Goal: Task Accomplishment & Management: Complete application form

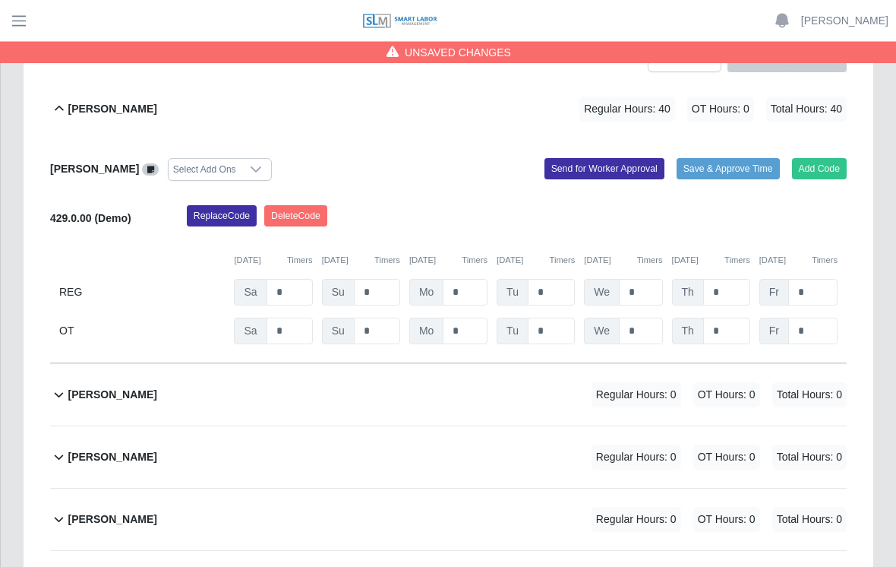
scroll to position [312, 0]
type input "*"
click at [829, 206] on div "Replace Code Delete Code" at bounding box center [516, 221] width 683 height 30
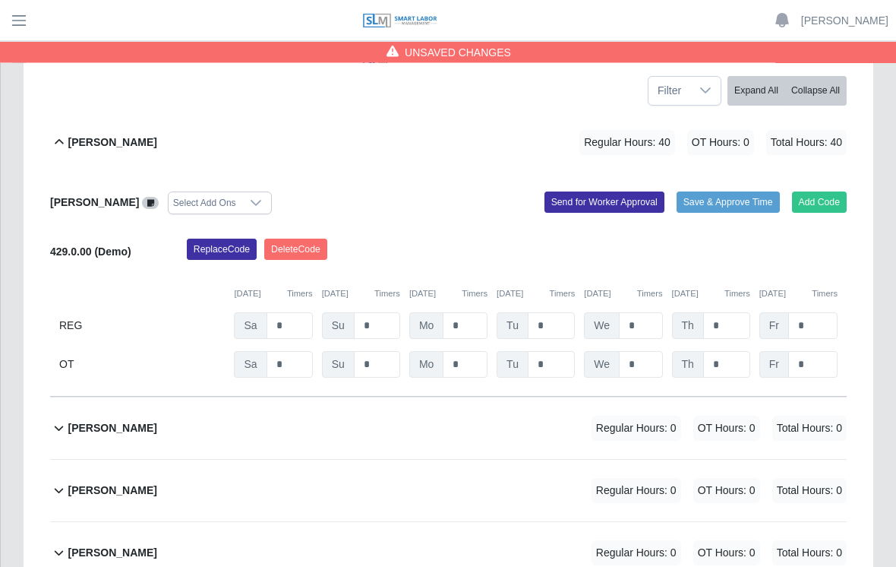
scroll to position [280, 0]
click at [823, 312] on input "*" at bounding box center [812, 325] width 49 height 27
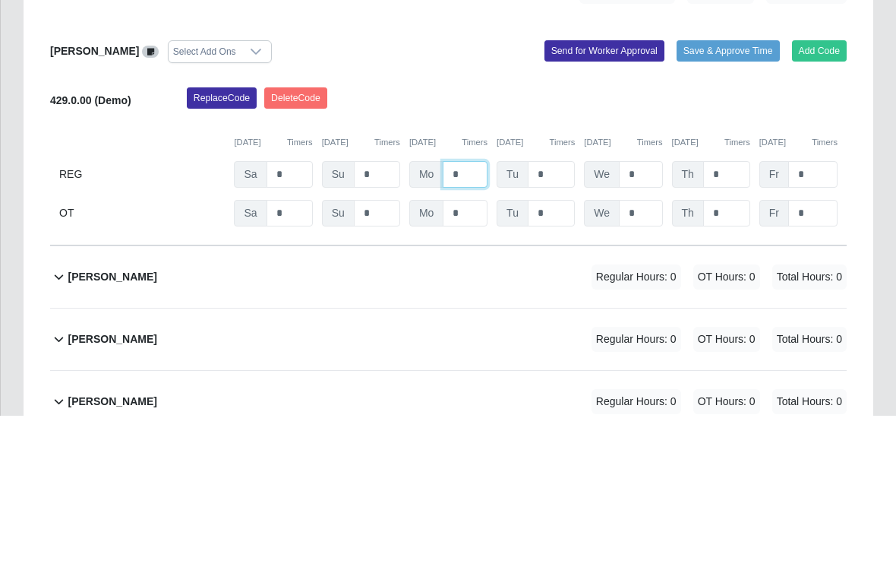
click at [479, 313] on input "*" at bounding box center [465, 326] width 45 height 27
type input "**"
click at [658, 313] on input "*" at bounding box center [640, 326] width 43 height 27
click at [564, 313] on input "*" at bounding box center [551, 326] width 47 height 27
type input "*"
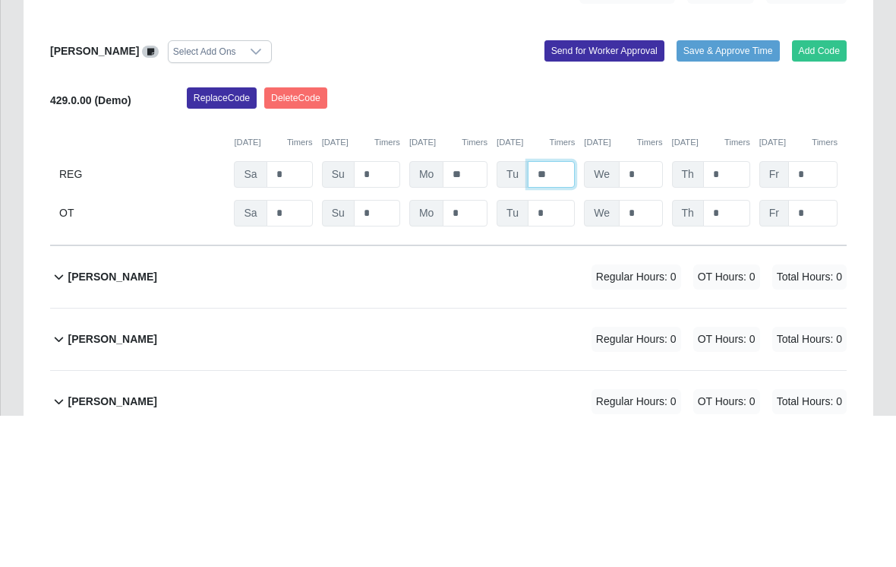
type input "**"
click at [660, 313] on input "*" at bounding box center [640, 326] width 43 height 27
type input "*"
type input "**"
click at [741, 313] on input "*" at bounding box center [726, 326] width 47 height 27
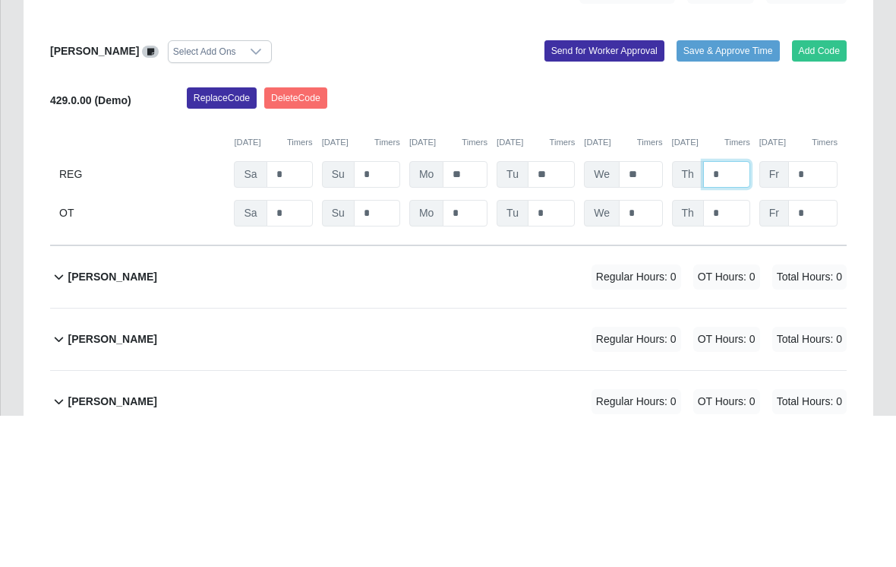
type input "*"
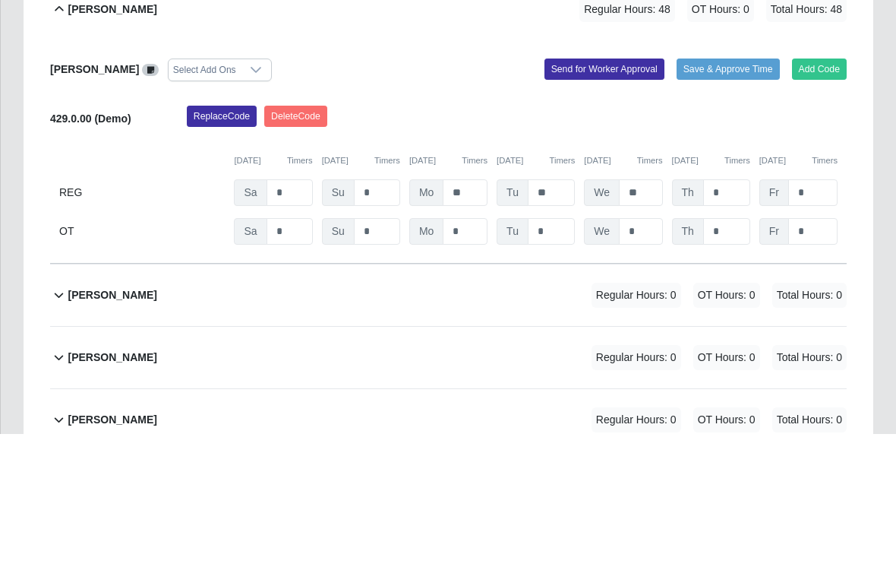
click at [722, 192] on button "Save & Approve Time" at bounding box center [728, 202] width 103 height 21
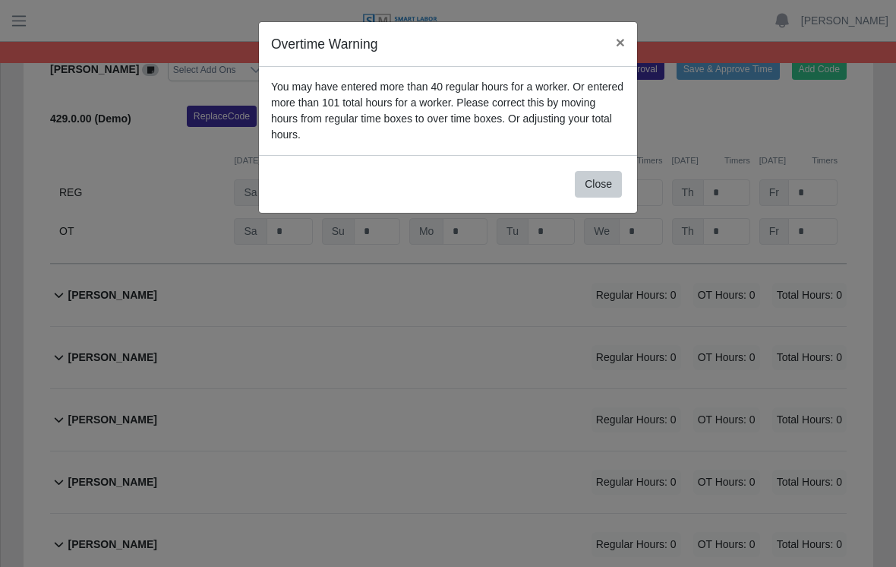
click at [622, 40] on span "×" at bounding box center [620, 41] width 9 height 17
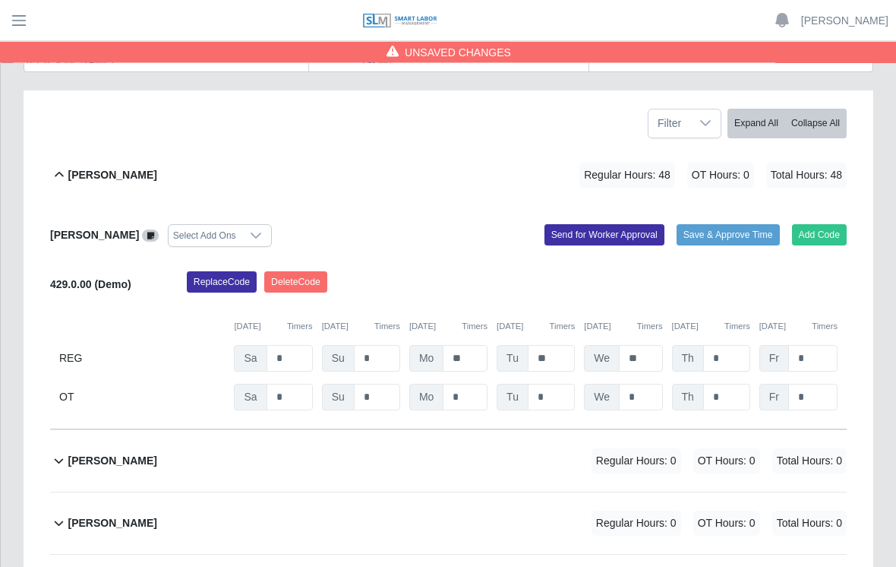
scroll to position [245, 0]
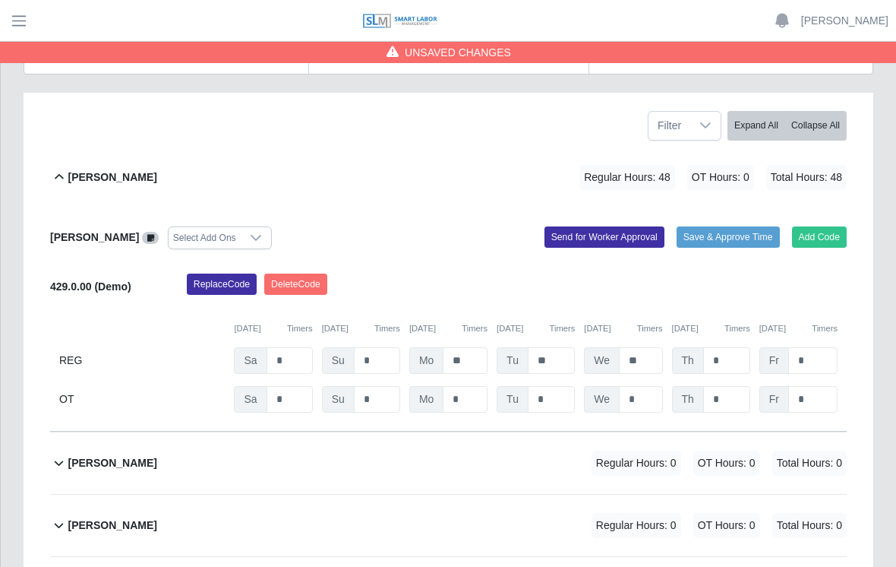
click at [820, 226] on button "Add Code" at bounding box center [819, 236] width 55 height 21
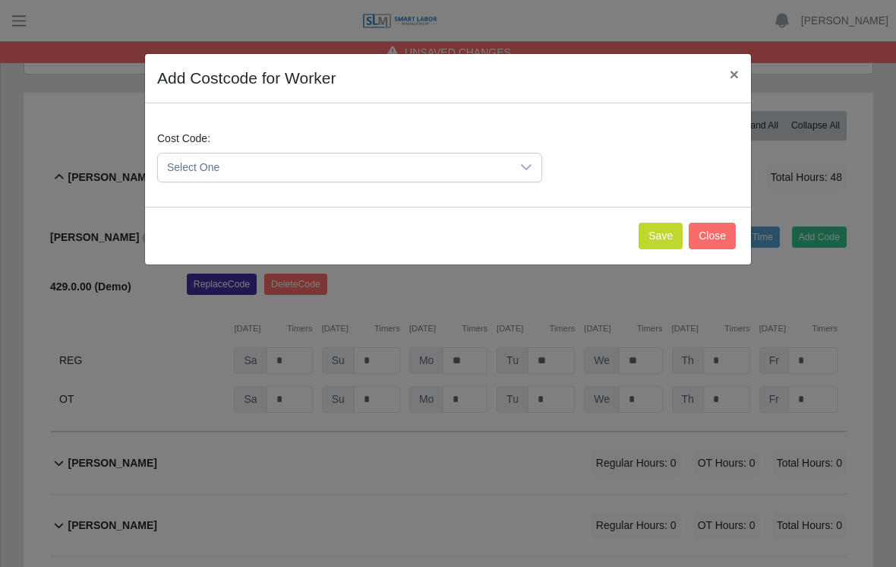
click at [526, 165] on icon at bounding box center [526, 167] width 12 height 12
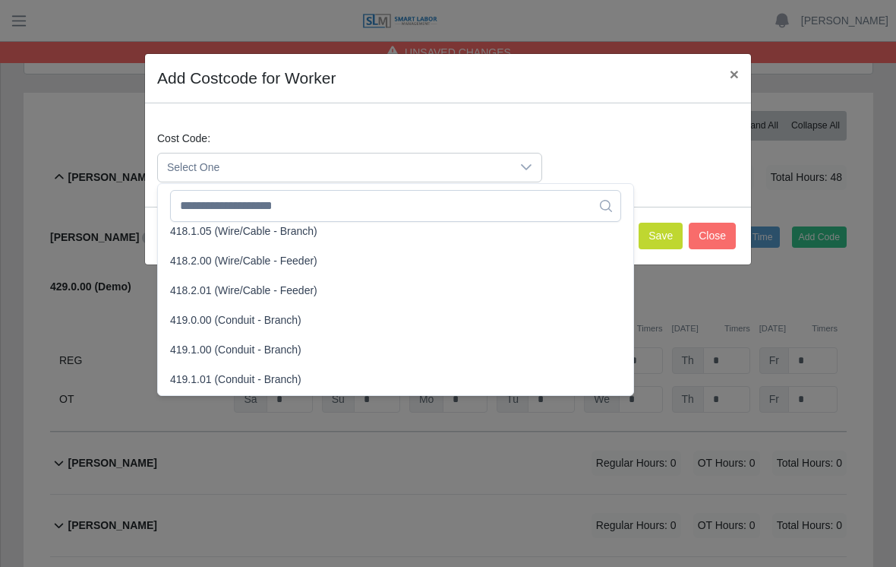
scroll to position [786, 0]
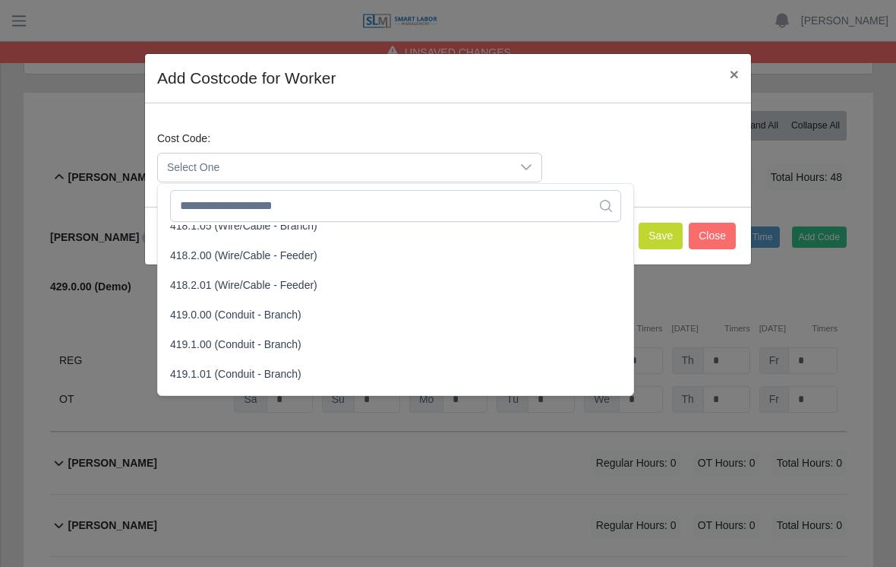
click at [267, 338] on span "419.1.00 (Conduit - Branch)" at bounding box center [235, 344] width 131 height 16
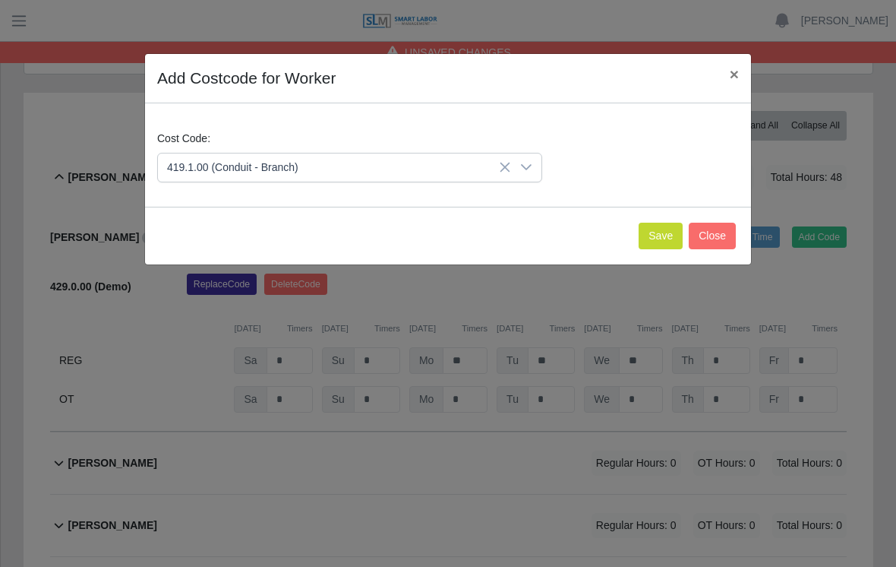
click at [658, 239] on button "Save" at bounding box center [661, 236] width 44 height 27
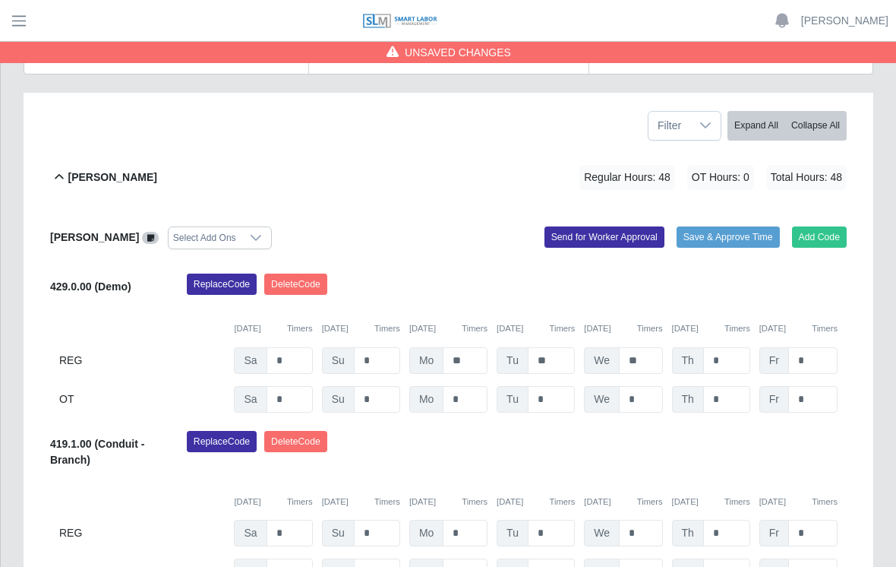
click at [724, 226] on button "Save & Approve Time" at bounding box center [728, 236] width 103 height 21
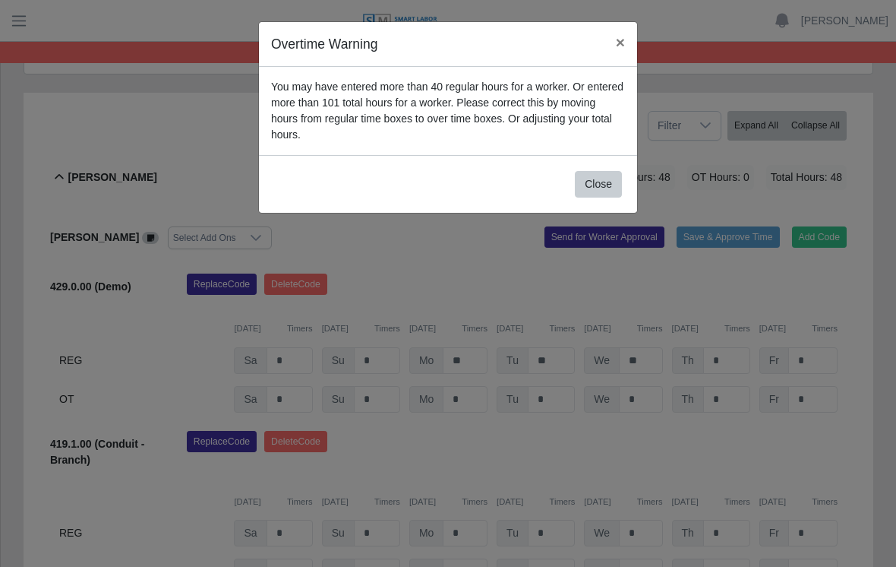
click at [618, 48] on span "×" at bounding box center [620, 41] width 9 height 17
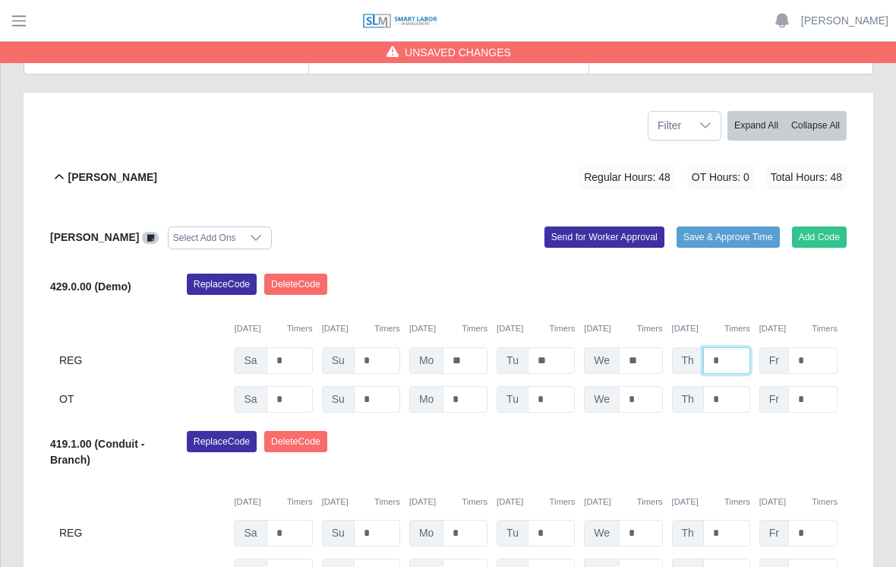
click at [732, 347] on input "*" at bounding box center [726, 360] width 47 height 27
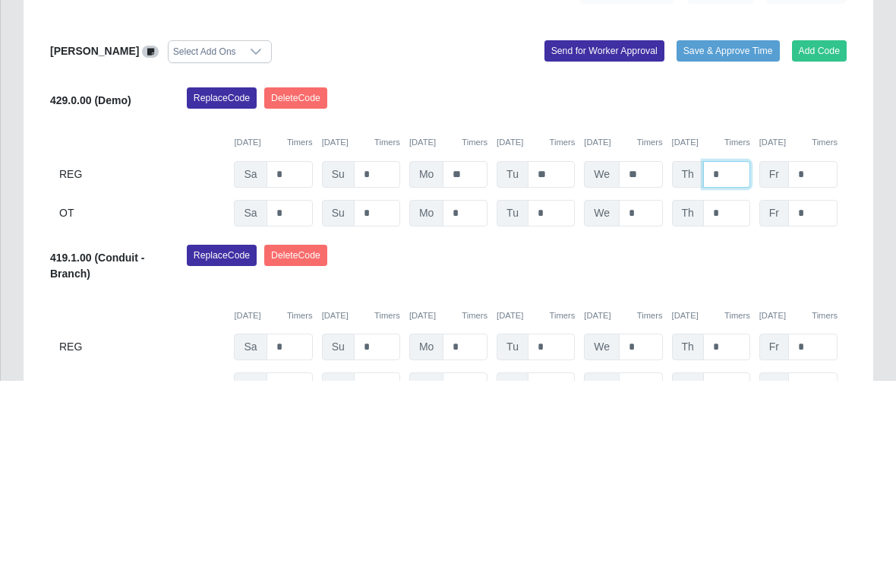
type input "*"
click at [643, 347] on input "**" at bounding box center [640, 360] width 43 height 27
type input "*"
click at [566, 347] on input "**" at bounding box center [551, 360] width 47 height 27
type input "*"
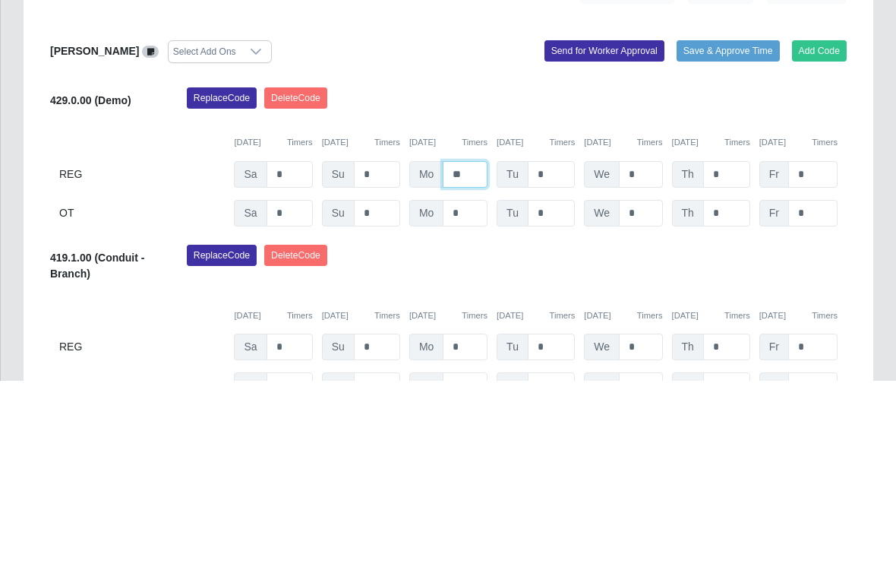
click at [472, 347] on input "**" at bounding box center [465, 360] width 45 height 27
type input "*"
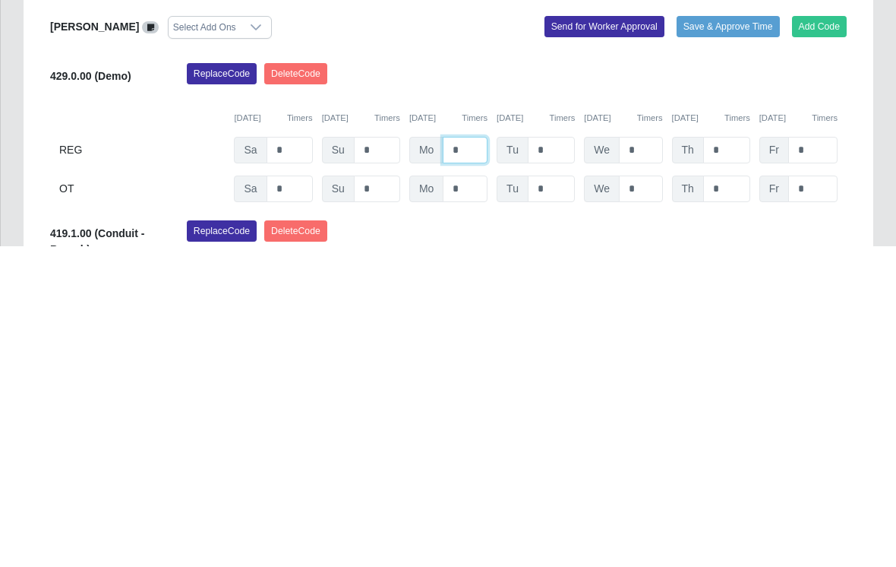
scroll to position [136, 0]
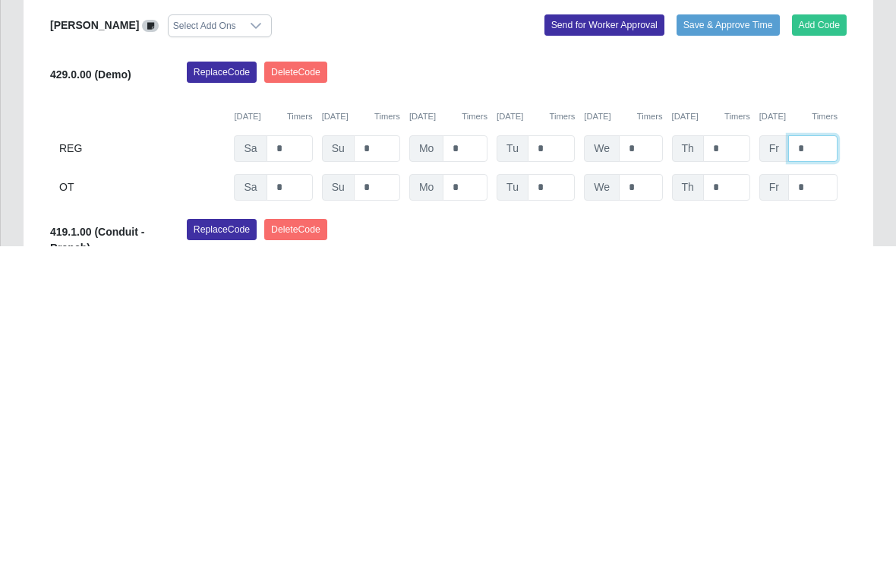
click at [823, 456] on input "*" at bounding box center [812, 469] width 49 height 27
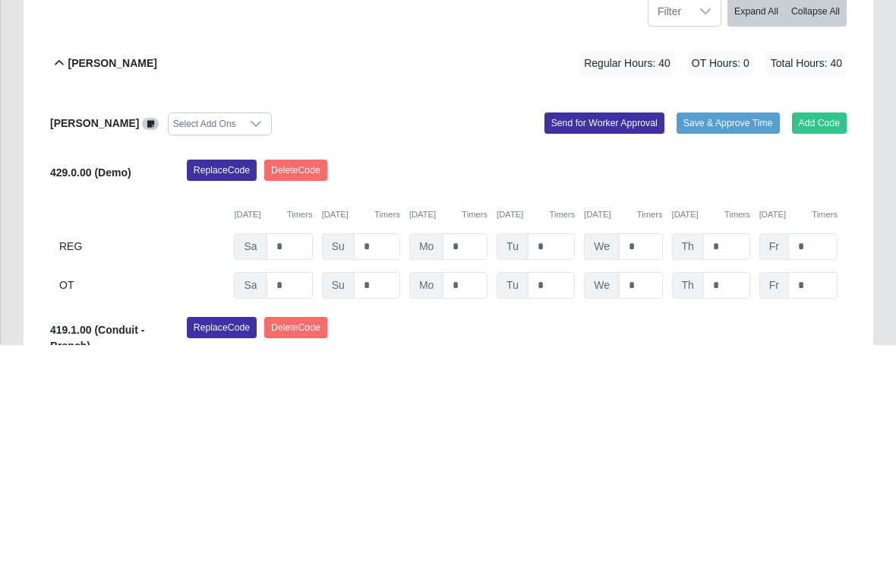
click at [823, 335] on button "Add Code" at bounding box center [819, 345] width 55 height 21
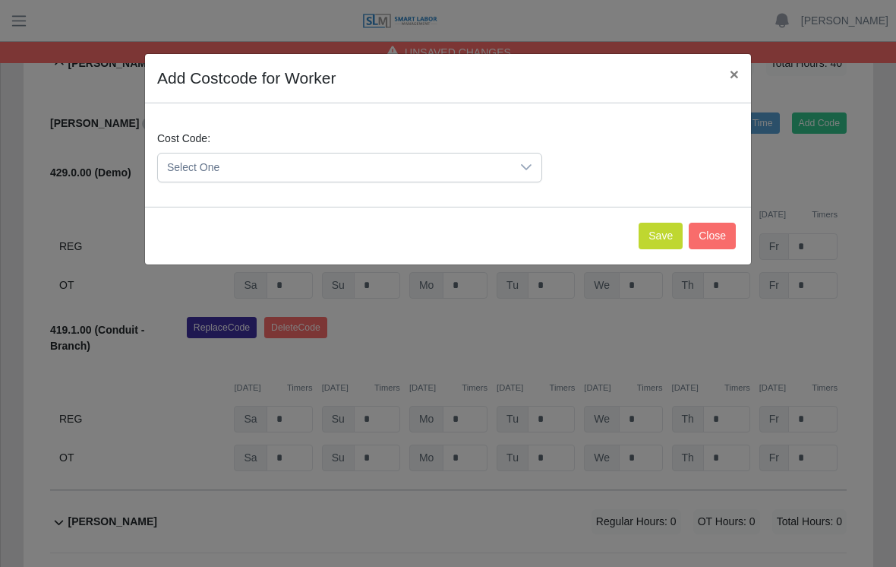
click at [524, 169] on icon at bounding box center [526, 167] width 12 height 12
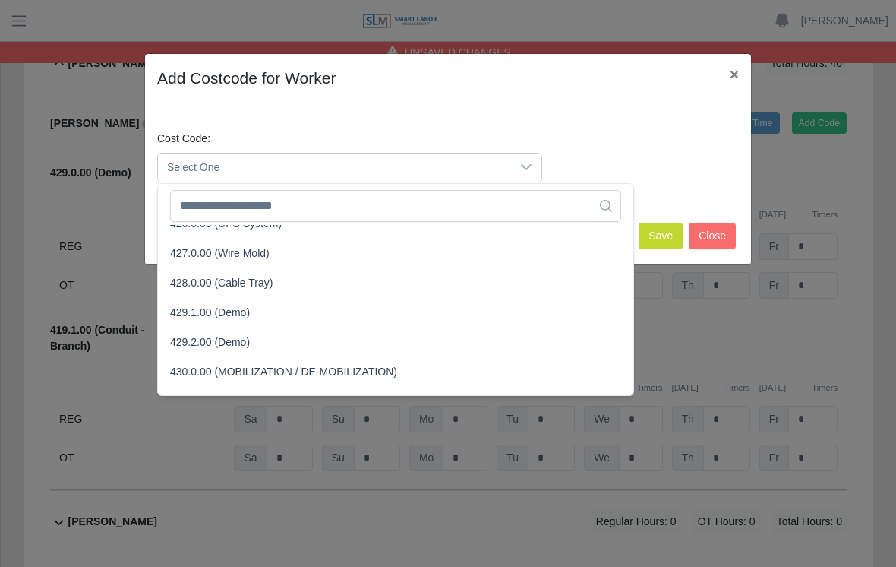
scroll to position [1382, 0]
click at [223, 311] on span "429.1.00 (Demo)" at bounding box center [210, 312] width 80 height 16
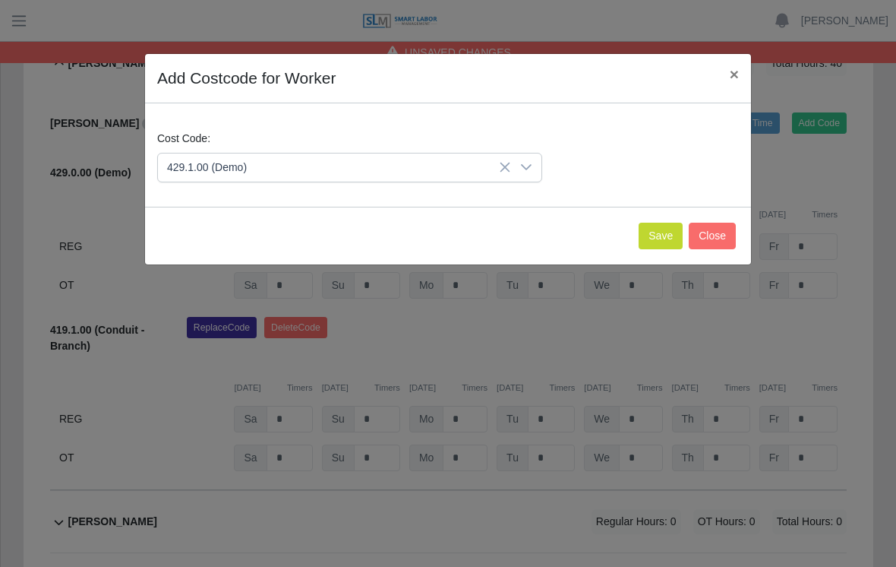
click at [656, 234] on button "Save" at bounding box center [661, 236] width 44 height 27
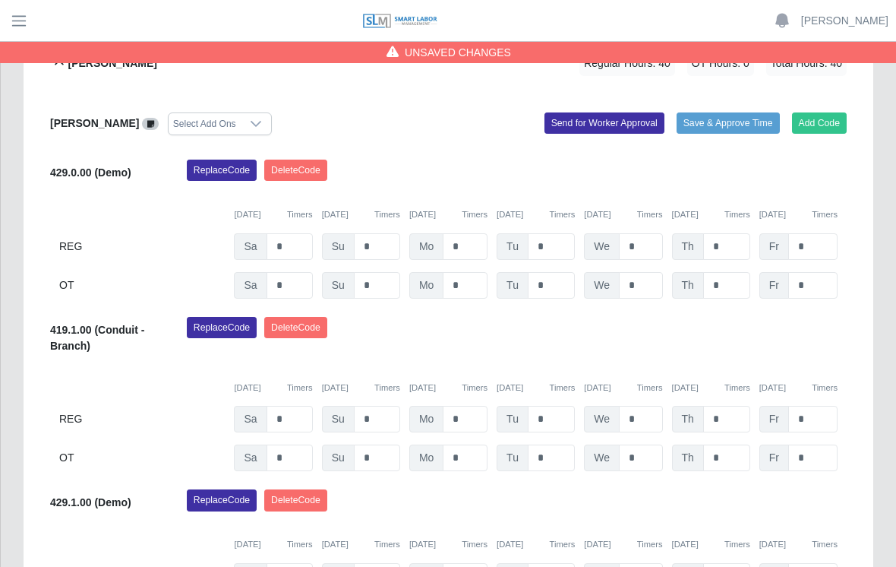
click at [738, 112] on button "Save & Approve Time" at bounding box center [728, 122] width 103 height 21
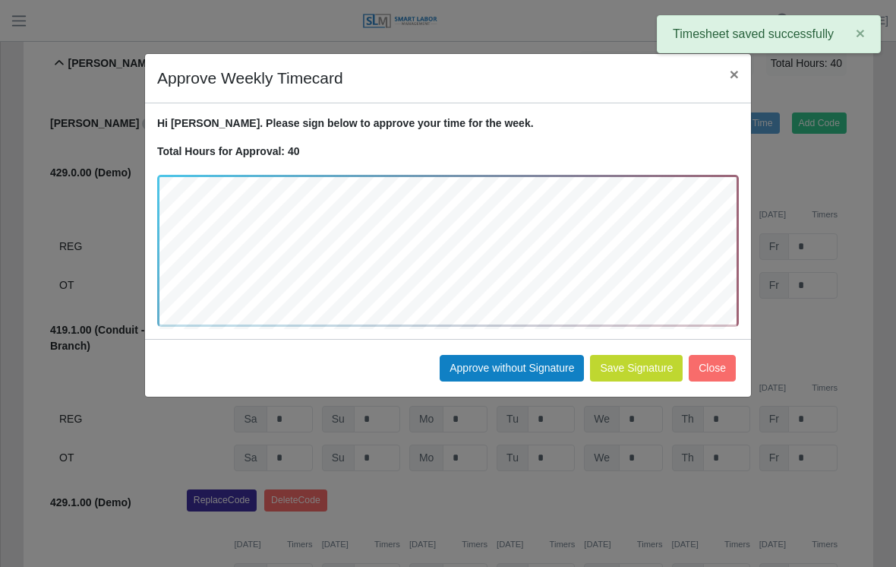
click at [520, 359] on button "Approve without Signature" at bounding box center [512, 368] width 144 height 27
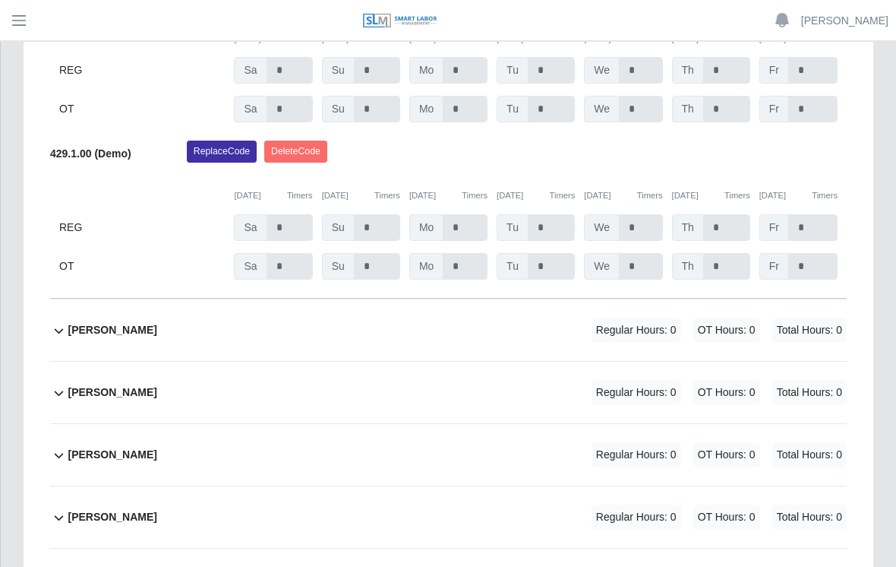
scroll to position [800, 0]
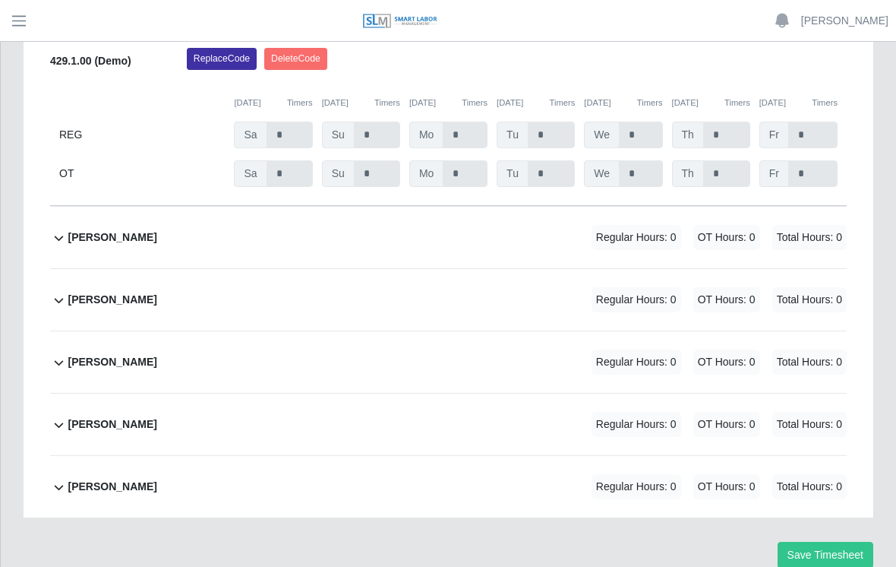
click at [308, 456] on div "Yobany Gonzalez Regular Hours: 0 OT Hours: 0 Total Hours: 0" at bounding box center [457, 487] width 779 height 62
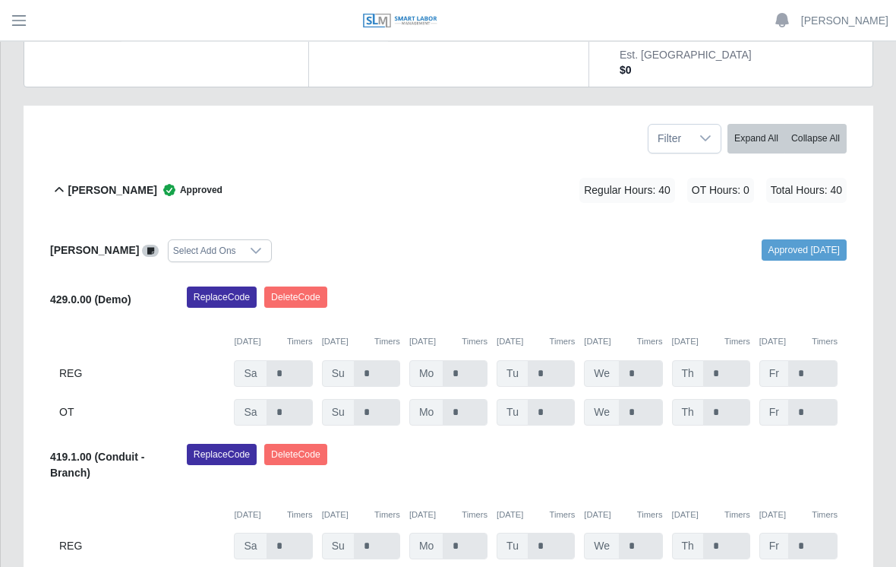
scroll to position [227, 0]
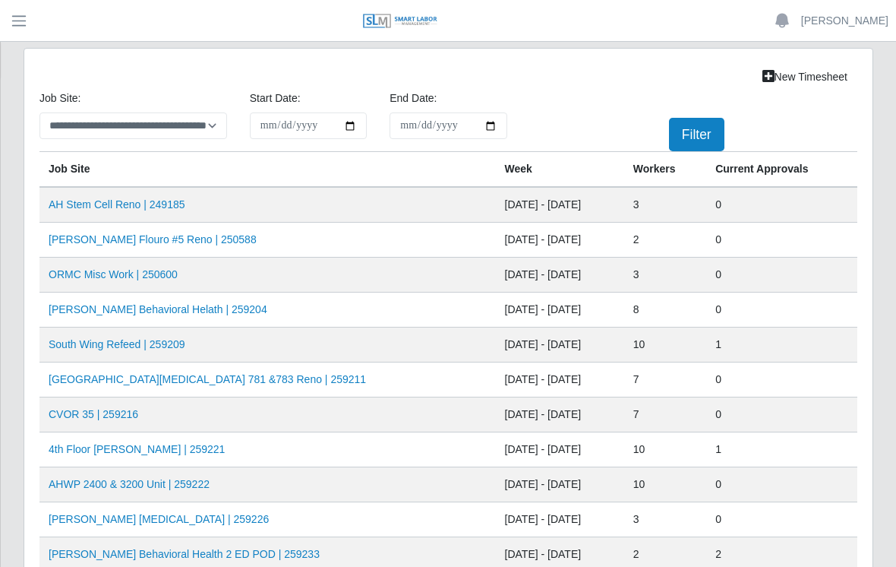
scroll to position [157, 0]
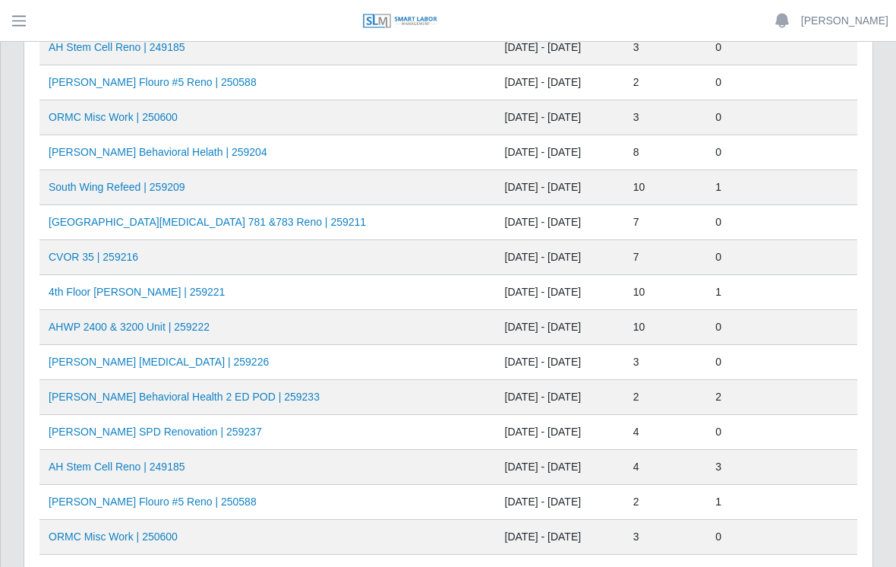
click at [216, 435] on link "AHO Sherman SPD Renovation | 259237" at bounding box center [155, 431] width 213 height 12
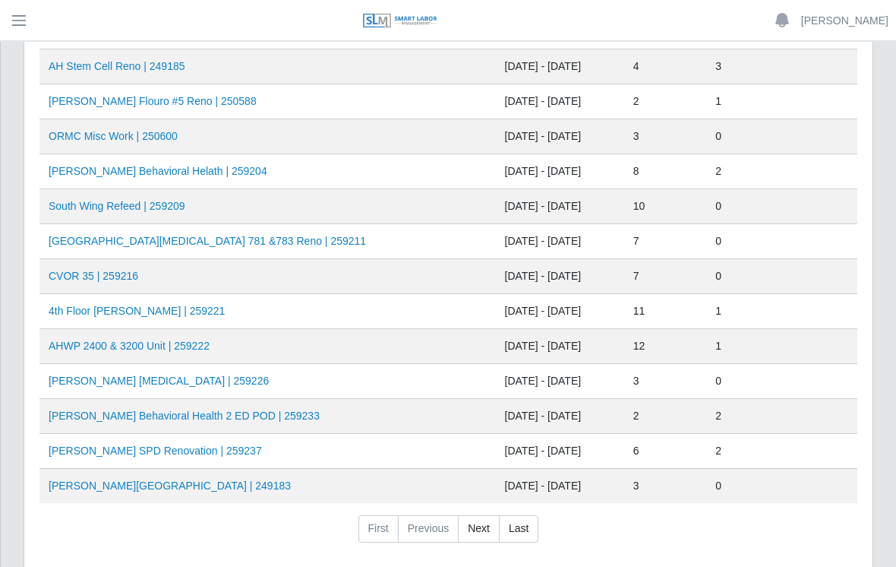
scroll to position [558, 0]
click at [356, 450] on td "AHO Sherman SPD Renovation | 259237" at bounding box center [267, 451] width 457 height 35
click at [283, 445] on td "AHO Sherman SPD Renovation | 259237" at bounding box center [267, 451] width 457 height 35
click at [213, 444] on link "AHO Sherman SPD Renovation | 259237" at bounding box center [155, 450] width 213 height 12
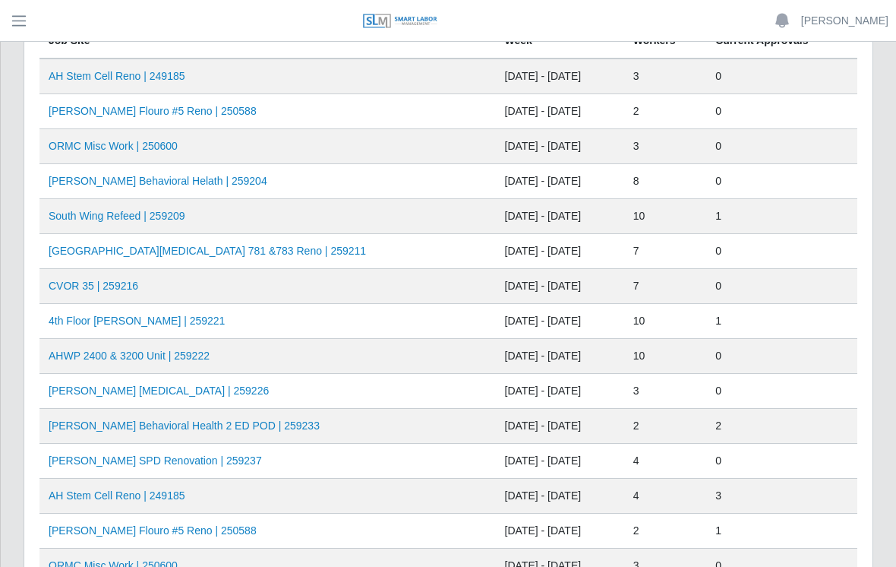
scroll to position [0, 0]
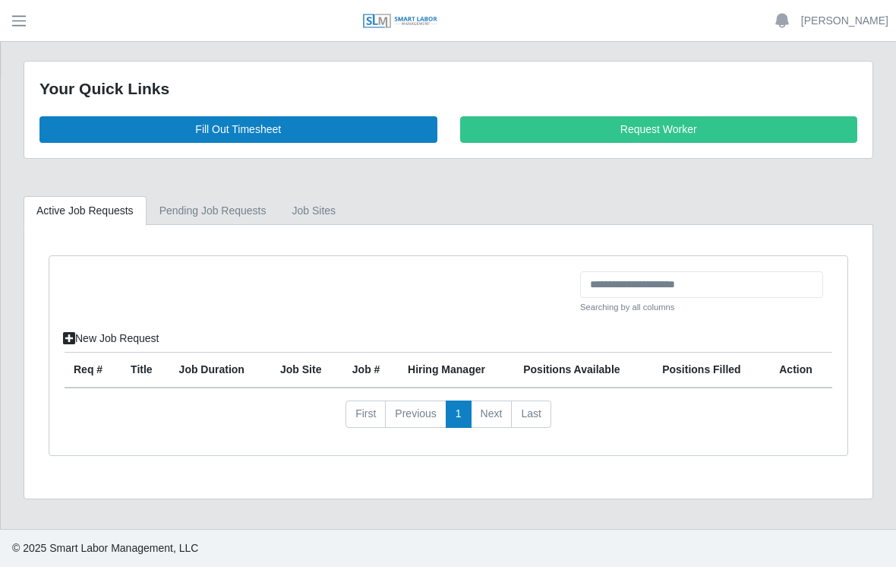
scroll to position [24, 0]
click at [260, 125] on link "Fill Out Timesheet" at bounding box center [238, 129] width 398 height 27
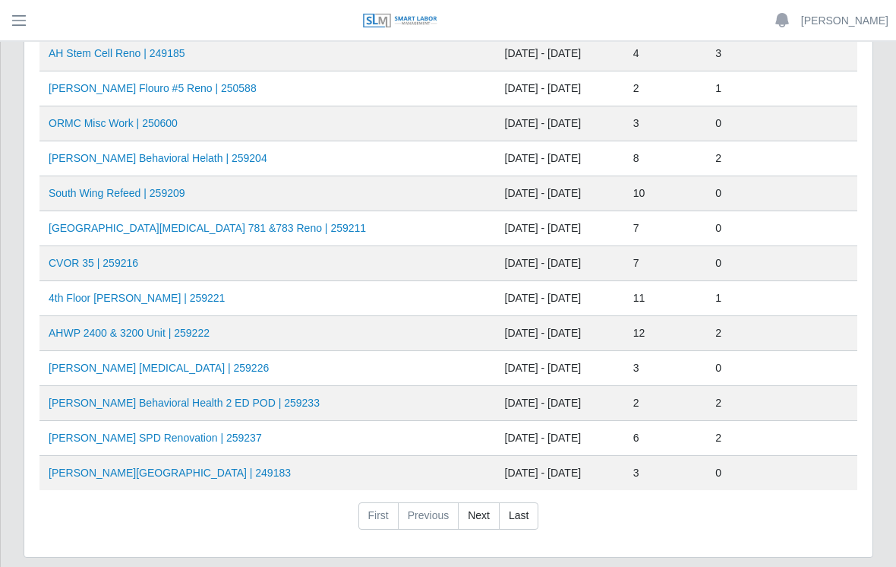
scroll to position [571, 0]
click at [296, 436] on td "AHO Sherman SPD Renovation | 259237" at bounding box center [267, 437] width 457 height 35
click at [186, 435] on link "AHO Sherman SPD Renovation | 259237" at bounding box center [155, 437] width 213 height 12
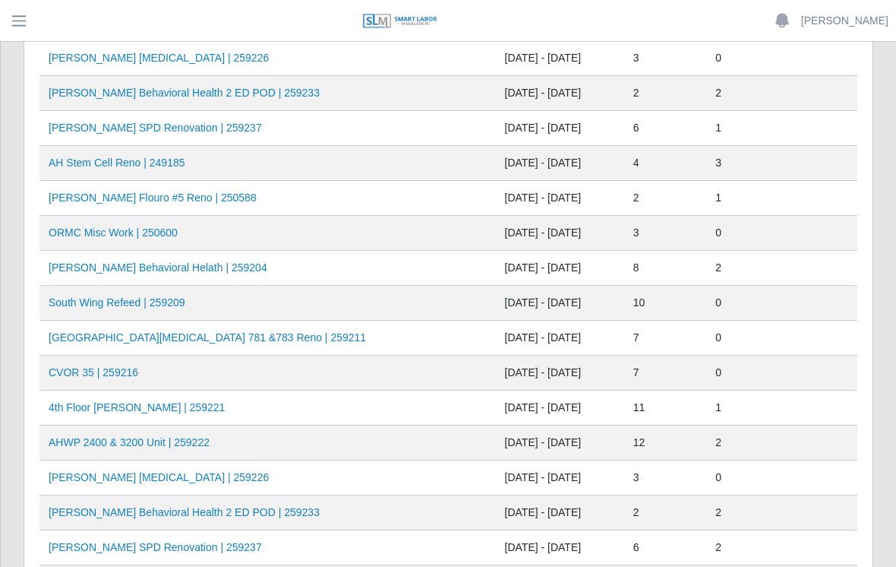
scroll to position [460, 0]
click at [311, 268] on td "AHO Behavioral Helath | 259204" at bounding box center [267, 268] width 457 height 35
click at [383, 271] on td "AHO Behavioral Helath | 259204" at bounding box center [267, 268] width 457 height 35
click at [191, 264] on link "AHO Behavioral Helath | 259204" at bounding box center [158, 268] width 219 height 12
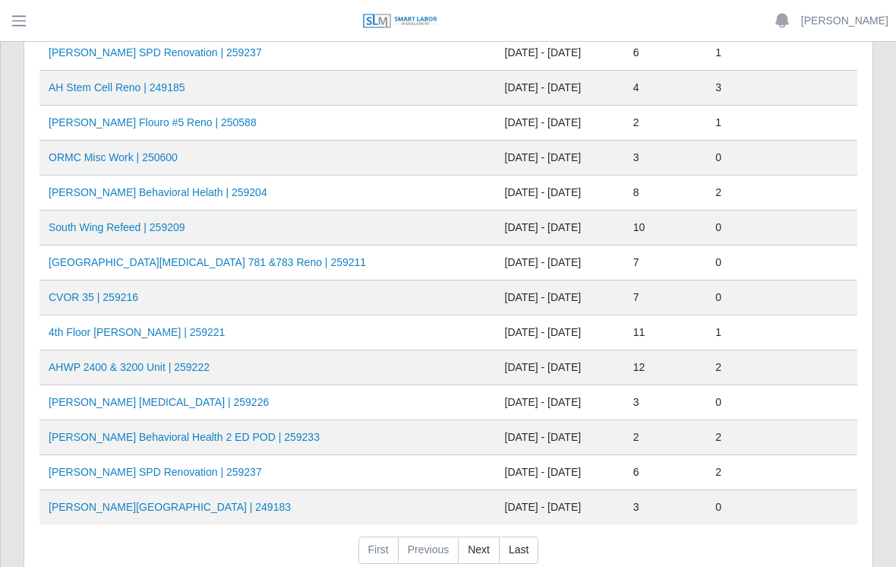
scroll to position [593, 0]
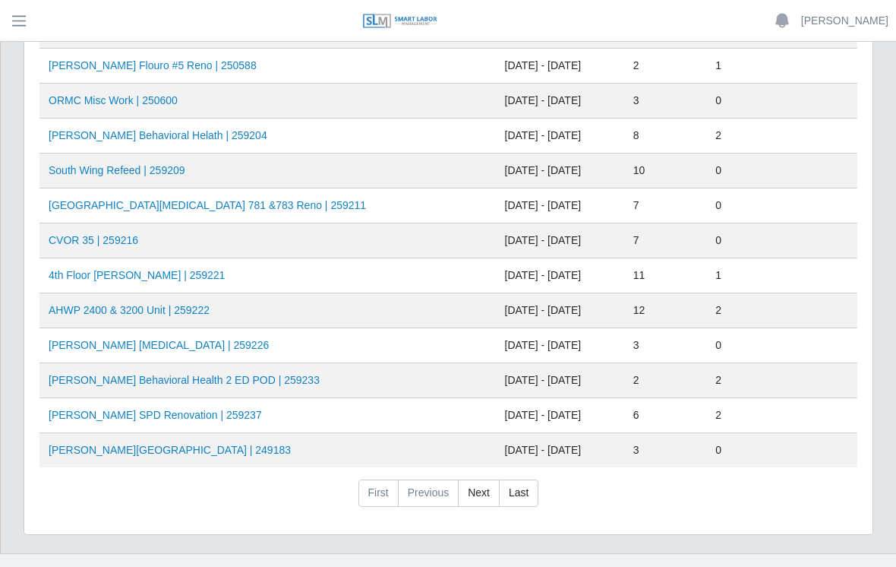
click at [475, 491] on link "Next" at bounding box center [479, 492] width 42 height 27
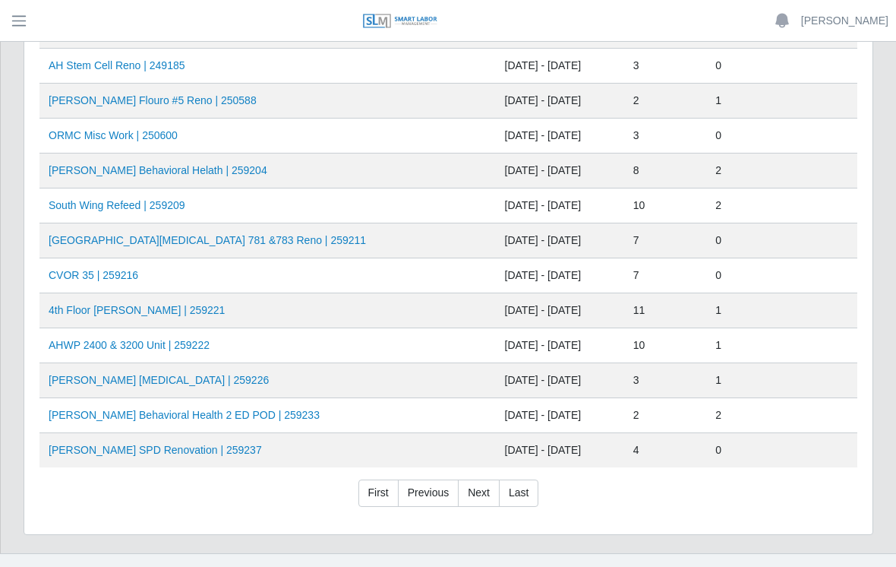
click at [521, 489] on link "Last" at bounding box center [518, 492] width 39 height 27
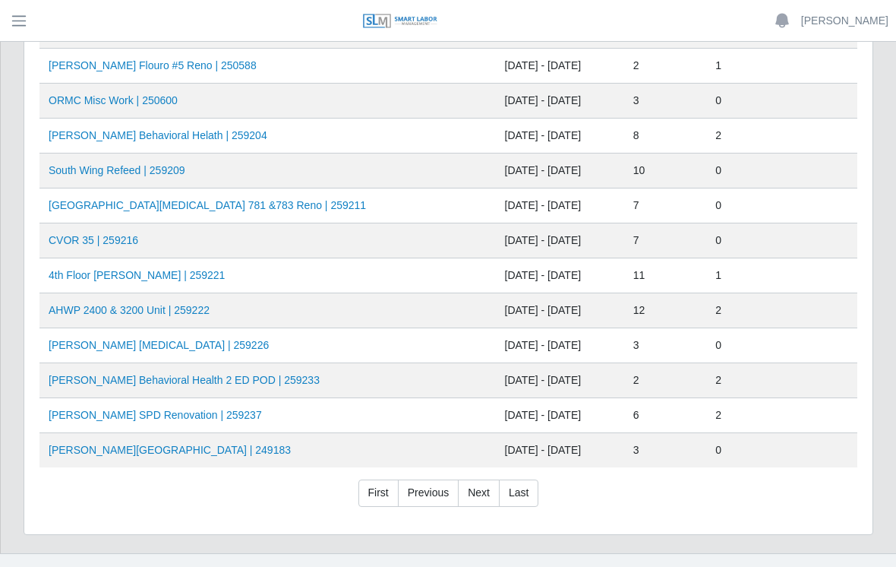
click at [520, 491] on link "Last" at bounding box center [518, 492] width 39 height 27
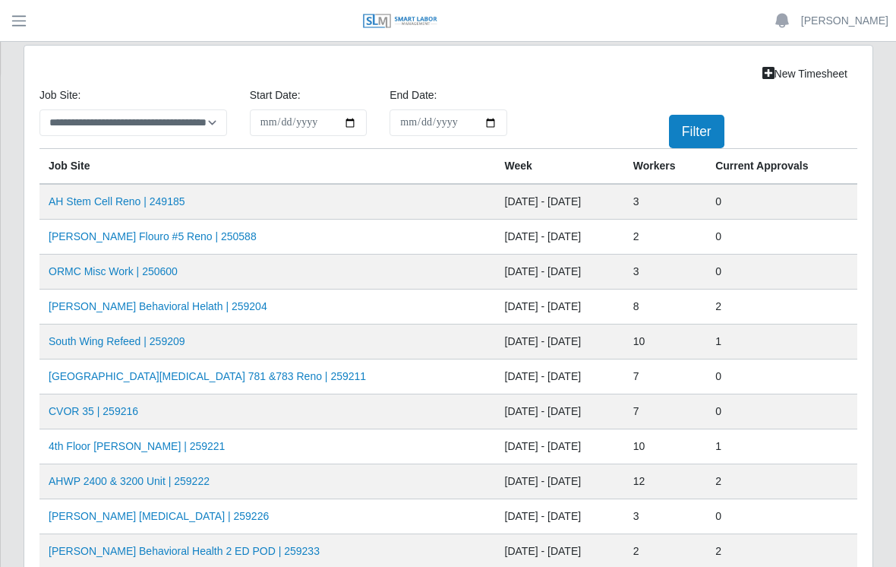
scroll to position [0, 0]
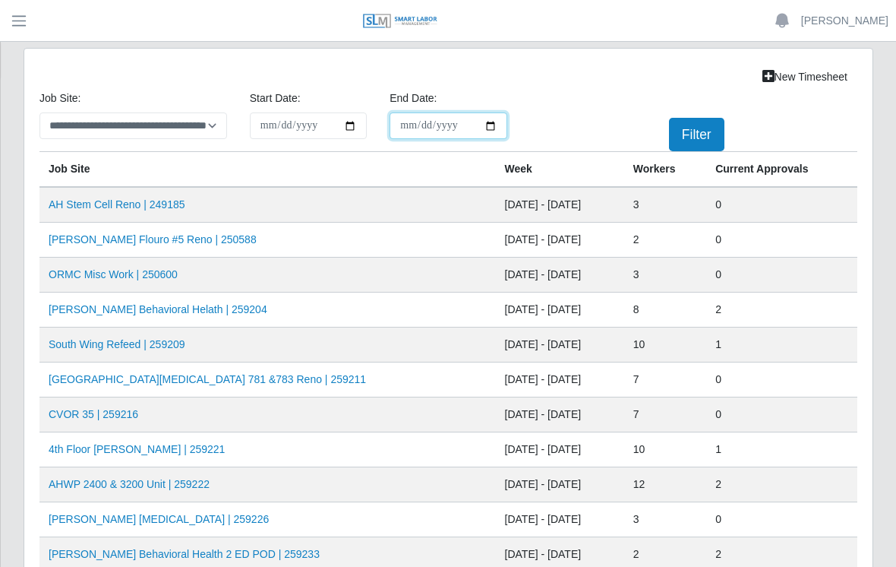
click at [428, 115] on input "End Date:" at bounding box center [449, 125] width 118 height 27
type input "**********"
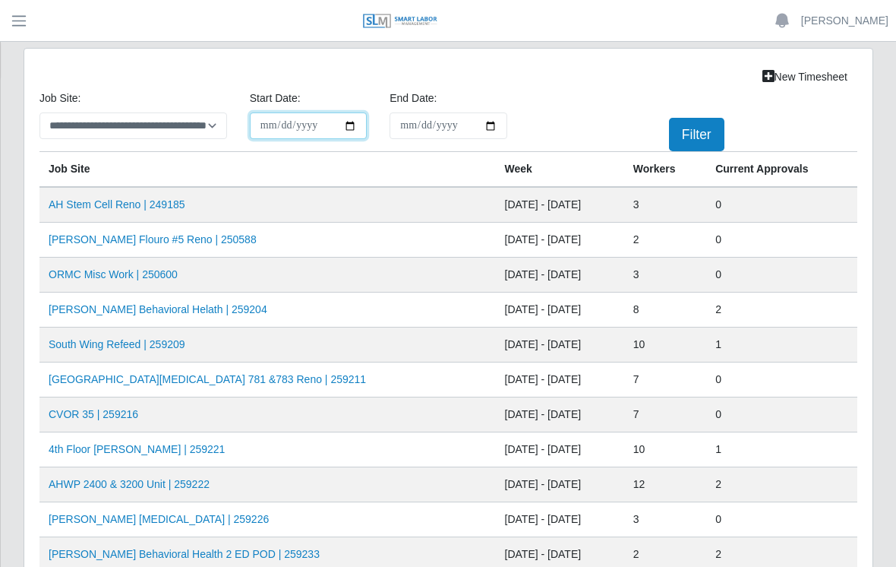
click at [336, 132] on input "**********" at bounding box center [309, 125] width 118 height 27
type input "**********"
click at [820, 74] on link "New Timesheet" at bounding box center [805, 77] width 105 height 27
click at [169, 314] on link "[PERSON_NAME] Behavioral Helath | 259204" at bounding box center [158, 309] width 219 height 12
click at [239, 313] on td "[PERSON_NAME] Behavioral Helath | 259204" at bounding box center [267, 309] width 457 height 35
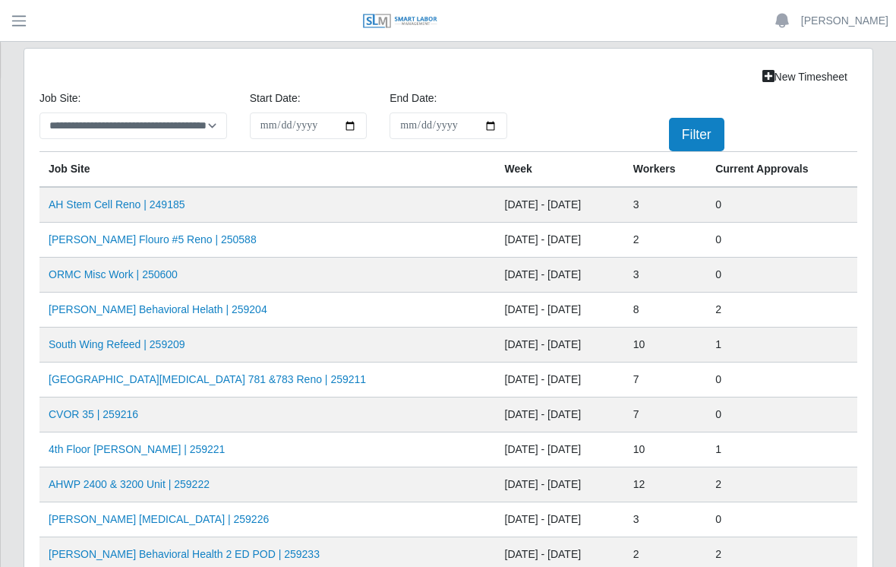
click at [202, 307] on link "[PERSON_NAME] Behavioral Helath | 259204" at bounding box center [158, 309] width 219 height 12
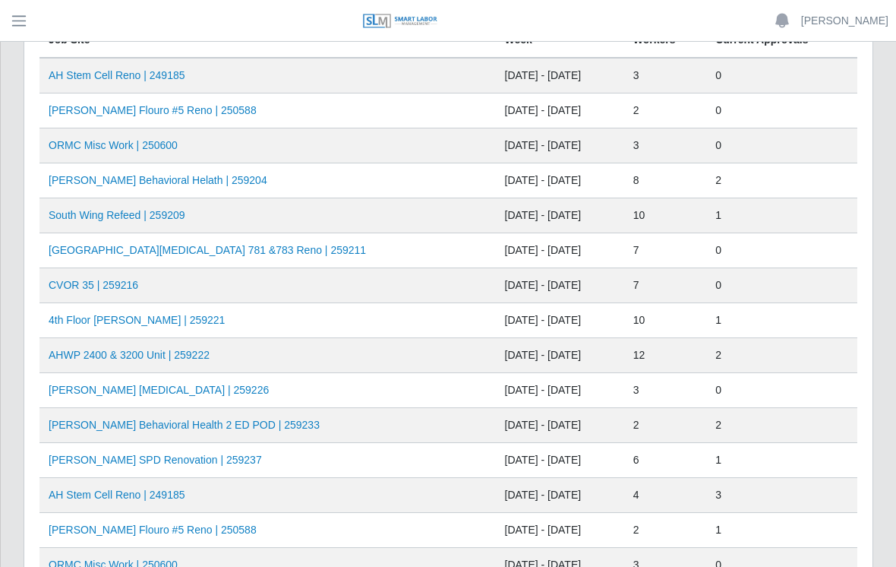
scroll to position [128, 0]
click at [321, 96] on td "[PERSON_NAME] Flouro #5 Reno | 250588" at bounding box center [267, 111] width 457 height 35
click at [188, 111] on link "[PERSON_NAME] Flouro #5 Reno | 250588" at bounding box center [153, 111] width 208 height 12
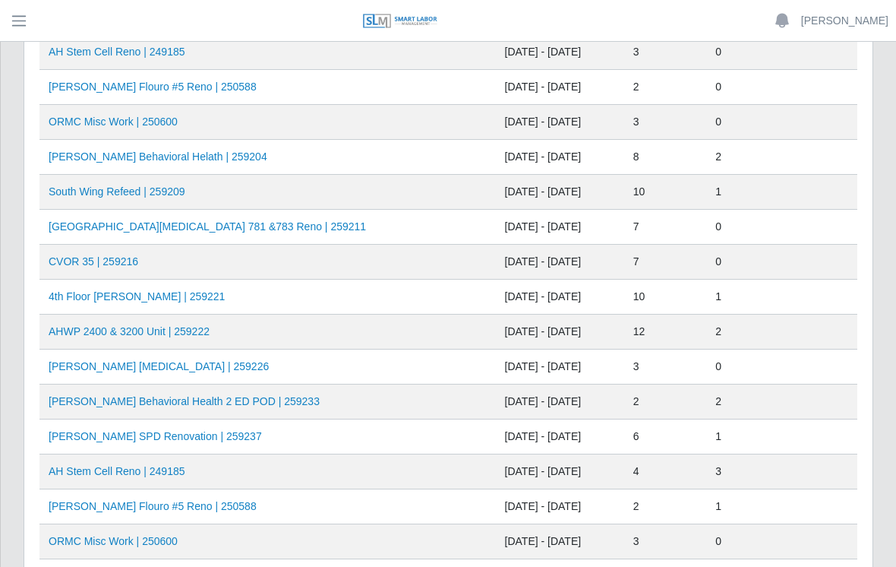
click at [221, 362] on td "[PERSON_NAME] [MEDICAL_DATA] | 259226" at bounding box center [267, 366] width 457 height 35
click at [131, 371] on link "[PERSON_NAME] [MEDICAL_DATA] | 259226" at bounding box center [159, 366] width 220 height 12
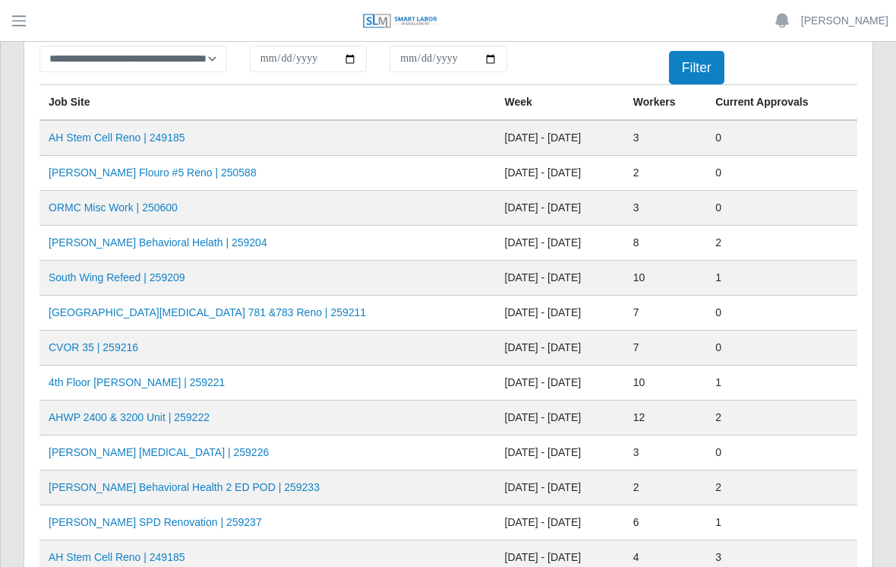
scroll to position [66, 0]
click at [188, 168] on link "AHO Flouro #5 Reno | 250588" at bounding box center [153, 173] width 208 height 12
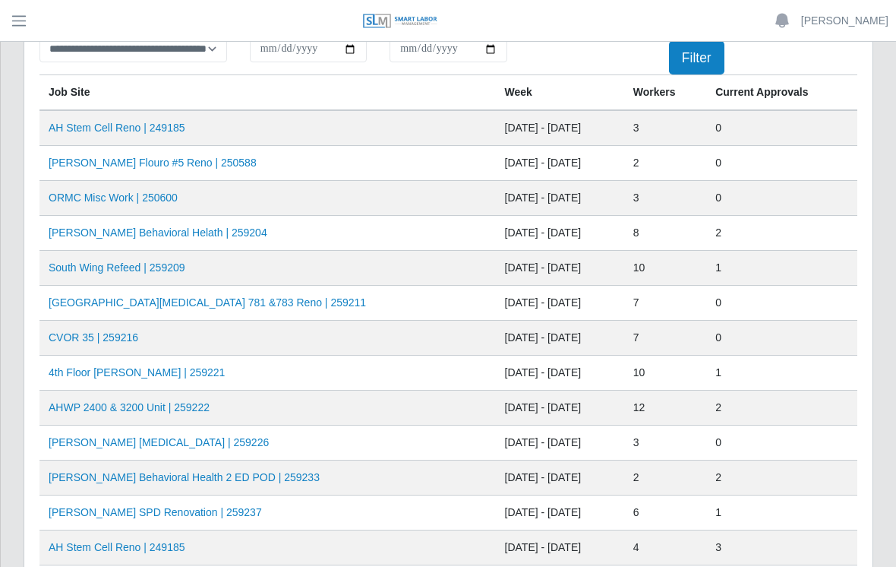
scroll to position [0, 0]
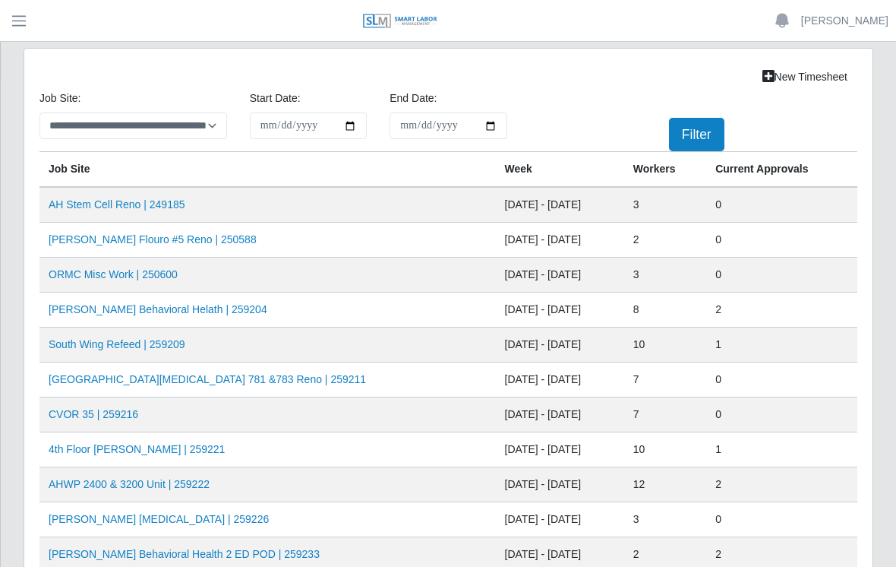
click at [196, 244] on link "AHO Flouro #5 Reno | 250588" at bounding box center [153, 239] width 208 height 12
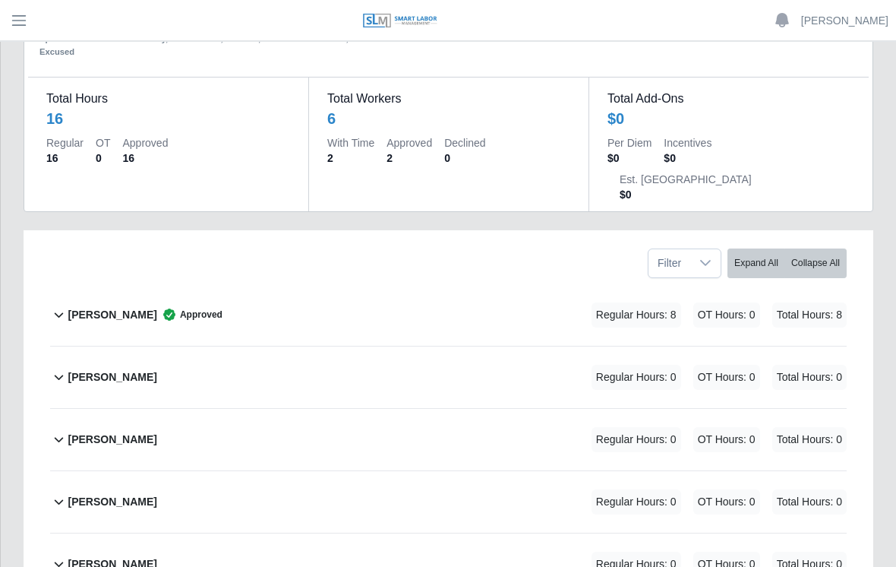
scroll to position [97, 0]
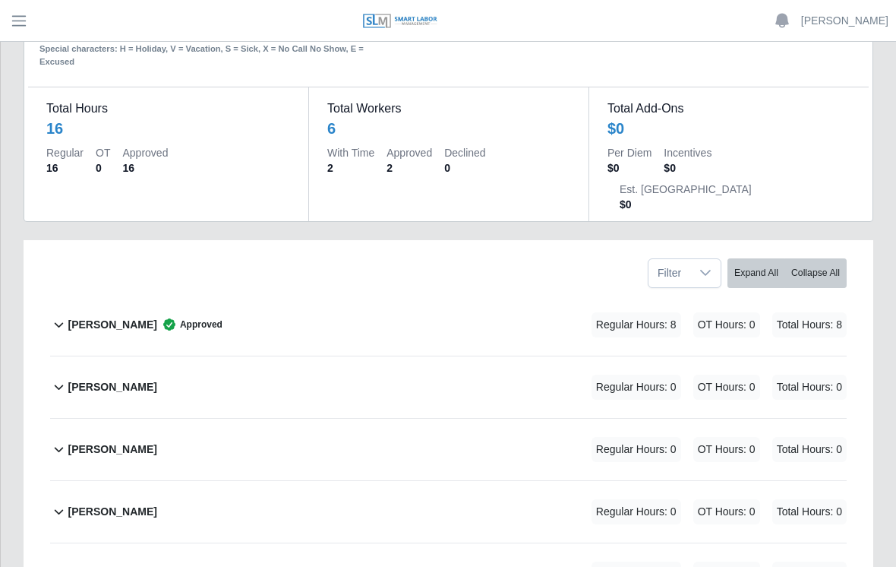
click at [295, 294] on div "Daniel Agredo-Moran Approved Regular Hours: 8 OT Hours: 0 Total Hours: 8" at bounding box center [457, 325] width 779 height 62
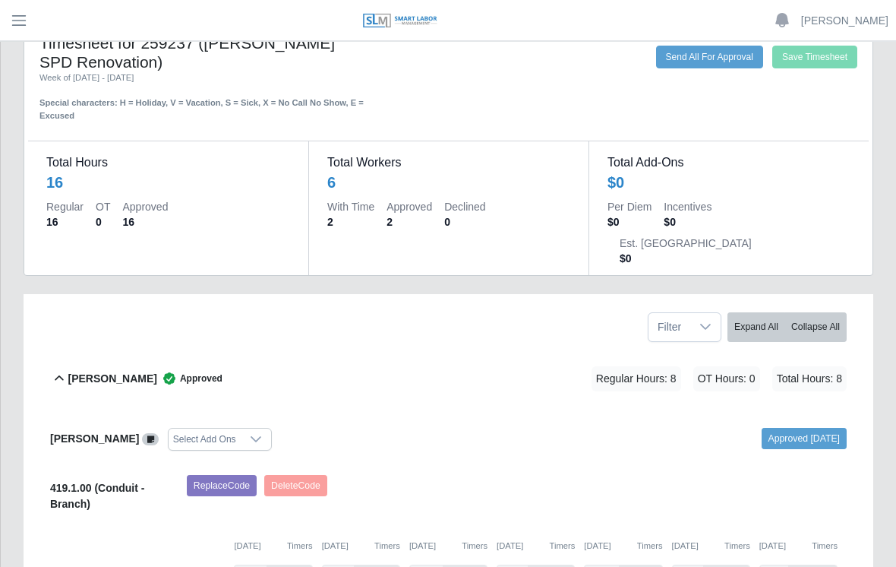
scroll to position [0, 0]
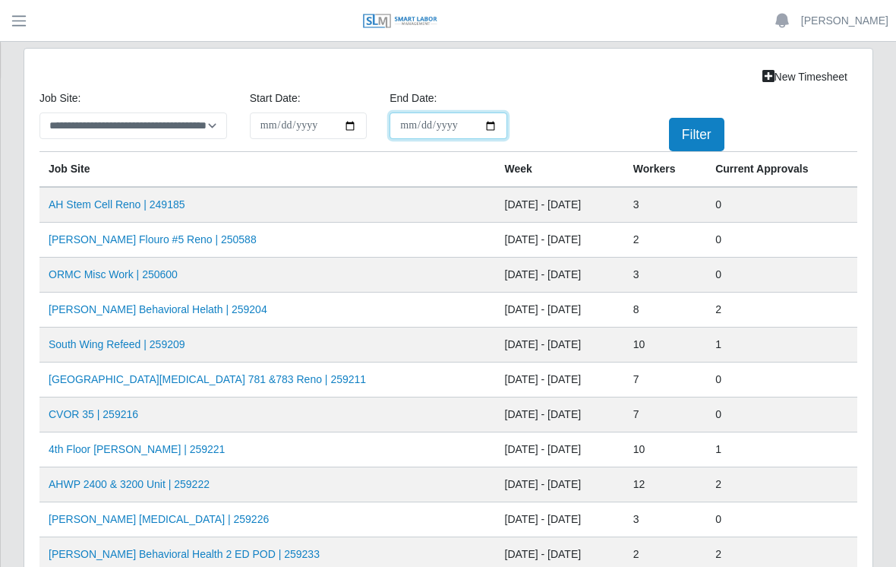
click at [444, 120] on input "End Date:" at bounding box center [449, 125] width 118 height 27
type input "**********"
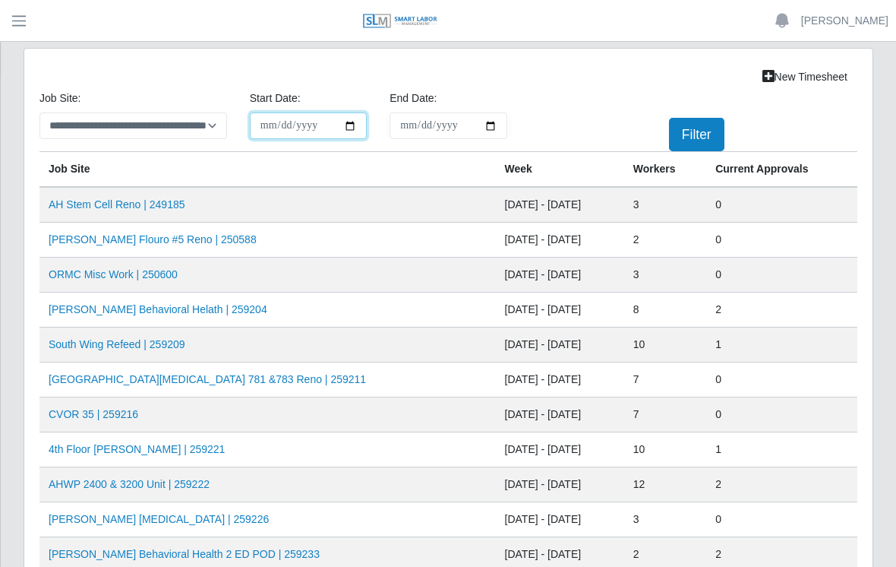
click at [349, 128] on input "**********" at bounding box center [309, 125] width 118 height 27
type input "**********"
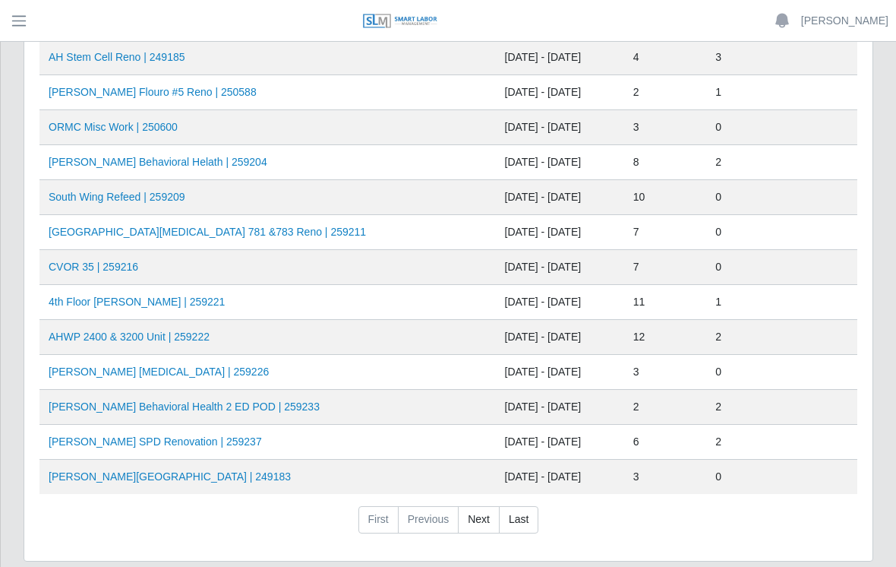
scroll to position [593, 0]
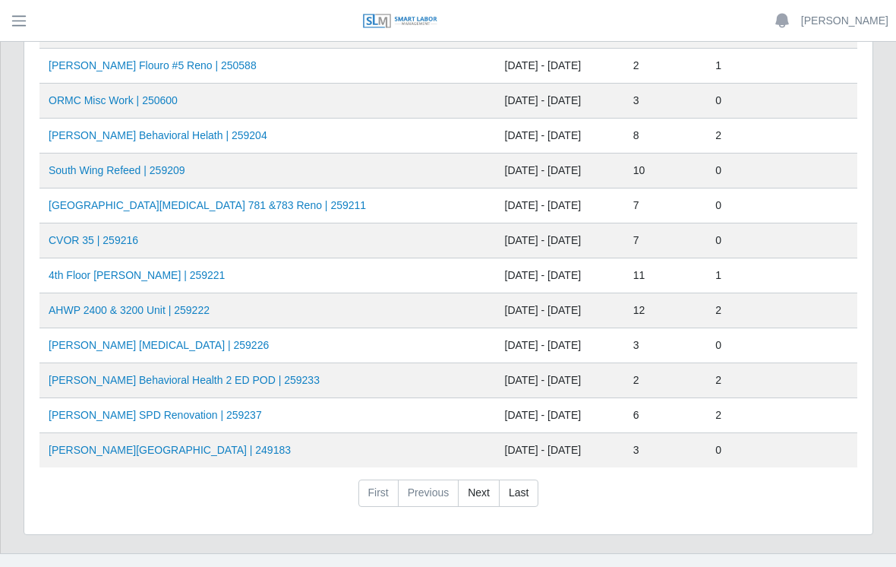
click at [523, 491] on link "Last" at bounding box center [518, 492] width 39 height 27
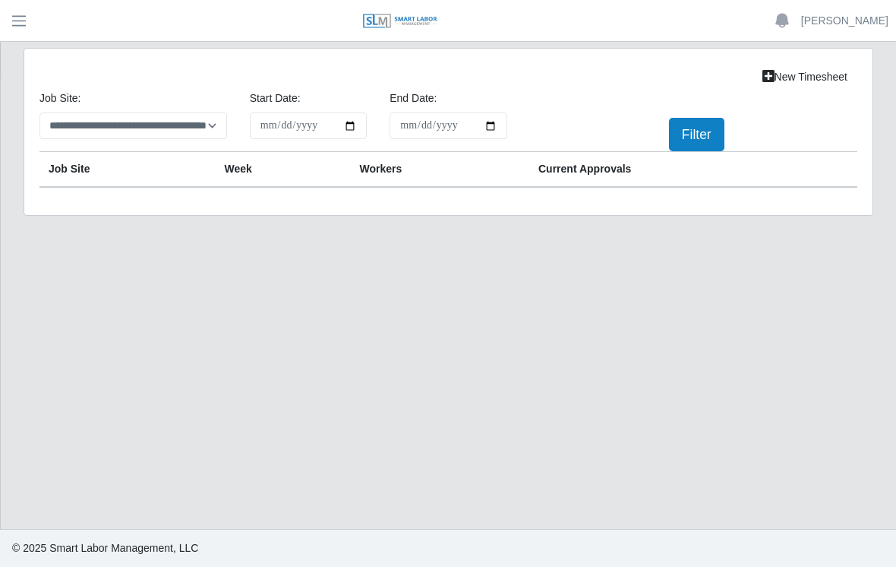
scroll to position [0, 0]
click at [213, 122] on select "**********" at bounding box center [133, 125] width 188 height 27
select select "****"
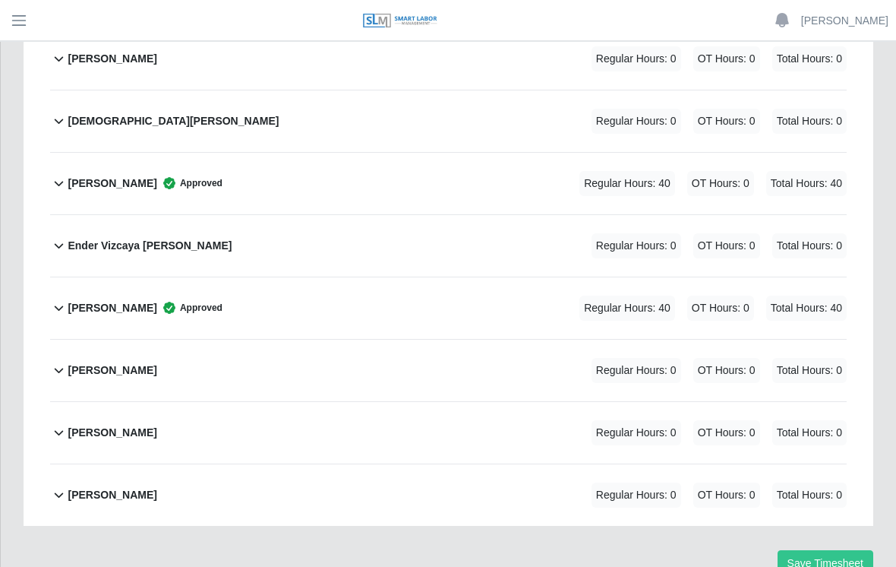
scroll to position [364, 0]
click at [317, 152] on div "Edgar Vizcaya Approved Regular Hours: 40 OT Hours: 0 Total Hours: 40" at bounding box center [457, 183] width 779 height 62
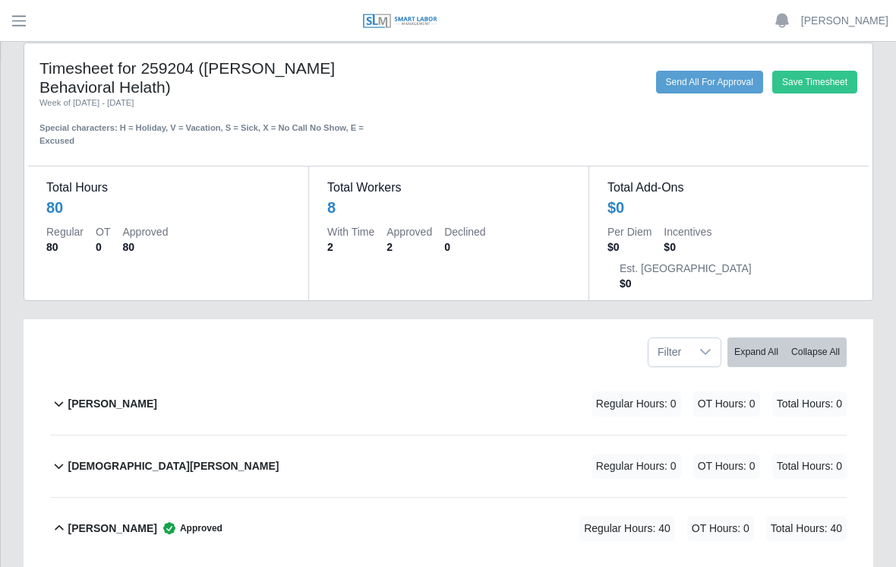
scroll to position [0, 0]
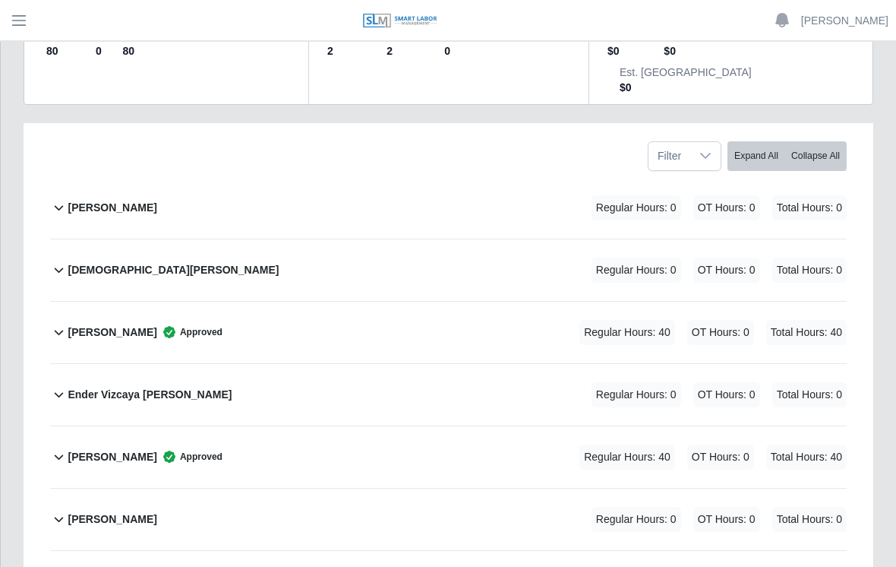
scroll to position [215, 0]
click at [349, 301] on div "Edgar Vizcaya Approved Regular Hours: 40 OT Hours: 0 Total Hours: 40" at bounding box center [457, 332] width 779 height 62
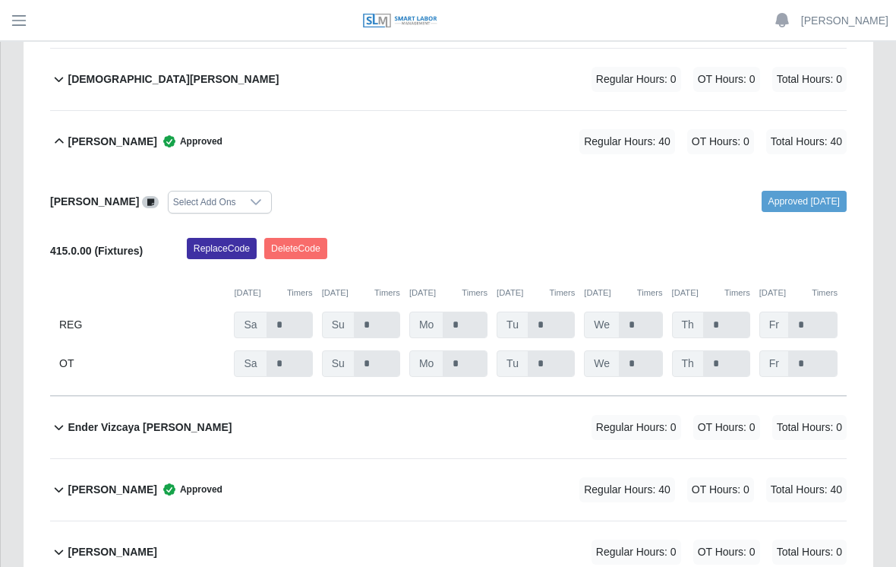
scroll to position [406, 0]
click at [343, 349] on span "Su" at bounding box center [338, 362] width 33 height 27
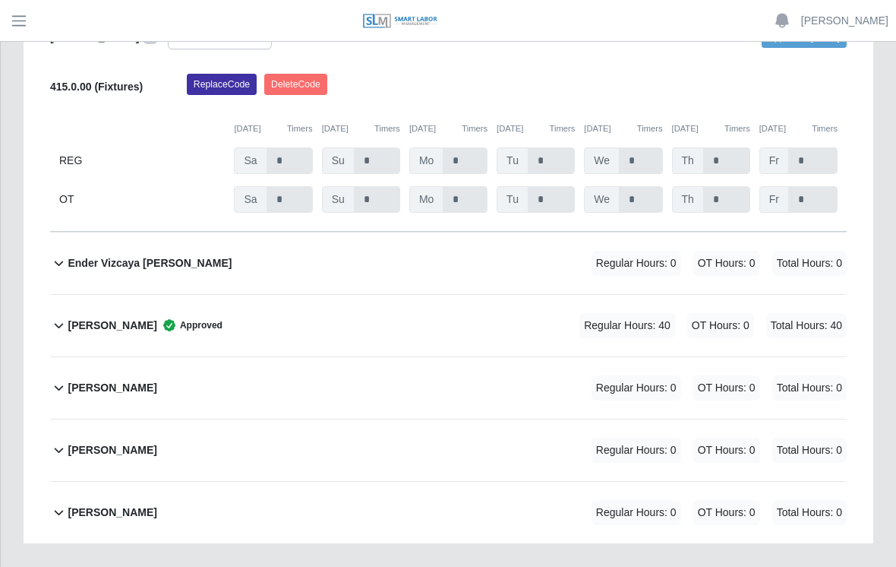
scroll to position [596, 0]
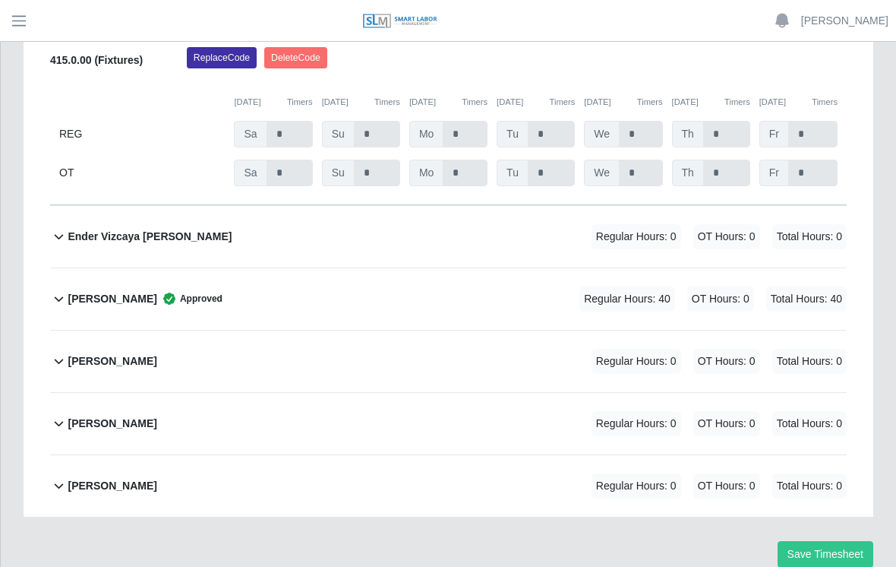
click at [510, 268] on div "Jorge Rondon Alvarado Approved Regular Hours: 40 OT Hours: 0 Total Hours: 40" at bounding box center [457, 299] width 779 height 62
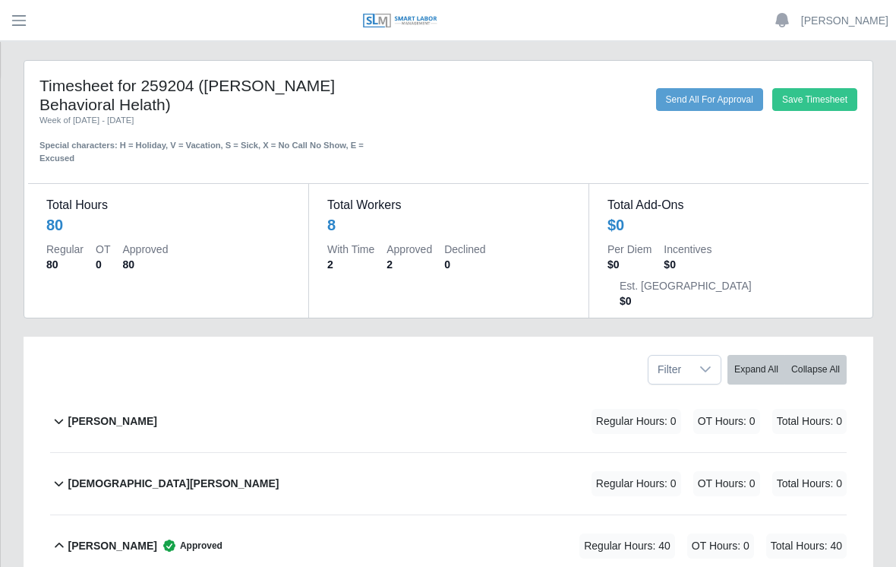
scroll to position [0, 0]
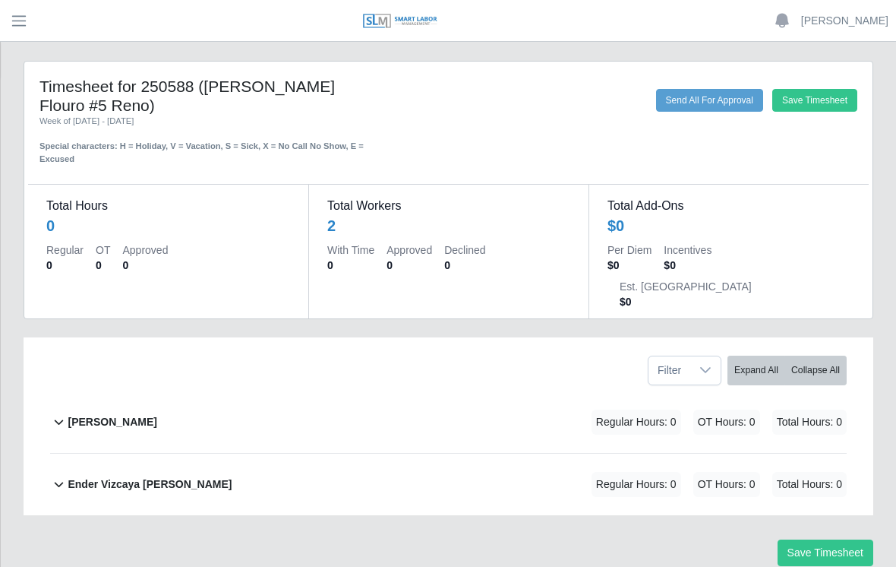
click at [126, 409] on div "[PERSON_NAME]" at bounding box center [112, 421] width 89 height 25
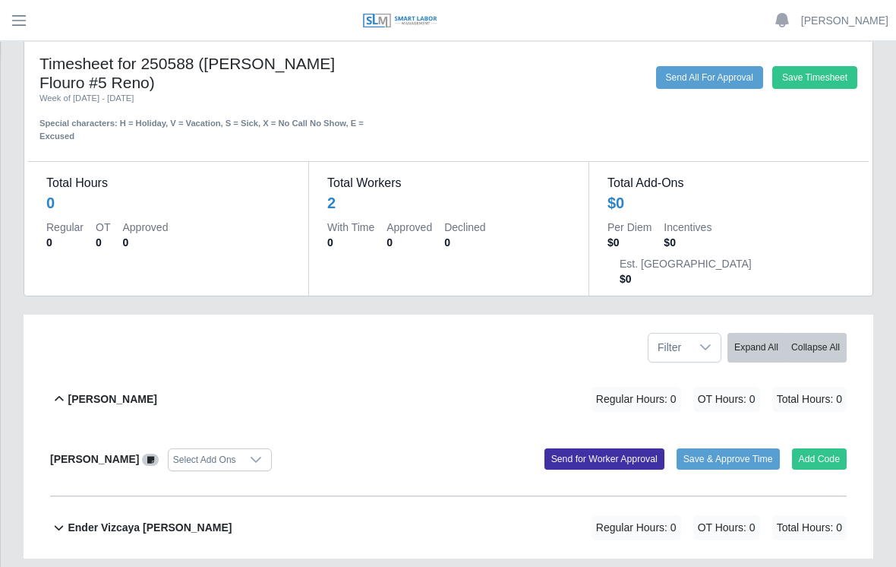
scroll to position [46, 0]
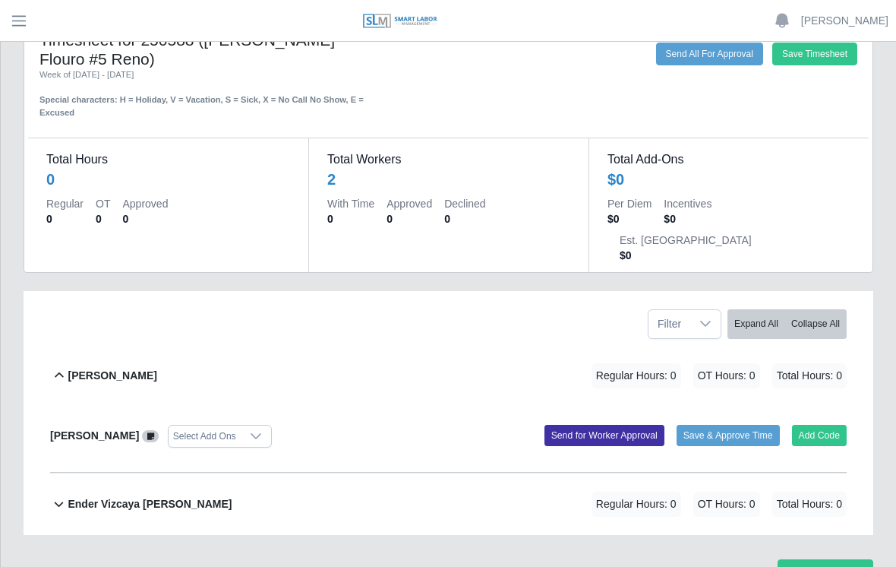
click at [110, 368] on b "[PERSON_NAME]" at bounding box center [112, 376] width 89 height 16
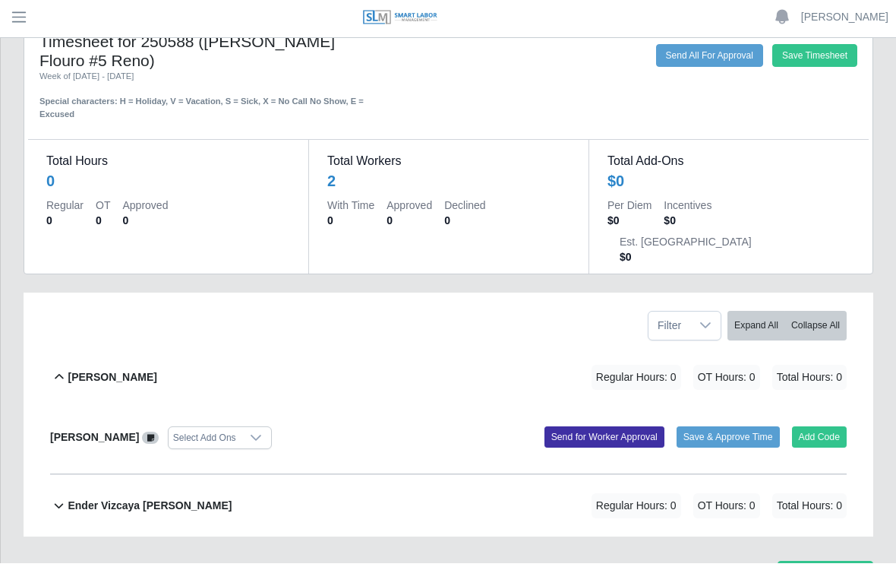
scroll to position [0, 0]
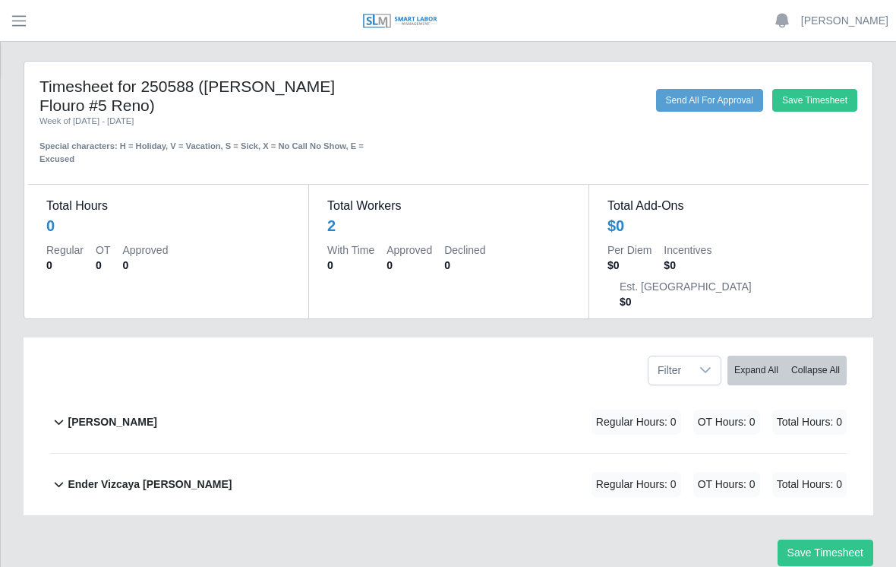
click at [822, 539] on button "Save Timesheet" at bounding box center [826, 552] width 96 height 27
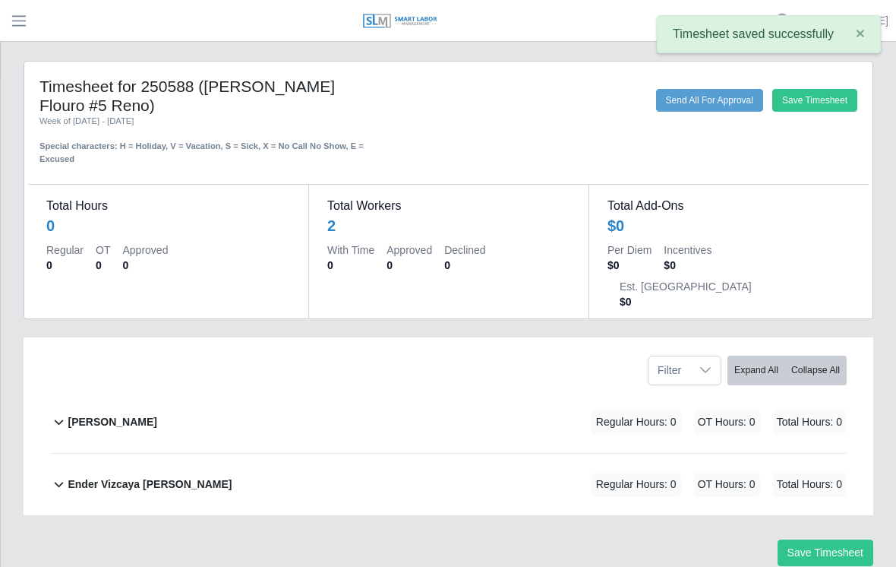
click at [862, 33] on span "×" at bounding box center [860, 32] width 9 height 17
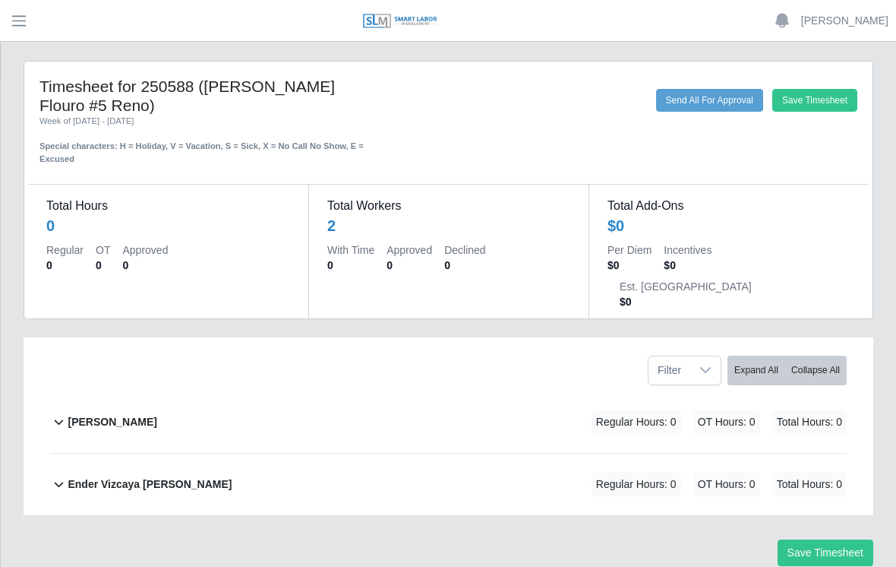
click at [698, 100] on button "Send All For Approval" at bounding box center [709, 100] width 107 height 23
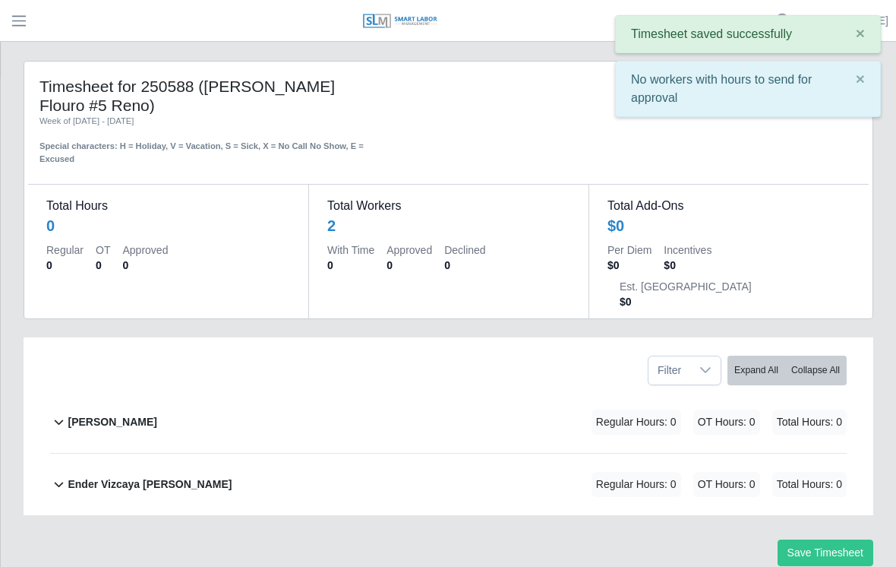
click at [853, 32] on button "×" at bounding box center [860, 33] width 39 height 34
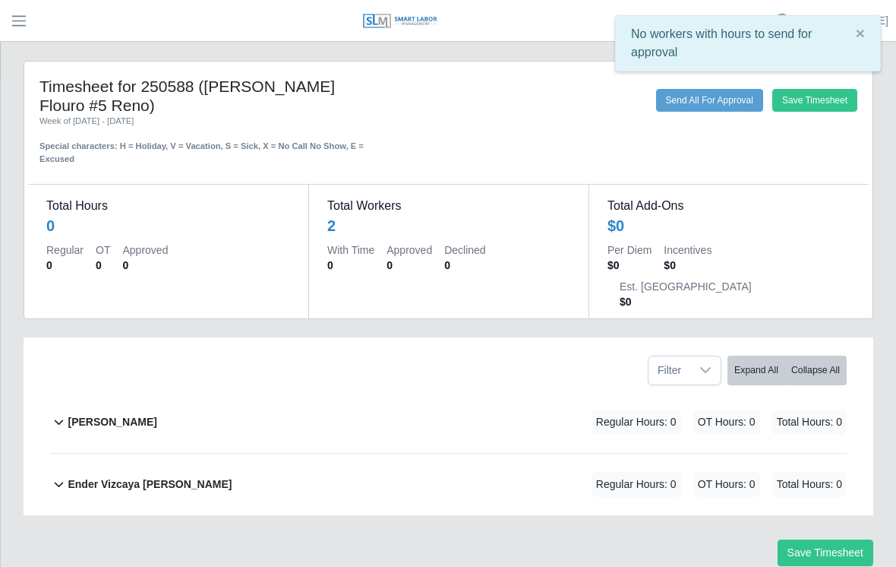
click at [864, 77] on div "No workers with hours to send for approval ×" at bounding box center [748, 47] width 266 height 64
click at [866, 36] on button "×" at bounding box center [860, 33] width 39 height 34
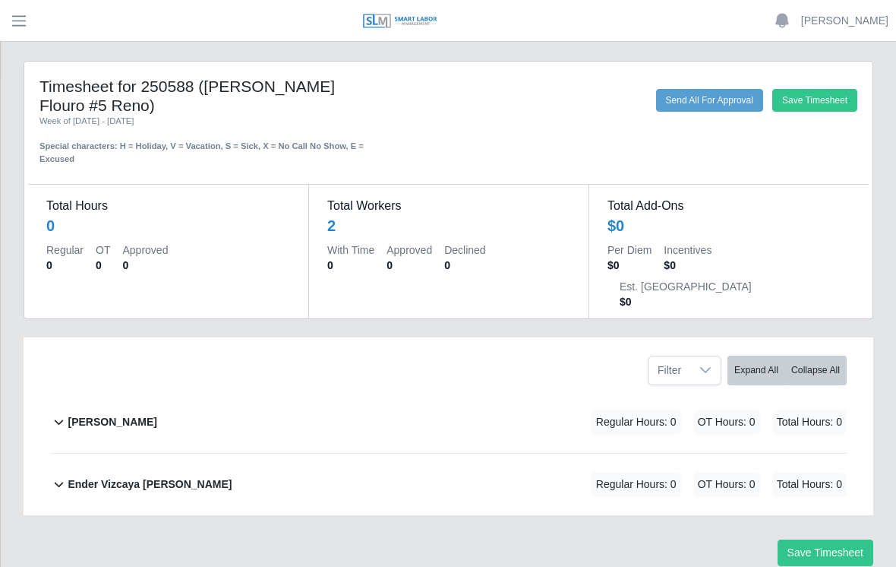
click at [591, 391] on div "Alvaro Pena Regular Hours: 0 OT Hours: 0 Total Hours: 0" at bounding box center [457, 422] width 779 height 62
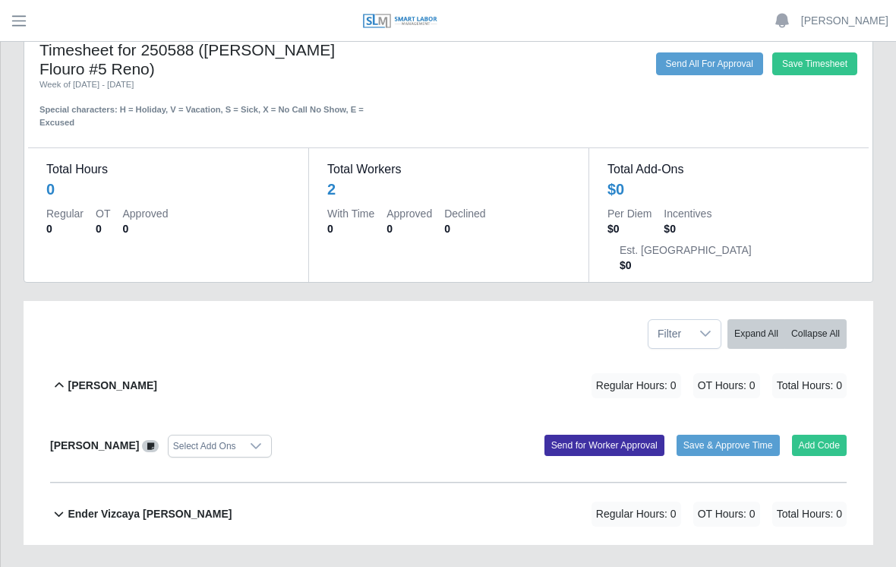
scroll to position [46, 0]
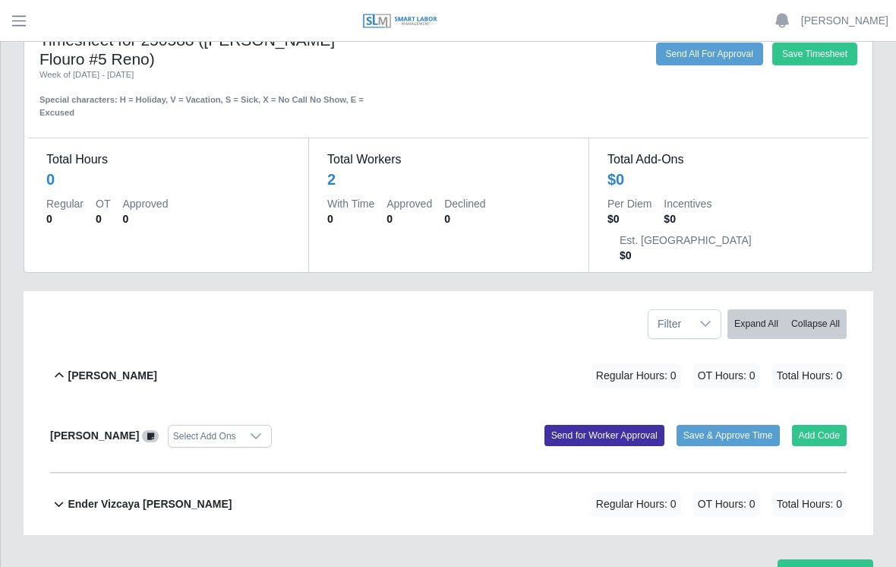
click at [823, 425] on button "Add Code" at bounding box center [819, 435] width 55 height 21
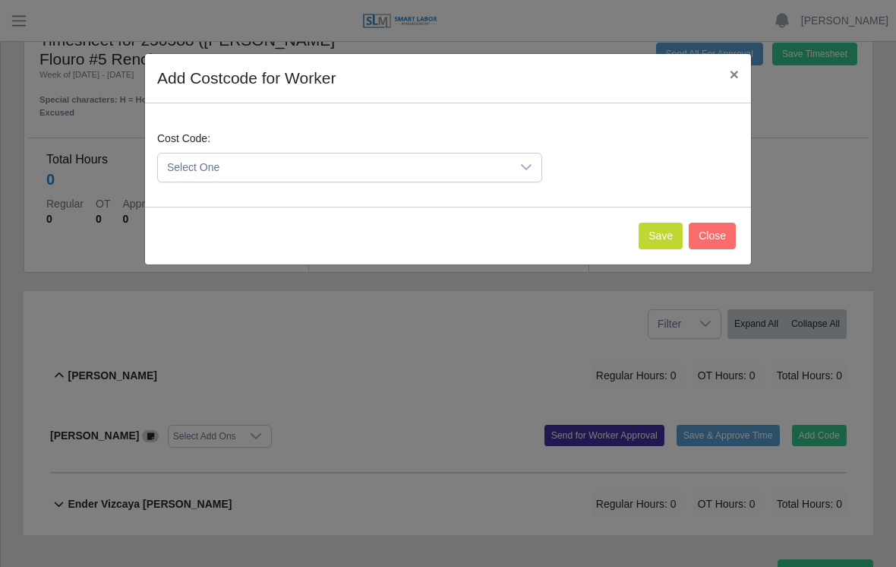
click at [446, 346] on div "Add Costcode for Worker × Cost Code: Select One Save Close" at bounding box center [448, 283] width 896 height 567
click at [721, 235] on button "Close" at bounding box center [712, 236] width 47 height 27
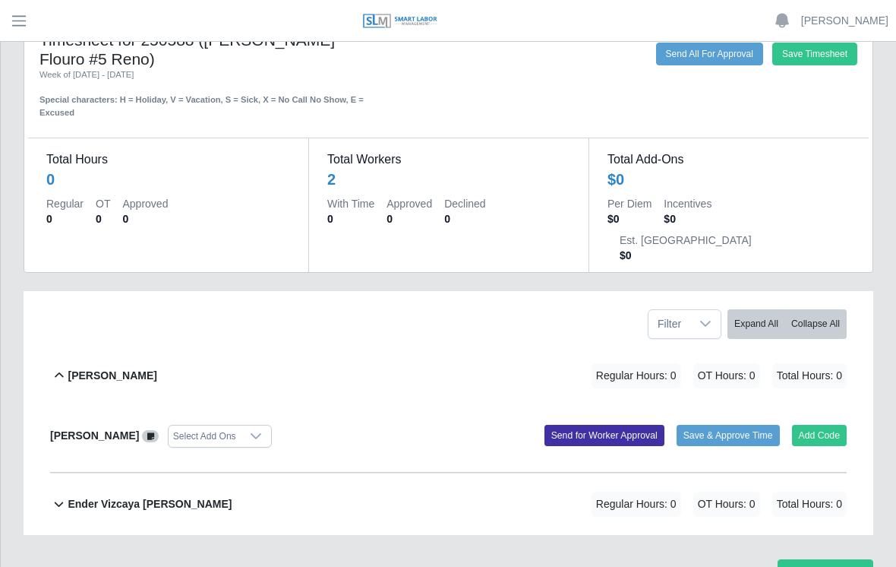
click at [96, 429] on b "Alvaro Pena" at bounding box center [94, 435] width 89 height 12
click at [216, 425] on div "Select Add Ons" at bounding box center [205, 435] width 72 height 21
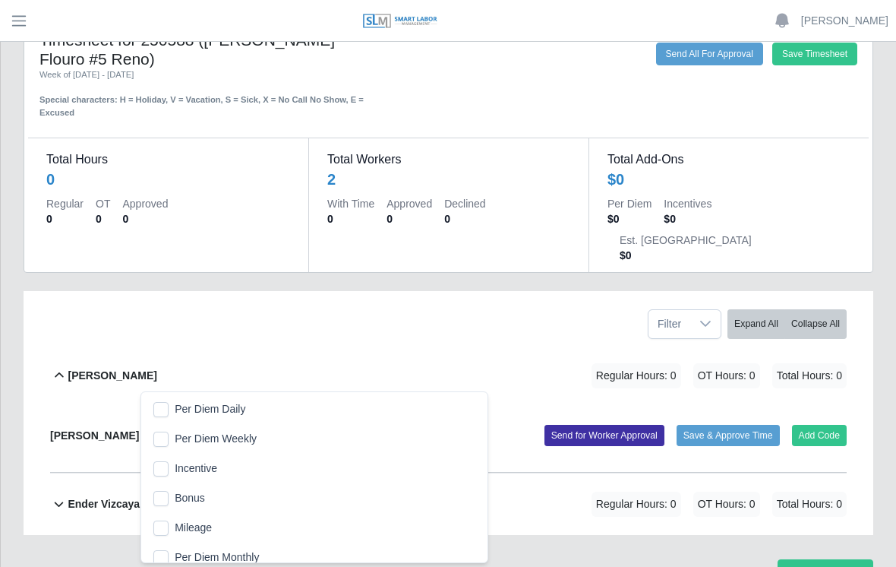
scroll to position [16, 11]
click at [339, 345] on div "Alvaro Pena Regular Hours: 0 OT Hours: 0 Total Hours: 0" at bounding box center [457, 376] width 779 height 62
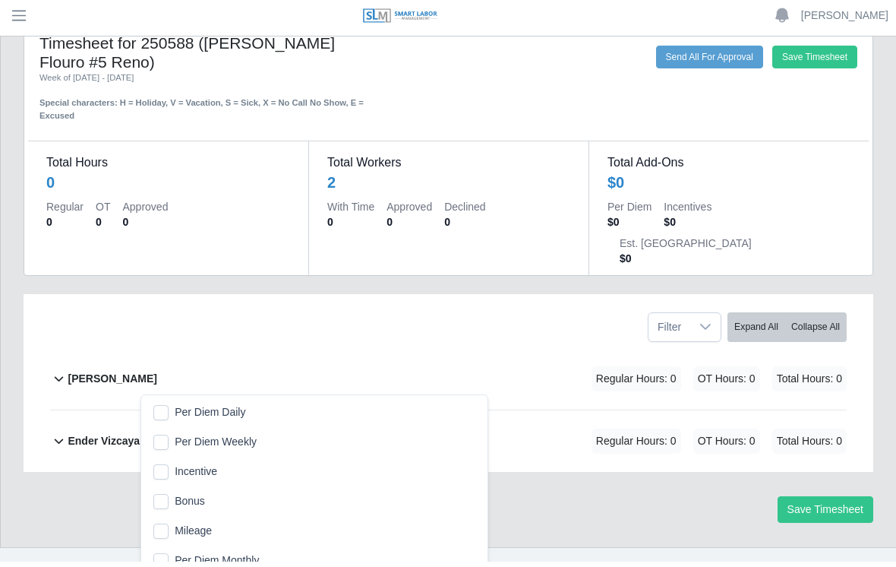
scroll to position [0, 0]
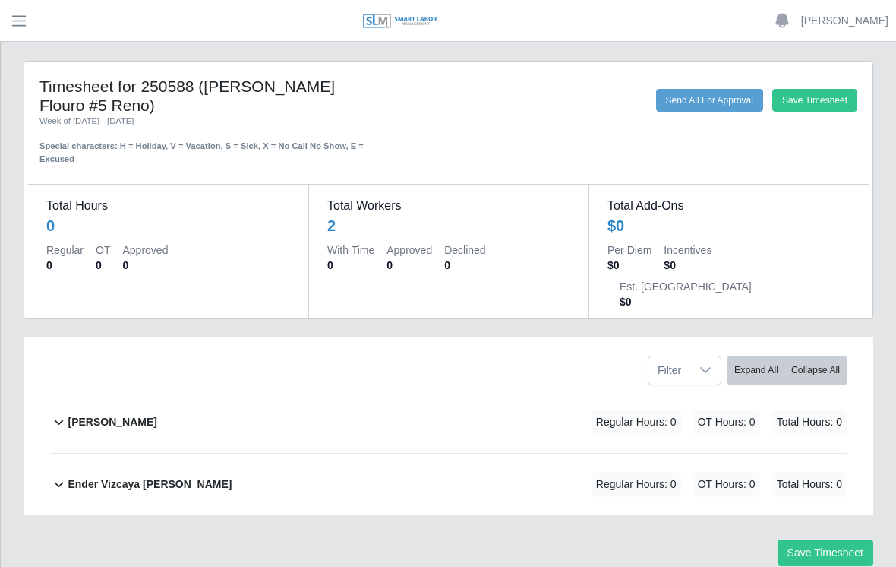
click at [82, 414] on b "[PERSON_NAME]" at bounding box center [112, 422] width 89 height 16
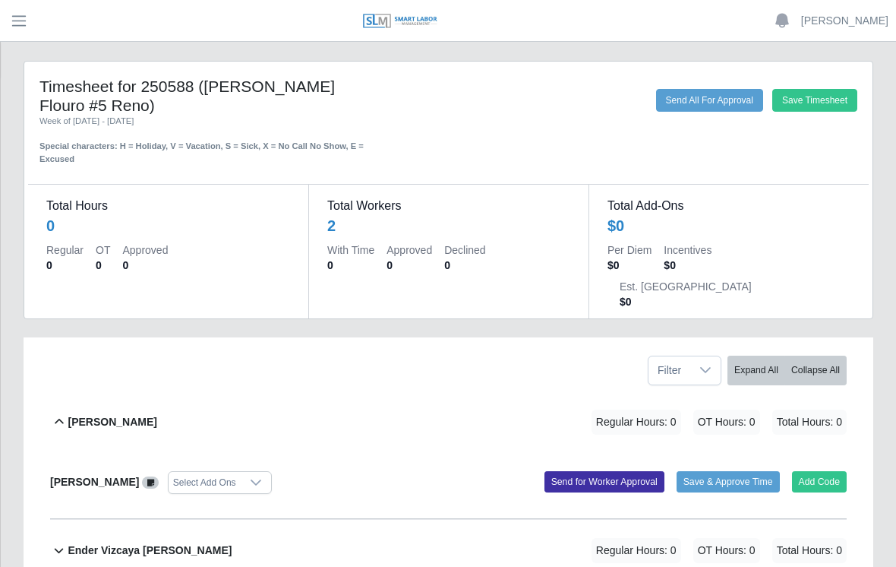
click at [426, 215] on dd "2" at bounding box center [448, 225] width 243 height 21
click at [329, 215] on div "2" at bounding box center [331, 225] width 8 height 21
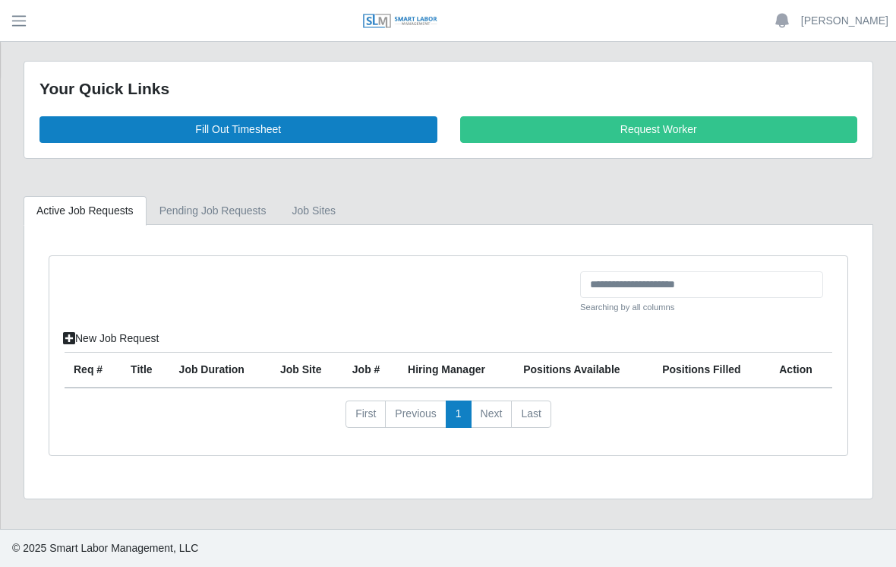
click at [260, 120] on link "Fill Out Timesheet" at bounding box center [238, 129] width 398 height 27
click at [683, 137] on link "Request Worker" at bounding box center [659, 129] width 398 height 27
click at [248, 122] on link "Fill Out Timesheet" at bounding box center [238, 129] width 398 height 27
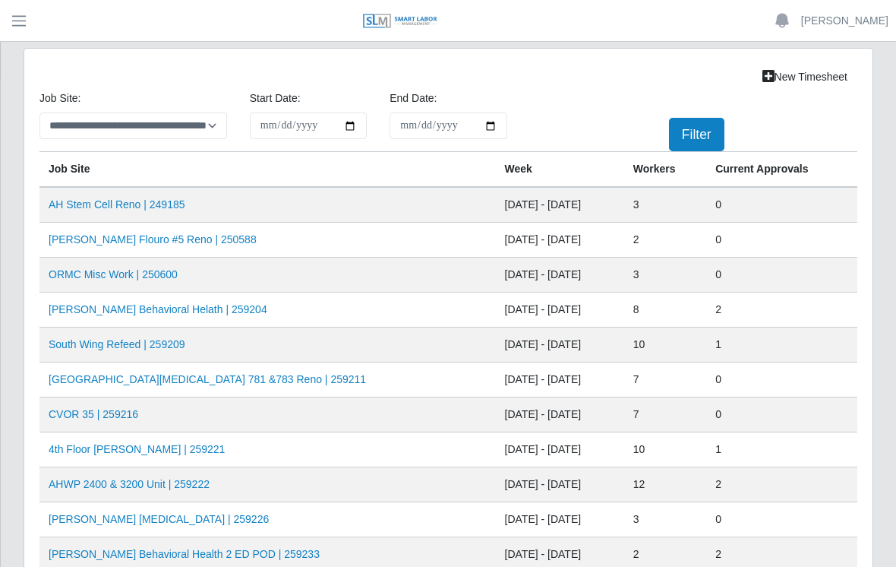
click at [165, 244] on link "[PERSON_NAME] Flouro #5 Reno | 250588" at bounding box center [153, 239] width 208 height 12
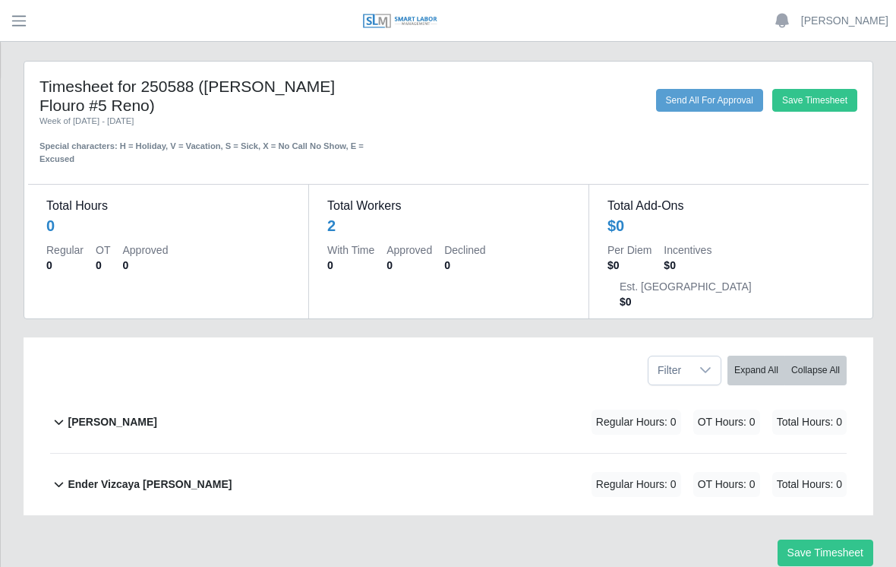
click at [109, 414] on b "[PERSON_NAME]" at bounding box center [112, 422] width 89 height 16
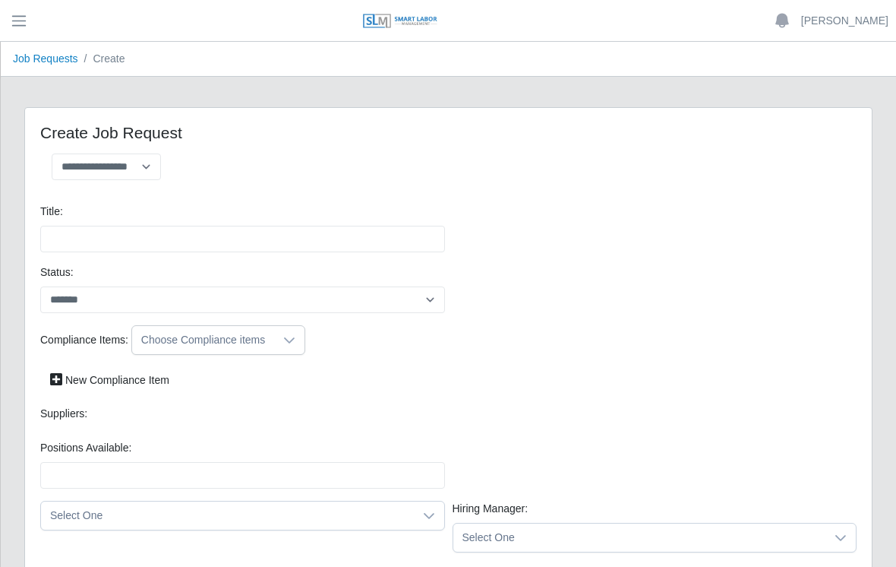
select select
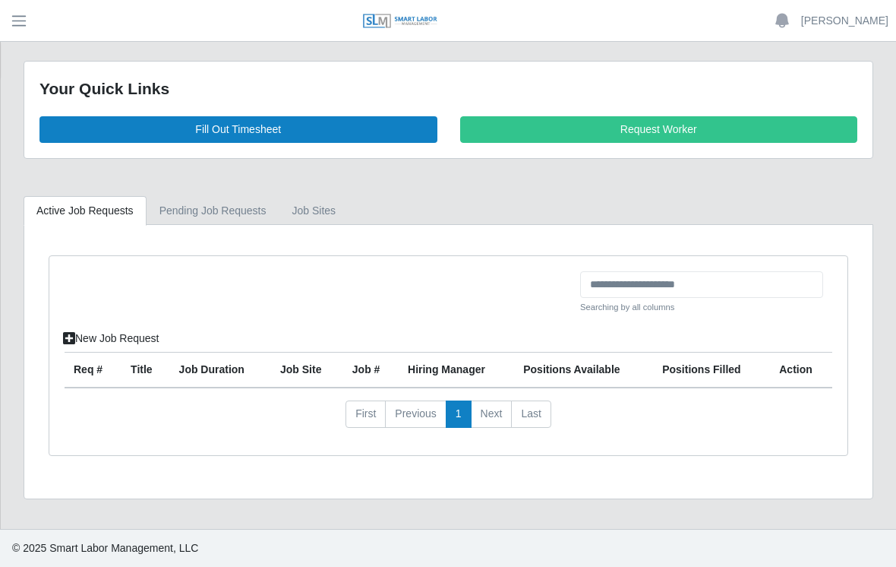
click at [248, 132] on link "Fill Out Timesheet" at bounding box center [238, 129] width 398 height 27
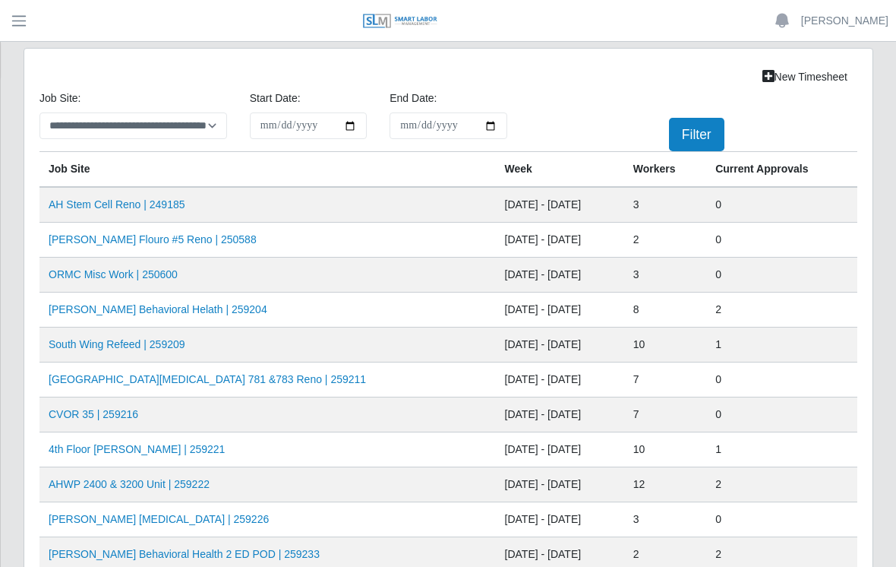
click at [141, 237] on link "[PERSON_NAME] Flouro #5 Reno | 250588" at bounding box center [153, 239] width 208 height 12
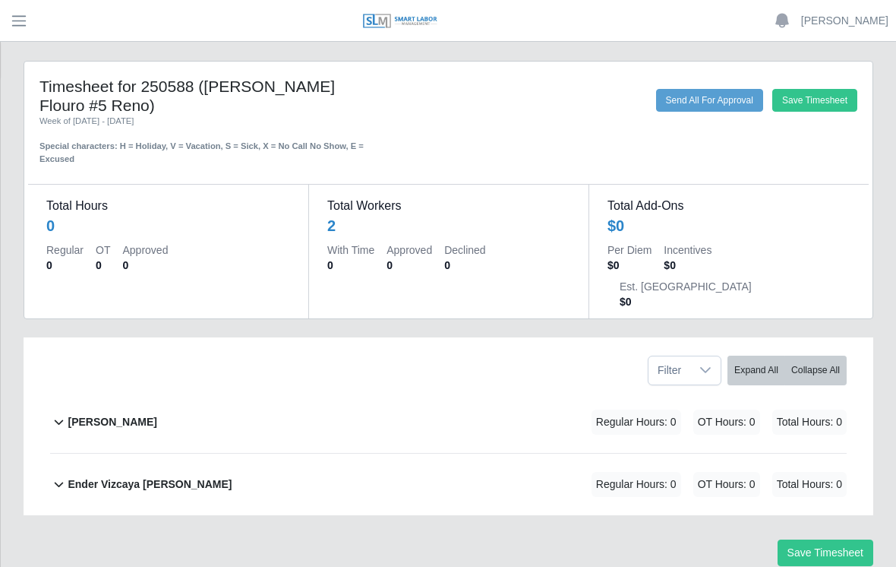
click at [88, 414] on b "Alvaro Pena" at bounding box center [112, 422] width 89 height 16
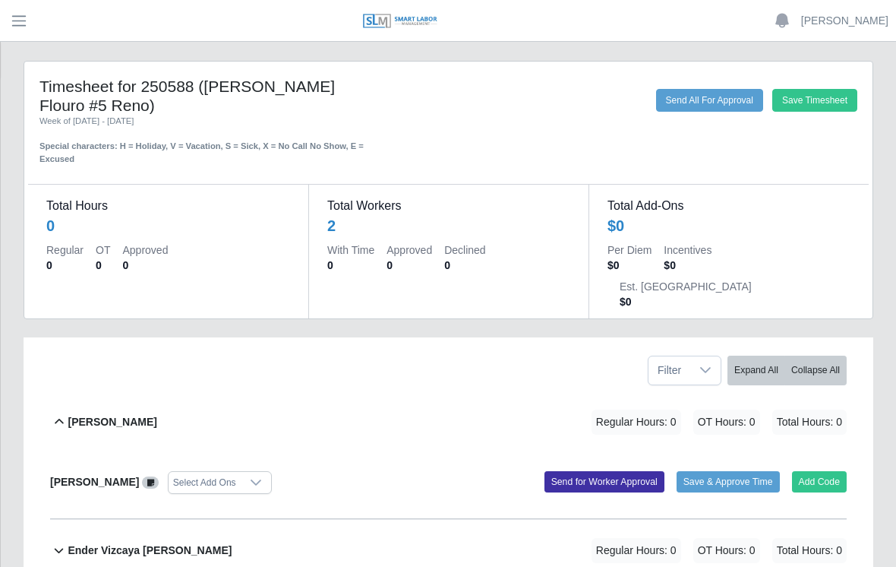
click at [596, 471] on button "Send for Worker Approval" at bounding box center [605, 481] width 120 height 21
click at [606, 471] on button "Resend (Last sent: 09/12/2025)" at bounding box center [601, 481] width 127 height 21
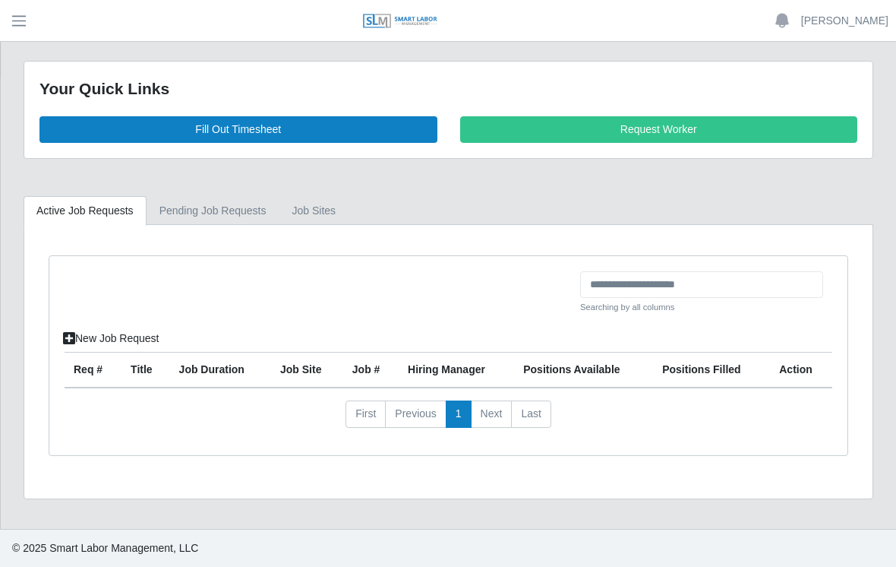
click at [276, 128] on link "Fill Out Timesheet" at bounding box center [238, 129] width 398 height 27
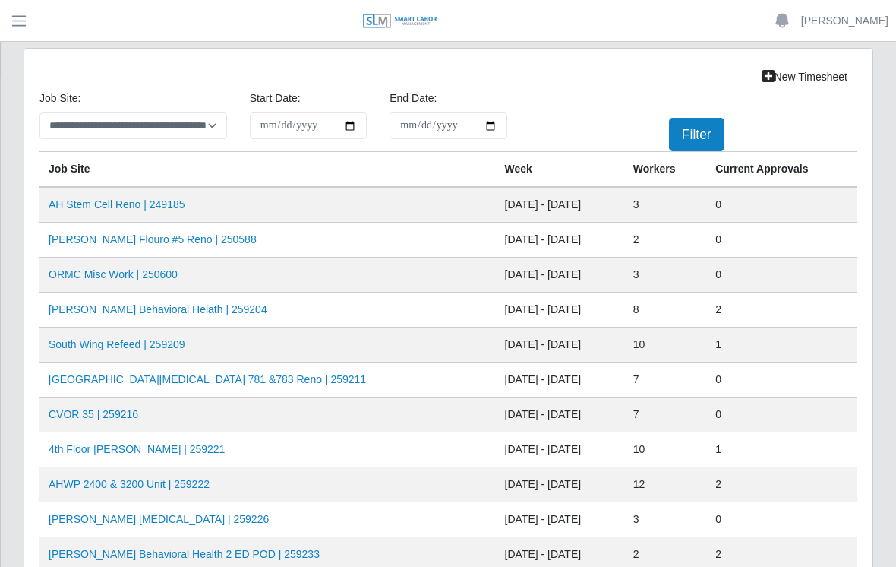
click at [149, 235] on link "[PERSON_NAME] Flouro #5 Reno | 250588" at bounding box center [153, 239] width 208 height 12
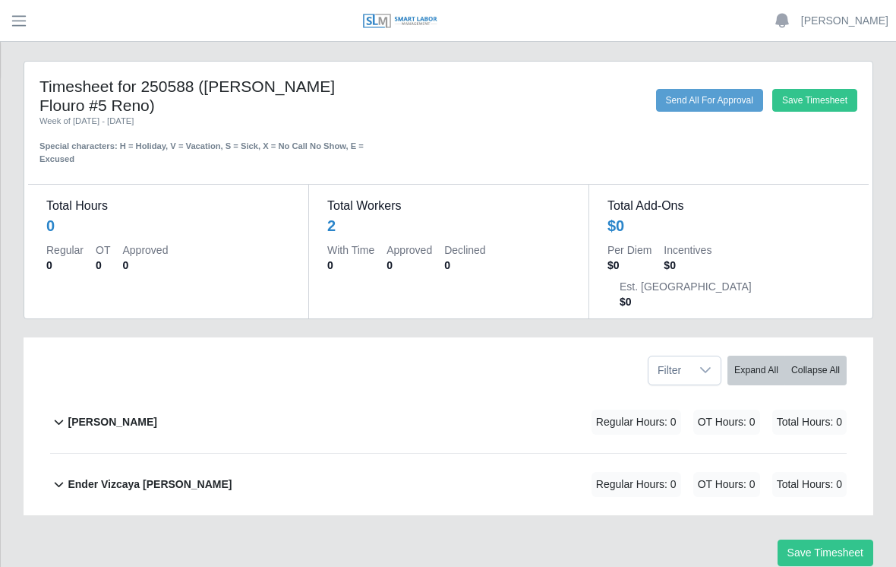
click at [89, 414] on b "[PERSON_NAME]" at bounding box center [112, 422] width 89 height 16
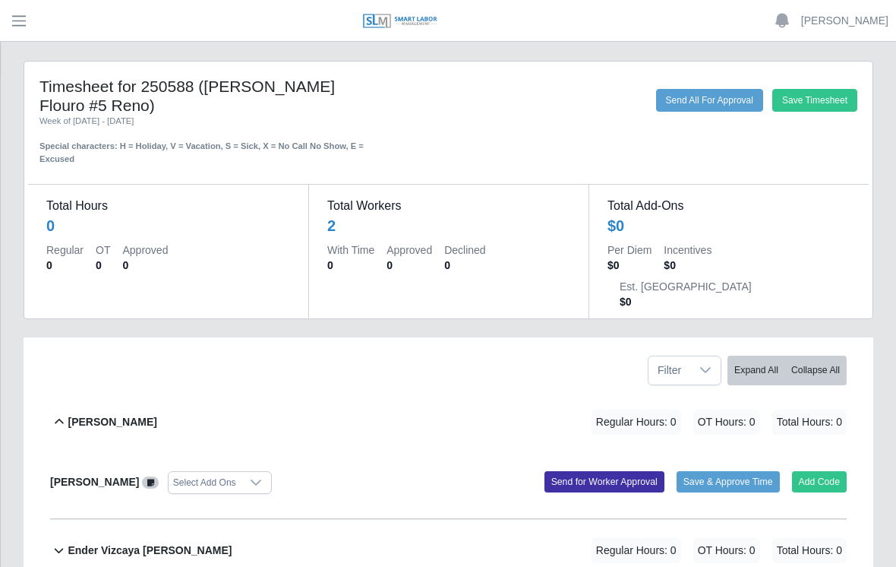
click at [640, 215] on dd "$0" at bounding box center [729, 225] width 243 height 21
click at [368, 215] on dd "2" at bounding box center [448, 225] width 243 height 21
click at [166, 91] on h4 "Timesheet for 250588 ([PERSON_NAME] Flouro #5 Reno)" at bounding box center [202, 96] width 327 height 38
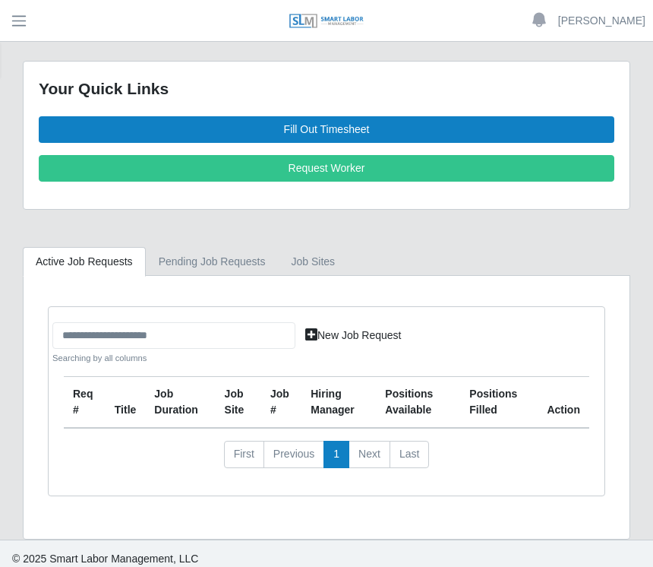
click at [558, 245] on div "Your Quick Links Fill Out Timesheet Request Worker Active Job Requests Pending …" at bounding box center [326, 300] width 653 height 479
click at [547, 227] on div "Your Quick Links Fill Out Timesheet Request Worker Active Job Requests Pending …" at bounding box center [326, 300] width 653 height 479
click at [553, 484] on div "Searching by all columns New Job Request Req # Title Job Duration job site Job …" at bounding box center [327, 401] width 556 height 188
click at [564, 463] on nav "First Previous 1 Next Last" at bounding box center [327, 460] width 526 height 39
click at [334, 128] on link "Fill Out Timesheet" at bounding box center [327, 129] width 576 height 27
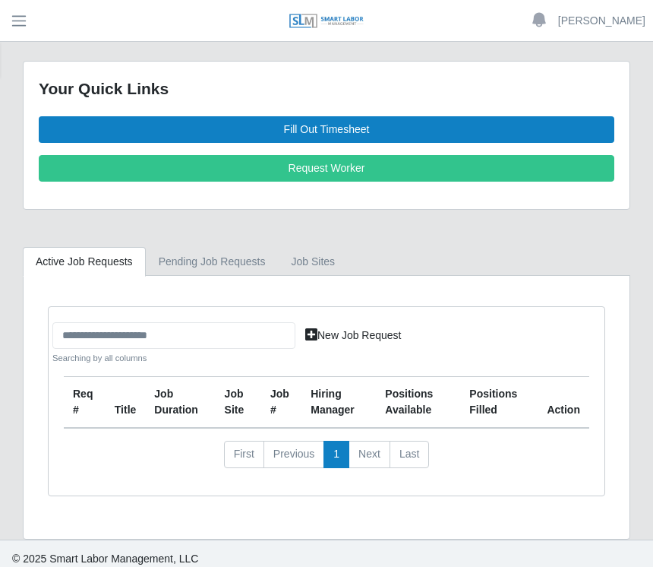
click at [341, 130] on link "Fill Out Timesheet" at bounding box center [327, 129] width 576 height 27
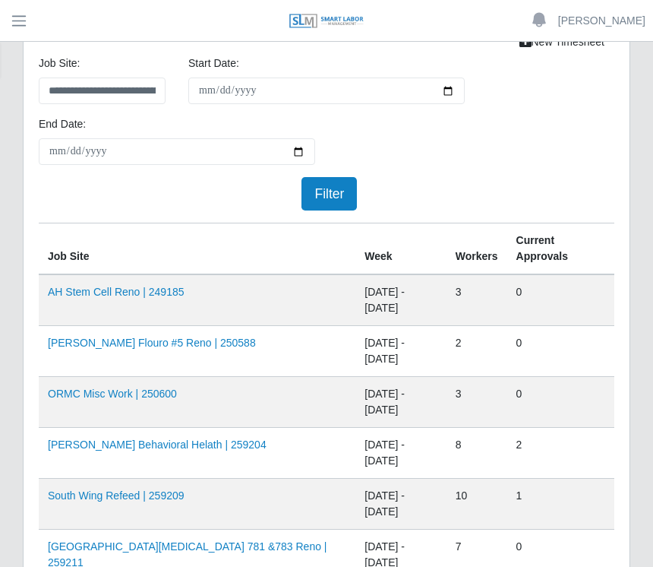
scroll to position [52, 0]
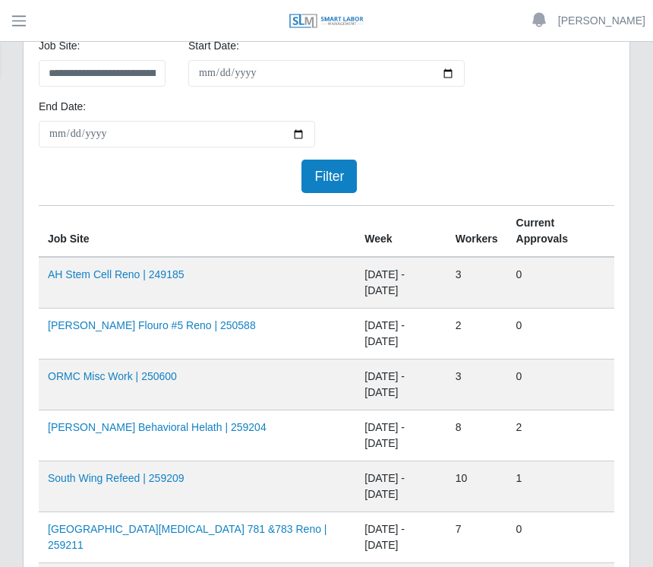
click at [134, 330] on link "[PERSON_NAME] Flouro #5 Reno | 250588" at bounding box center [152, 325] width 208 height 12
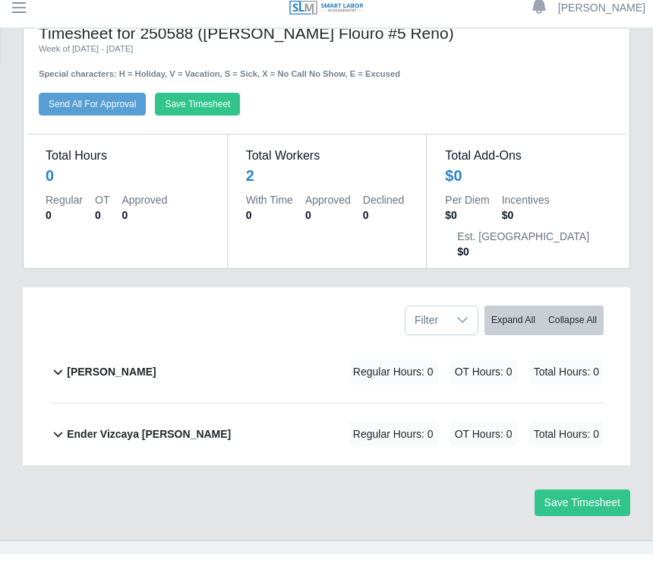
scroll to position [39, 0]
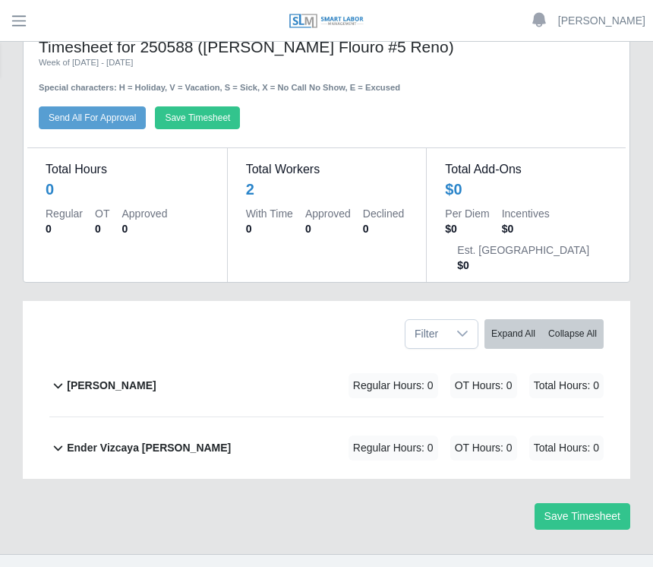
click at [108, 386] on b "[PERSON_NAME]" at bounding box center [111, 386] width 89 height 16
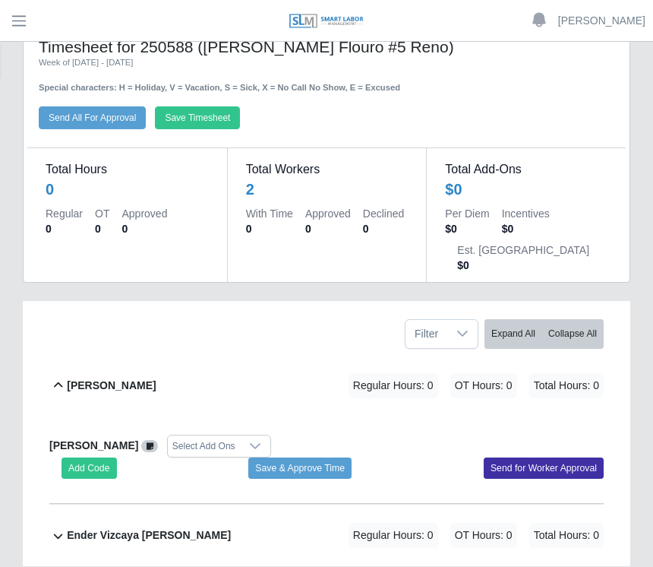
click at [101, 459] on button "Add Code" at bounding box center [89, 467] width 55 height 21
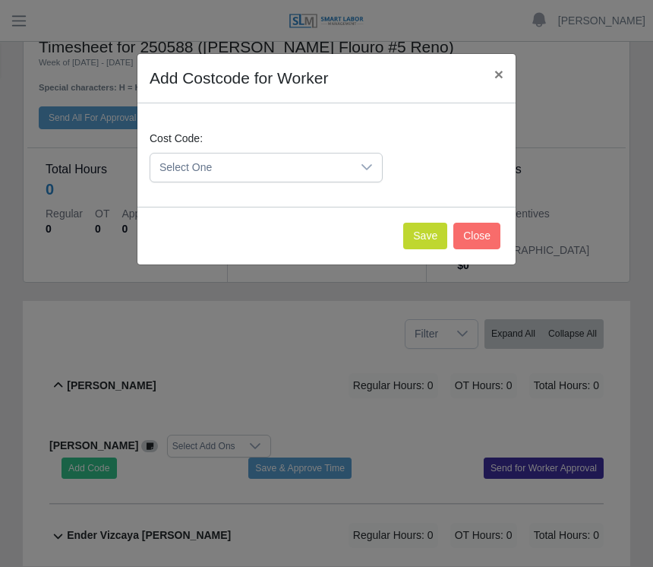
click at [368, 166] on icon at bounding box center [367, 167] width 12 height 12
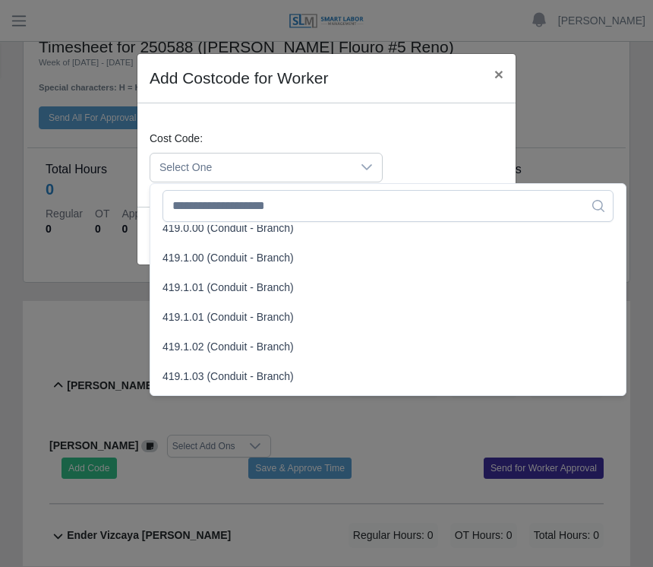
scroll to position [871, 0]
click at [214, 263] on span "419.1.00 (Conduit - Branch)" at bounding box center [228, 259] width 131 height 16
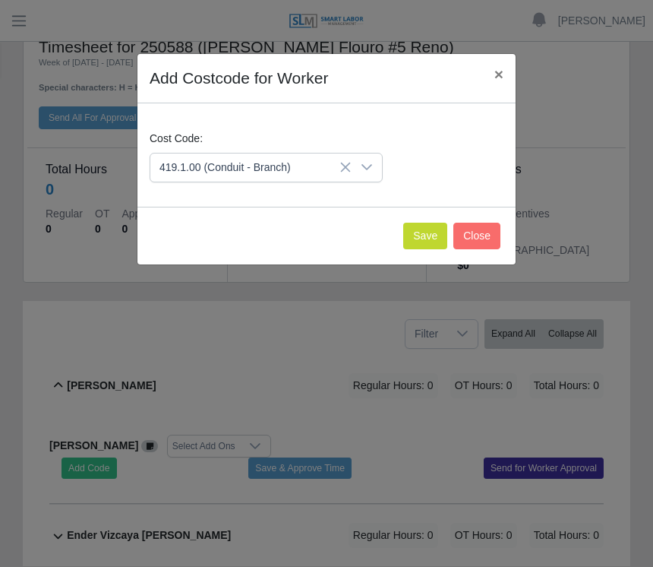
click at [415, 236] on button "Save" at bounding box center [425, 236] width 44 height 27
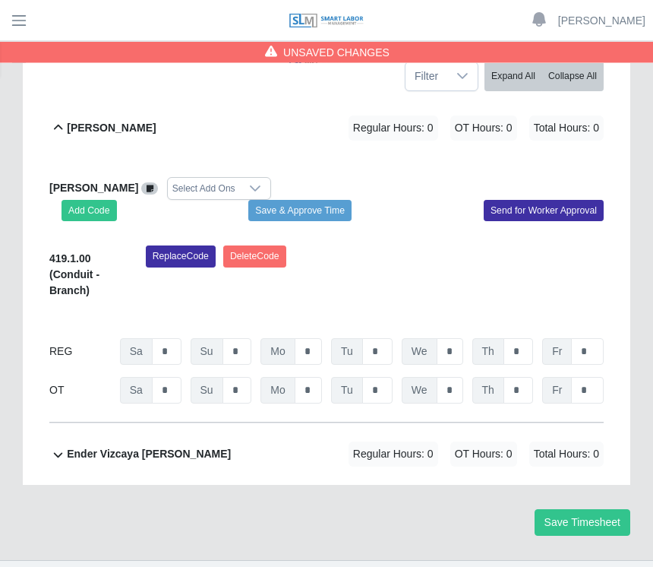
scroll to position [300, 0]
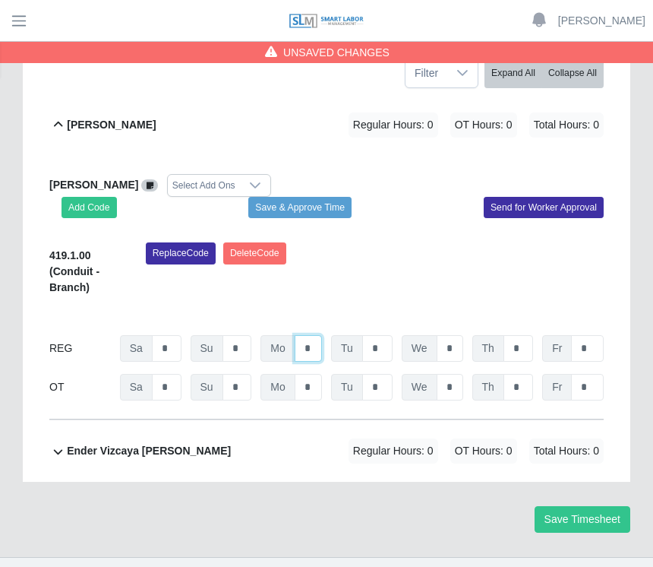
click at [308, 349] on input "*" at bounding box center [308, 348] width 27 height 27
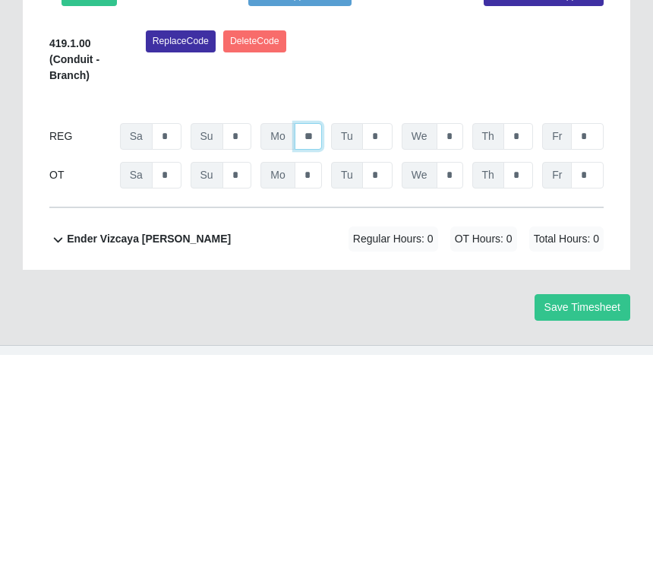
type input "**"
click at [381, 335] on input "*" at bounding box center [377, 348] width 30 height 27
type input "*"
click at [459, 335] on input "*" at bounding box center [450, 348] width 27 height 27
type input "*"
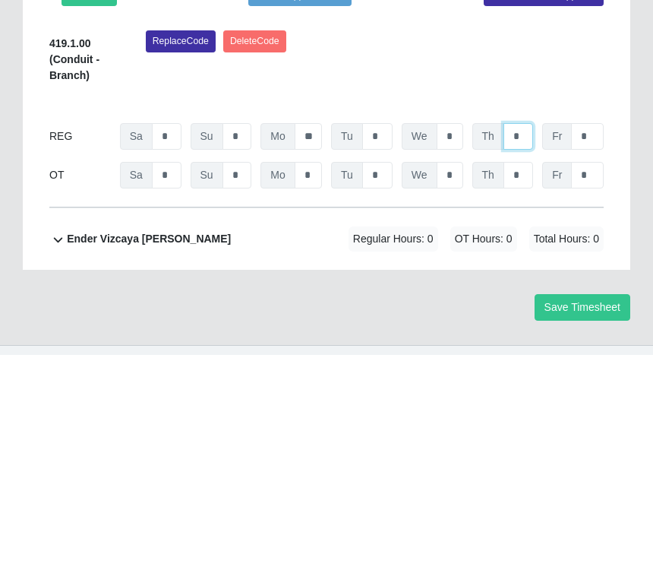
click at [529, 335] on input "*" at bounding box center [519, 348] width 30 height 27
type input "*"
click at [593, 335] on input "*" at bounding box center [587, 348] width 33 height 27
type input "*"
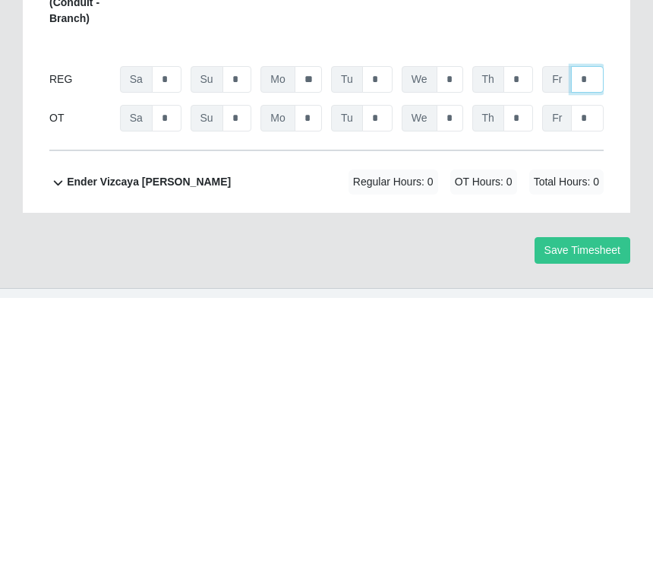
scroll to position [327, 0]
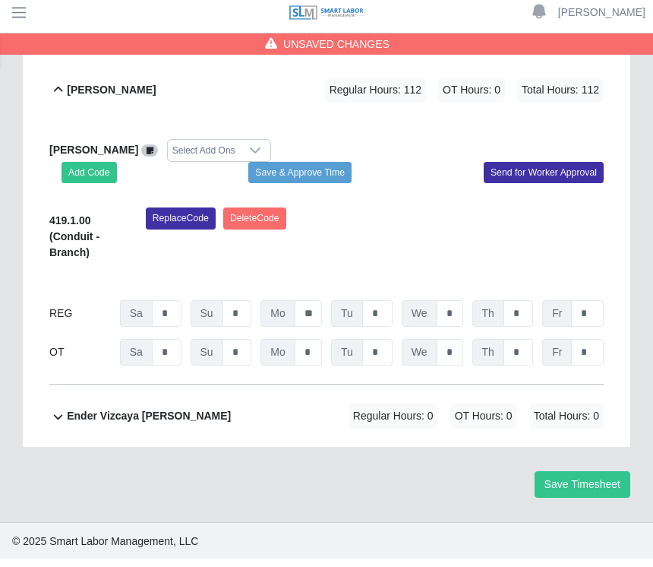
click at [94, 178] on button "Add Code" at bounding box center [89, 180] width 55 height 21
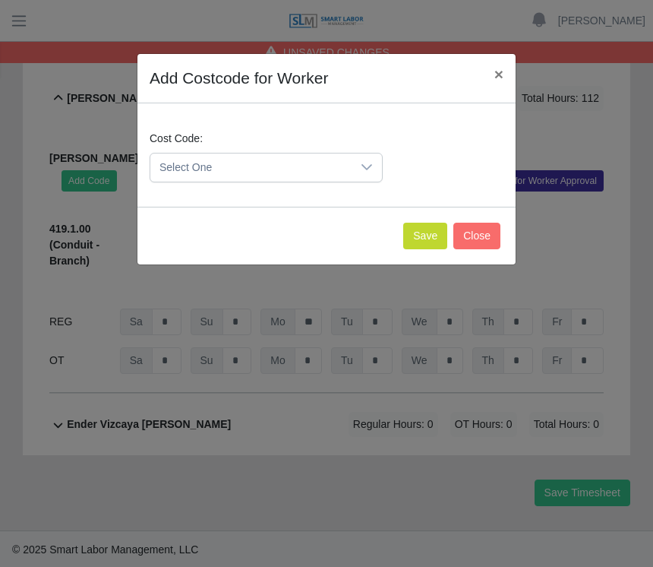
click at [371, 164] on icon at bounding box center [367, 167] width 12 height 12
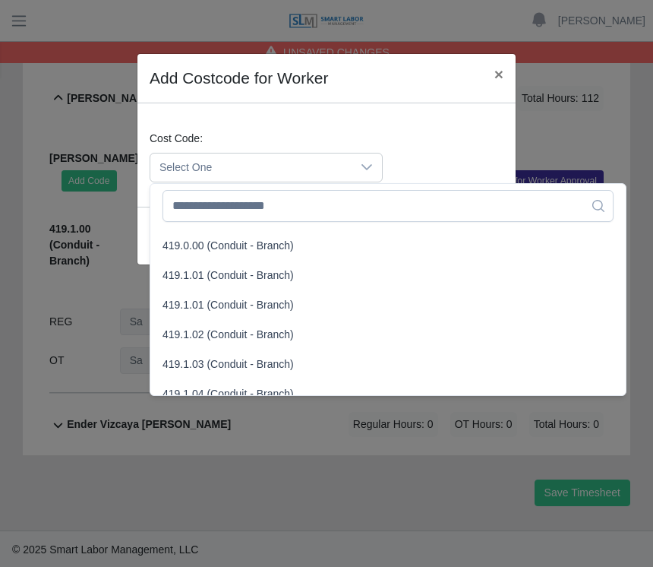
scroll to position [850, 0]
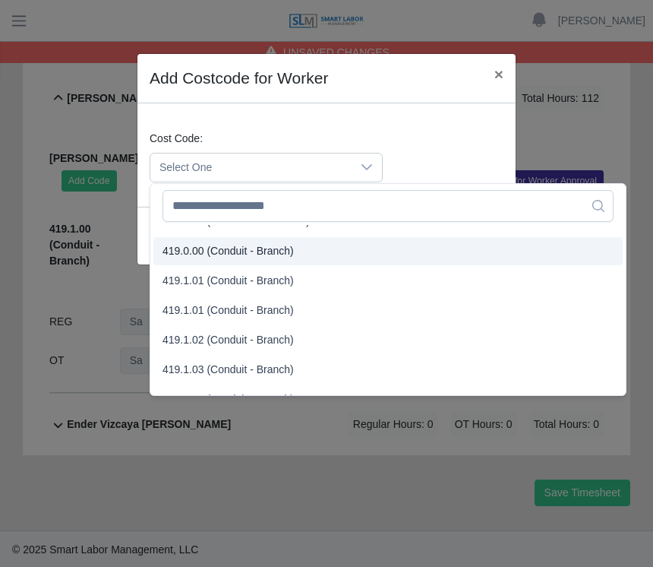
click at [253, 256] on span "419.0.00 (Conduit - Branch)" at bounding box center [228, 251] width 131 height 16
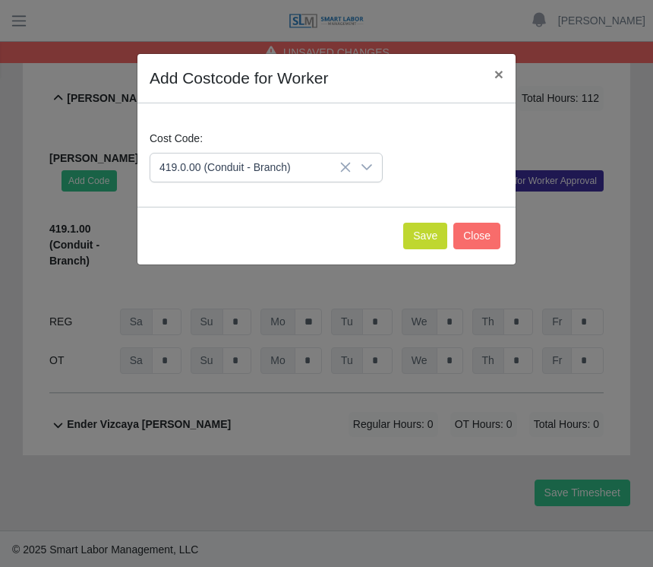
click at [415, 235] on button "Save" at bounding box center [425, 236] width 44 height 27
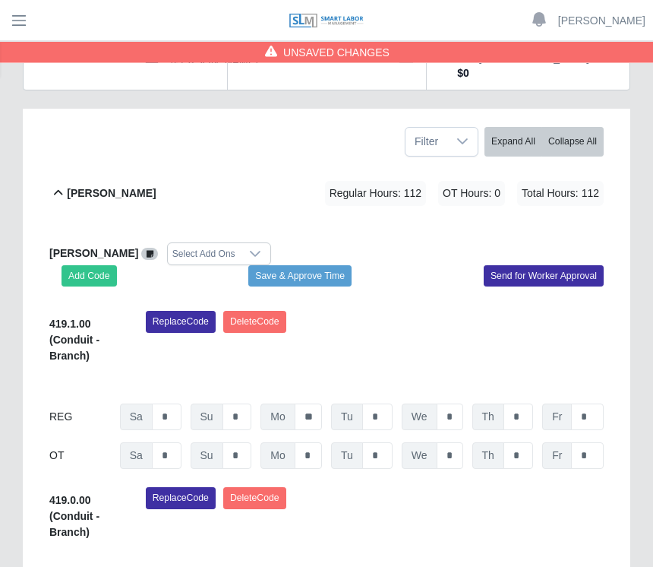
scroll to position [232, 0]
click at [308, 276] on button "Save & Approve Time" at bounding box center [299, 275] width 103 height 21
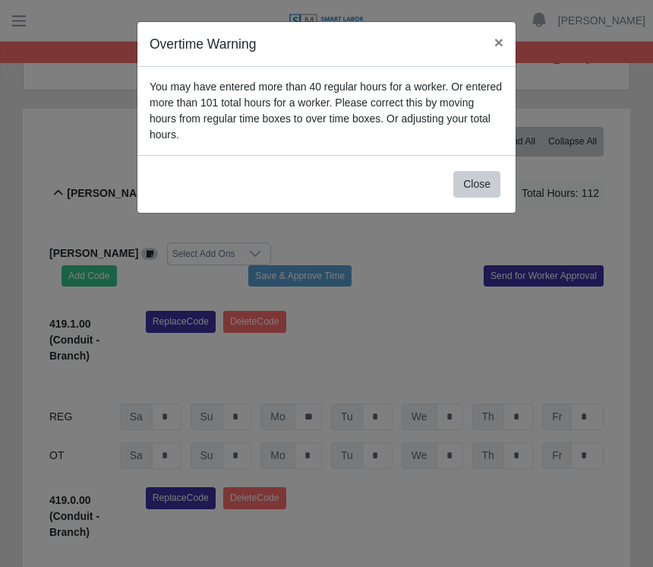
click at [498, 46] on span "×" at bounding box center [498, 41] width 9 height 17
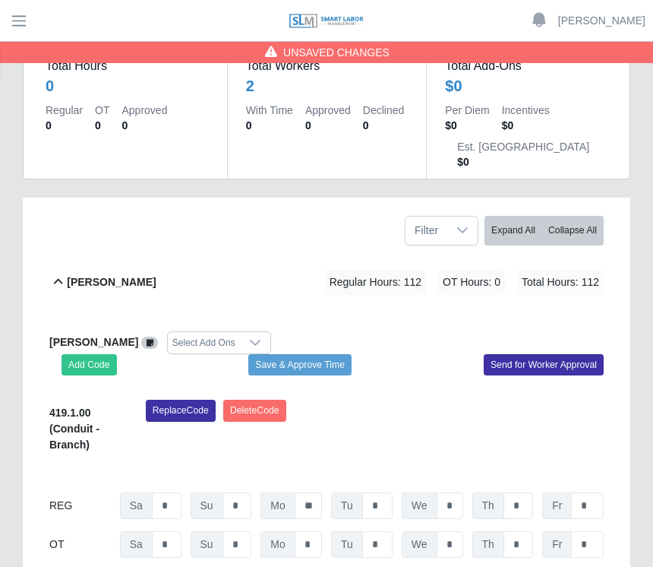
scroll to position [0, 0]
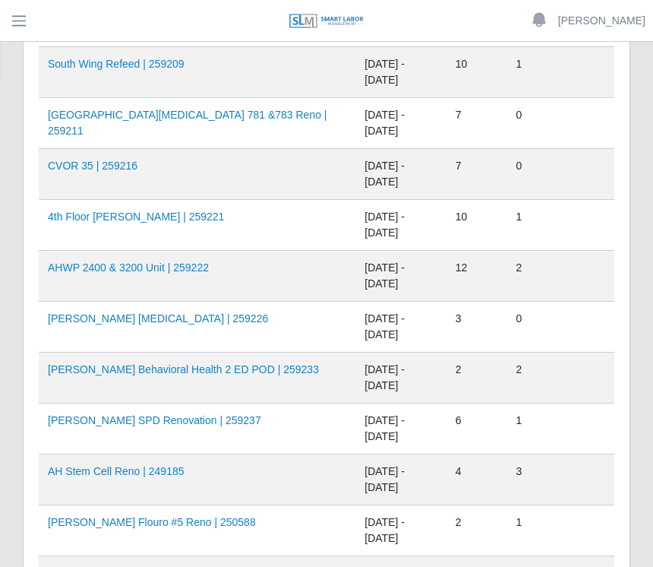
scroll to position [491, 0]
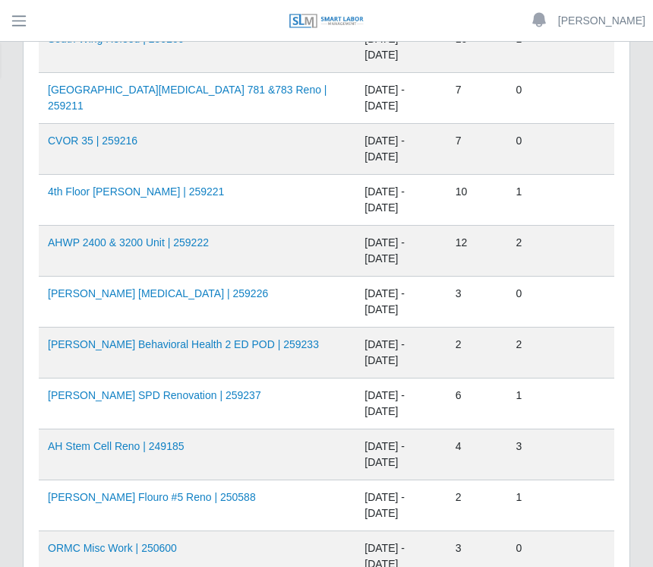
click at [137, 297] on link "[PERSON_NAME] [MEDICAL_DATA] | 259226" at bounding box center [158, 293] width 220 height 12
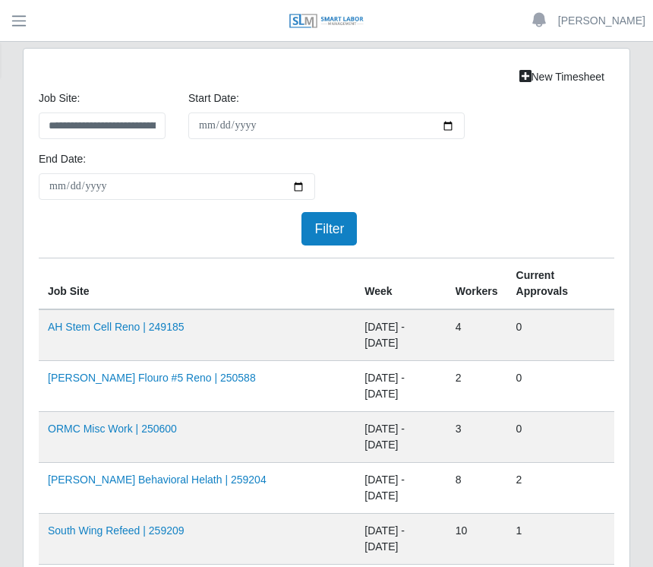
scroll to position [516, 0]
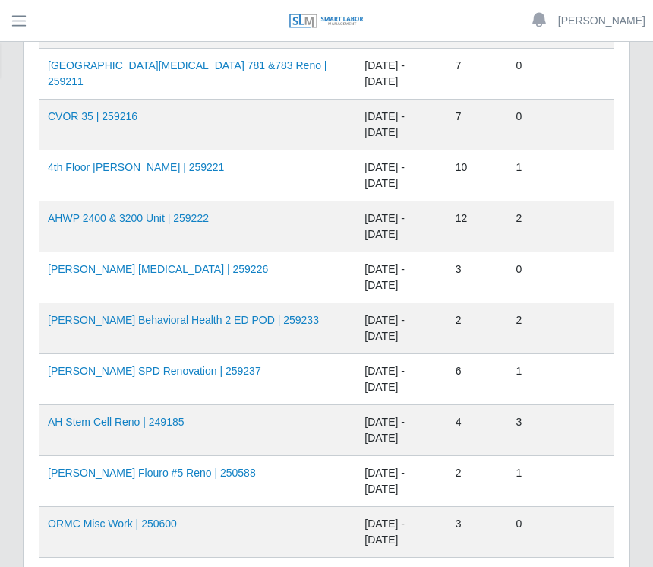
click at [184, 356] on td "[PERSON_NAME] SPD Renovation | 259237" at bounding box center [197, 379] width 317 height 51
click at [197, 377] on link "[PERSON_NAME] SPD Renovation | 259237" at bounding box center [154, 371] width 213 height 12
click at [187, 376] on link "[PERSON_NAME] SPD Renovation | 259237" at bounding box center [154, 371] width 213 height 12
click at [138, 478] on link "[PERSON_NAME] Flouro #5 Reno | 250588" at bounding box center [152, 472] width 208 height 12
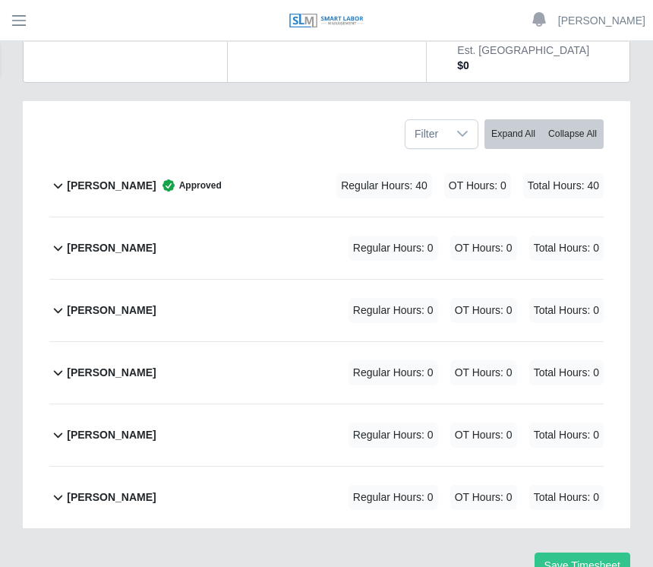
scroll to position [256, 0]
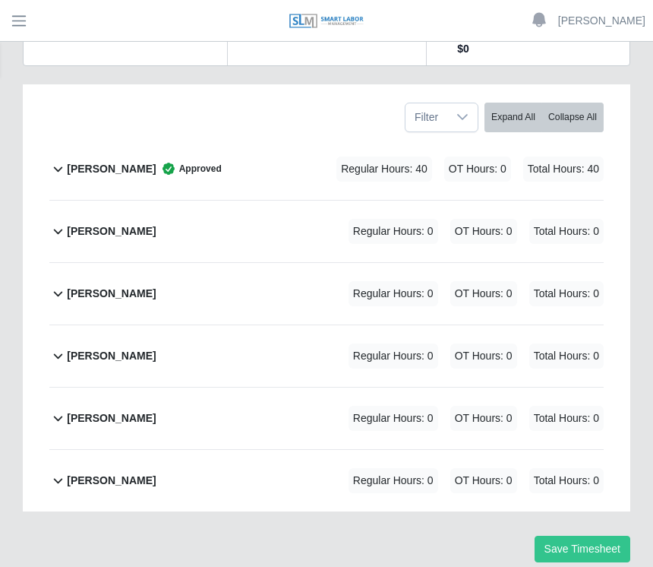
click at [218, 477] on div "[PERSON_NAME] Regular Hours: 0 OT Hours: 0 Total Hours: 0" at bounding box center [335, 481] width 537 height 62
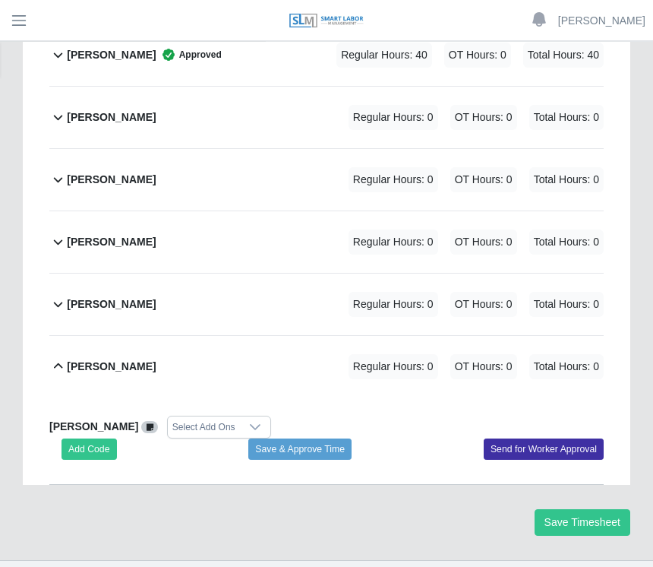
scroll to position [376, 0]
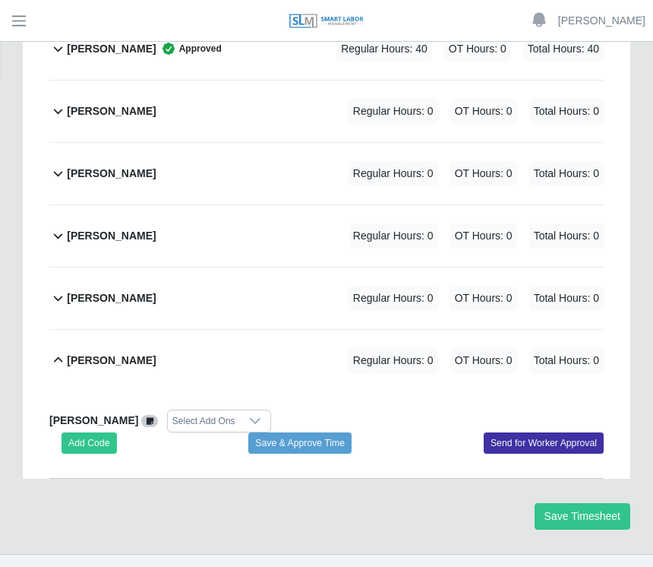
click at [90, 441] on button "Add Code" at bounding box center [89, 442] width 55 height 21
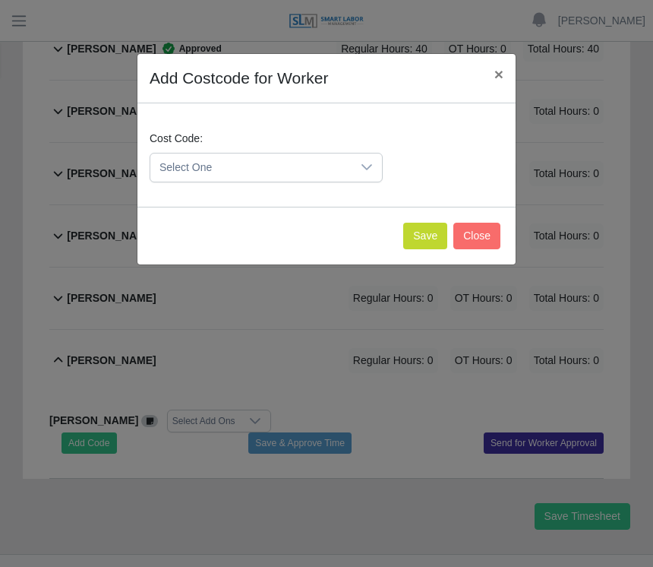
click at [416, 235] on button "Save" at bounding box center [425, 236] width 44 height 27
click at [425, 229] on button "Save" at bounding box center [425, 236] width 44 height 27
click at [362, 170] on icon at bounding box center [367, 167] width 12 height 12
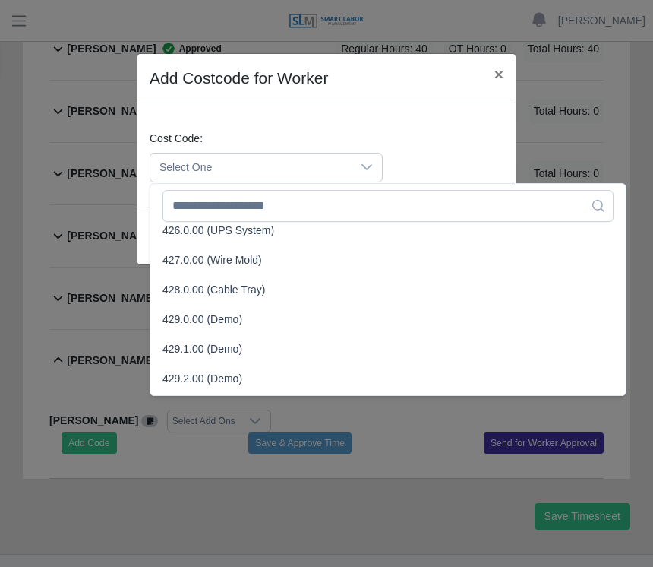
scroll to position [1407, 0]
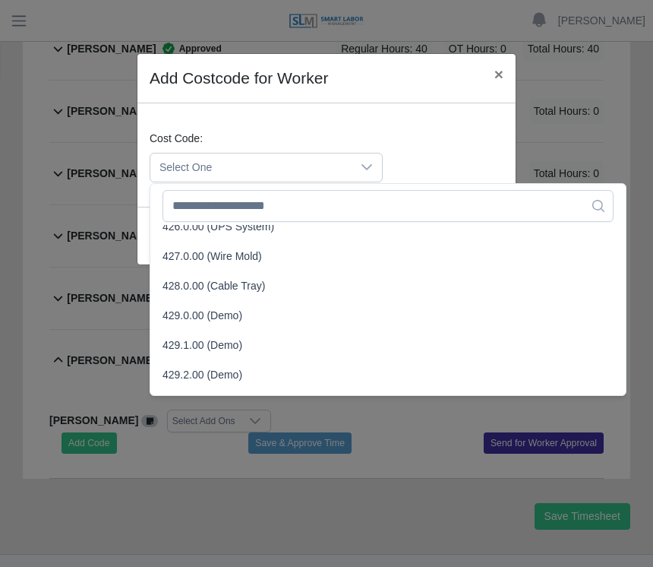
click at [207, 316] on span "429.0.00 (Demo)" at bounding box center [203, 316] width 80 height 16
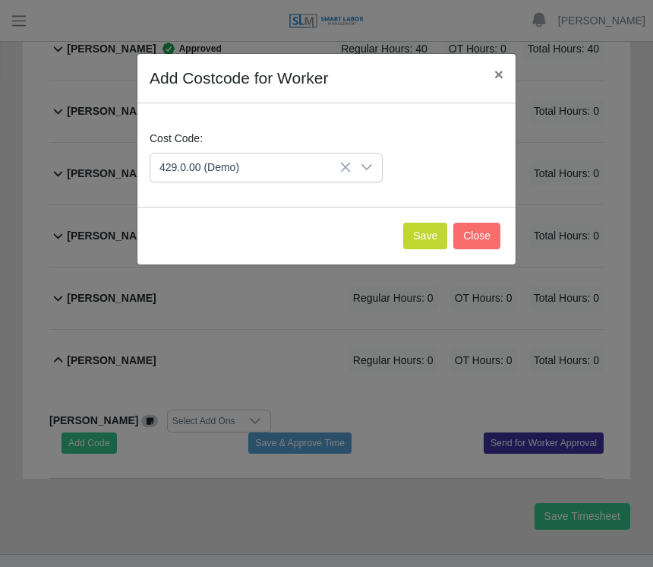
click at [422, 235] on button "Save" at bounding box center [425, 236] width 44 height 27
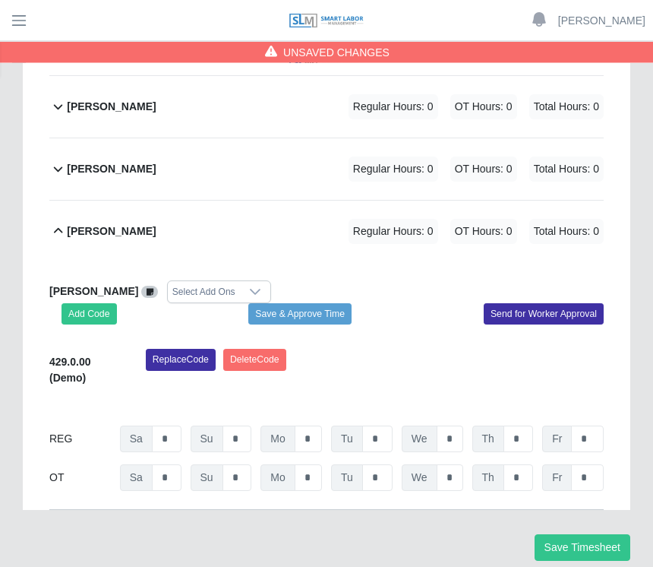
scroll to position [536, 0]
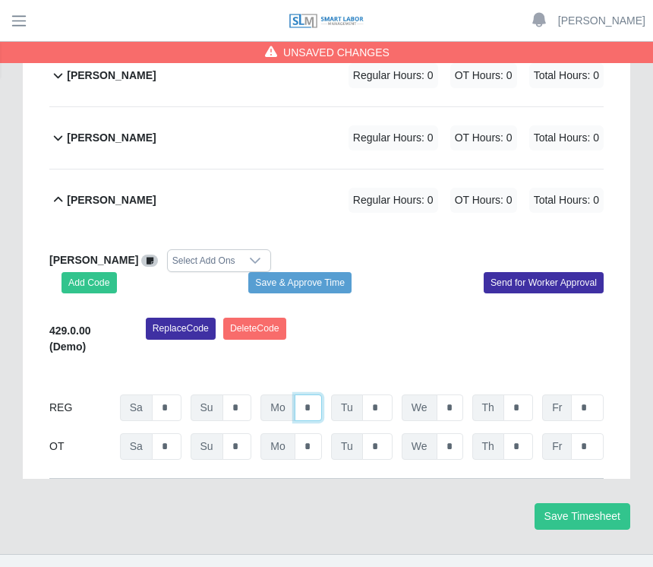
click at [306, 398] on input "*" at bounding box center [308, 407] width 27 height 27
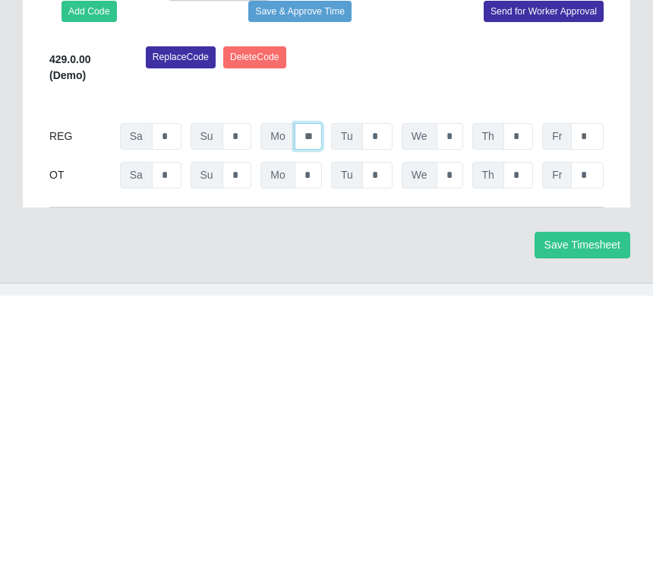
type input "**"
click at [374, 394] on input "*" at bounding box center [377, 407] width 30 height 27
type input "*"
click at [458, 394] on input "*" at bounding box center [450, 407] width 27 height 27
type input "*"
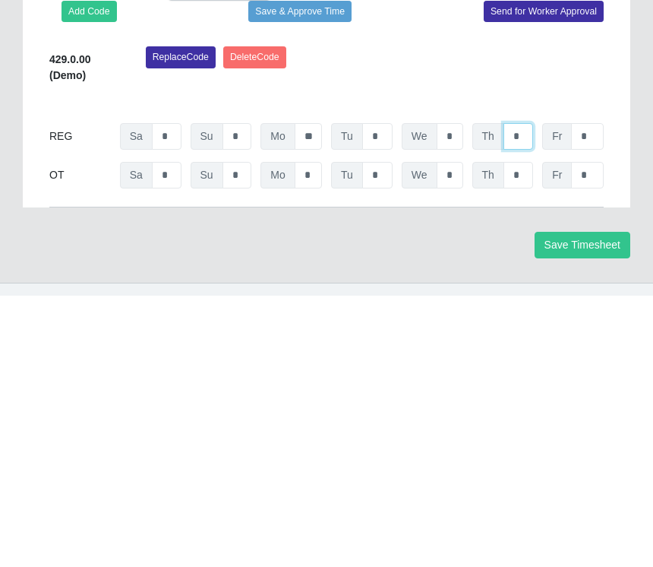
click at [526, 394] on input "*" at bounding box center [519, 407] width 30 height 27
type input "*"
click at [591, 394] on input "*" at bounding box center [587, 407] width 33 height 27
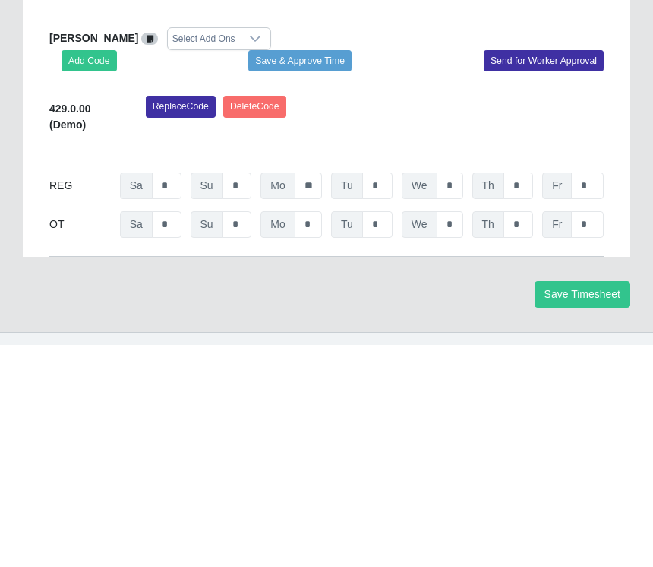
click at [592, 318] on div "Replace Code [GEOGRAPHIC_DATA] Code" at bounding box center [374, 341] width 481 height 46
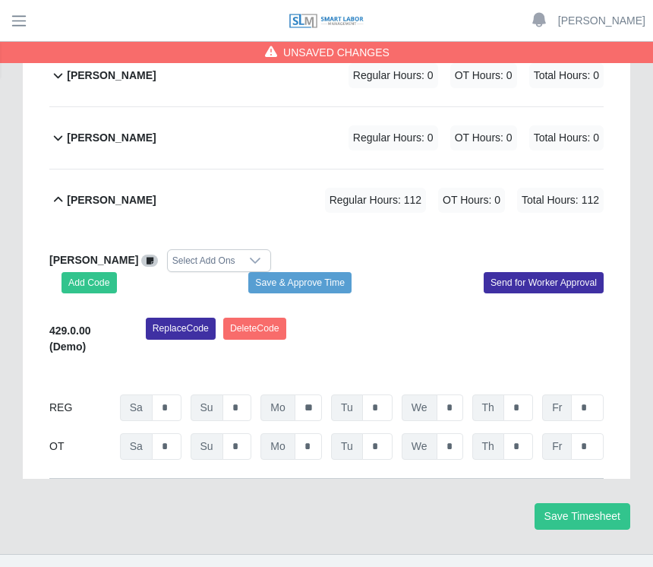
click at [581, 518] on button "Save Timesheet" at bounding box center [583, 516] width 96 height 27
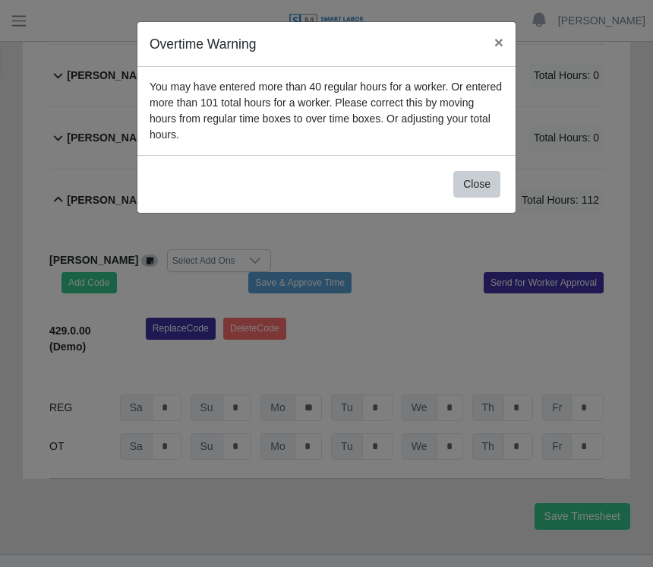
click at [498, 46] on span "×" at bounding box center [498, 41] width 9 height 17
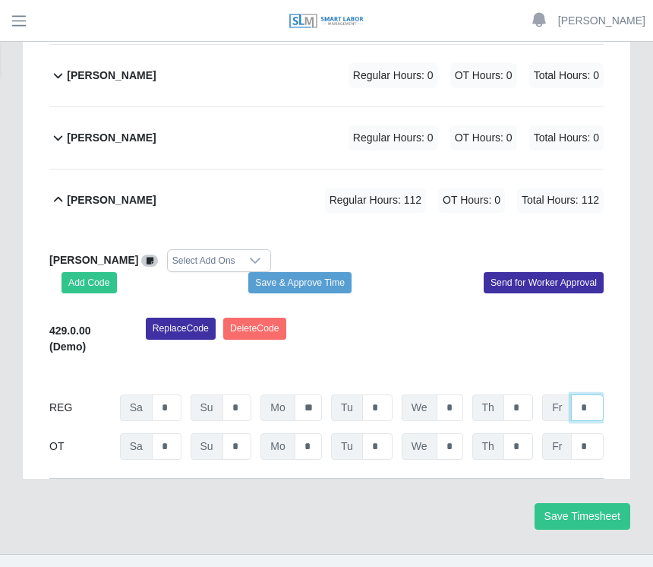
click at [589, 410] on input "*" at bounding box center [587, 407] width 33 height 27
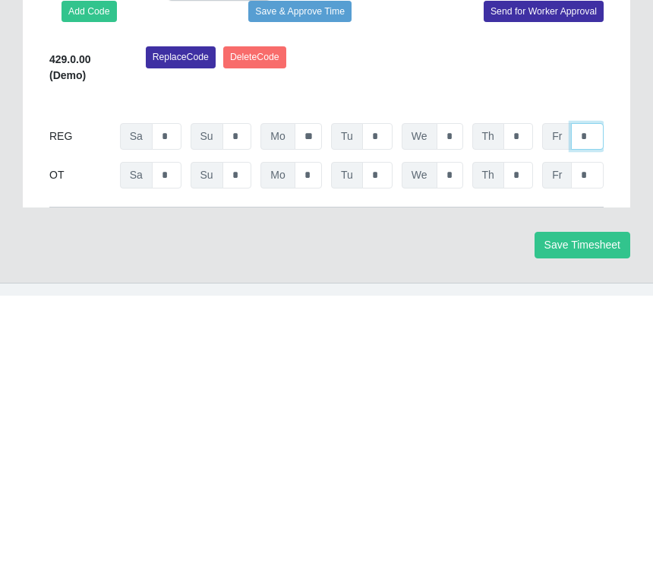
type input "*"
click at [524, 394] on input "*" at bounding box center [519, 407] width 30 height 27
type input "*"
click at [456, 394] on input "*" at bounding box center [450, 407] width 27 height 27
type input "*"
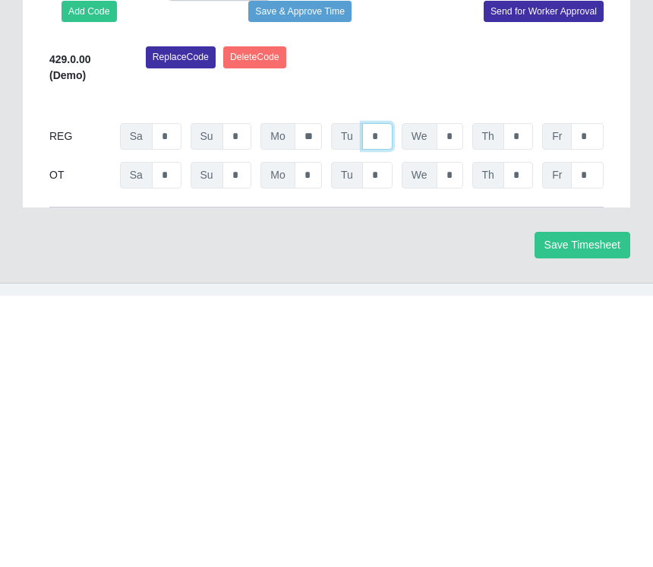
click at [388, 394] on input "*" at bounding box center [377, 407] width 30 height 27
type input "*"
click at [316, 394] on input "**" at bounding box center [308, 407] width 27 height 27
type input "*"
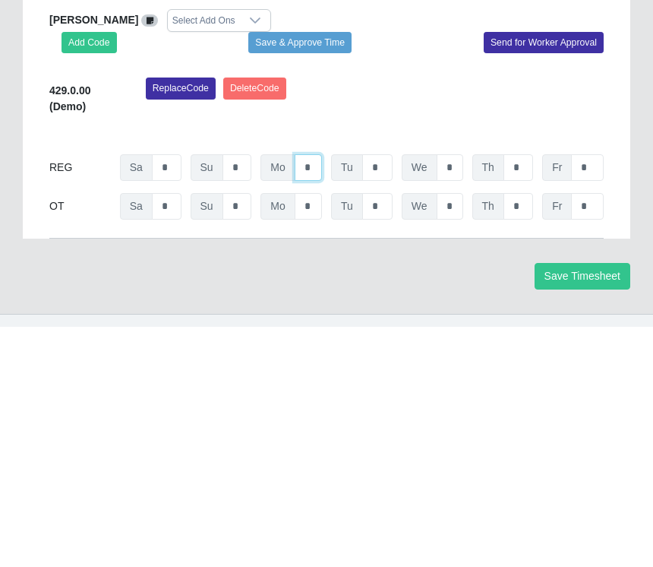
scroll to position [560, 0]
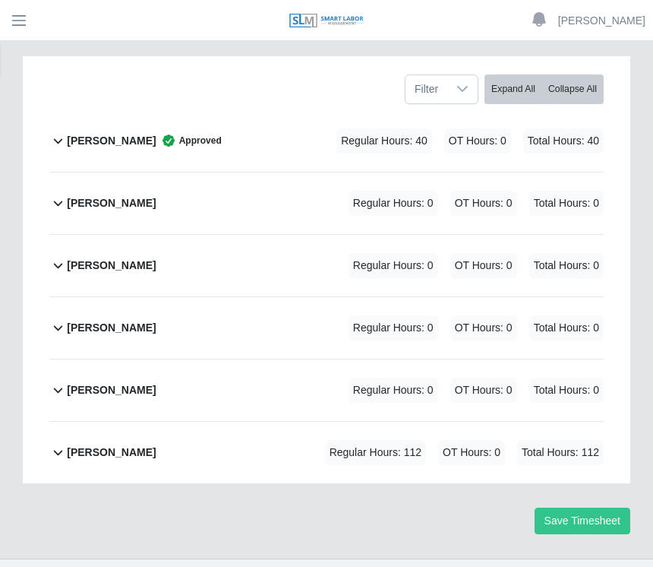
scroll to position [289, 0]
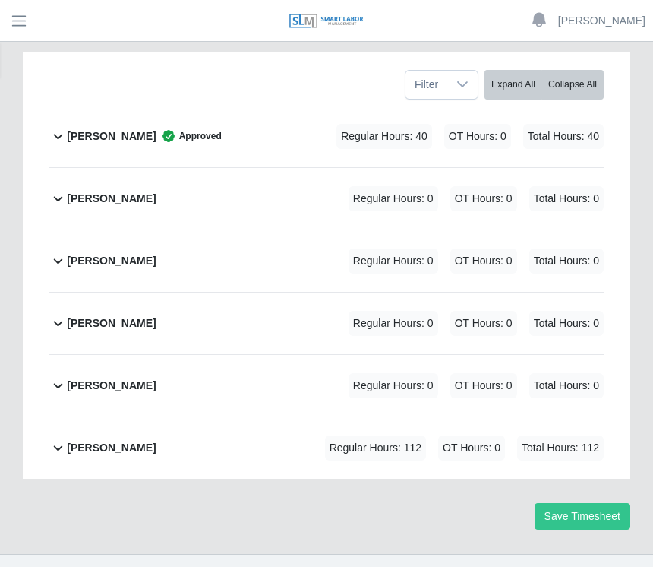
click at [155, 442] on b "[PERSON_NAME]" at bounding box center [111, 448] width 89 height 16
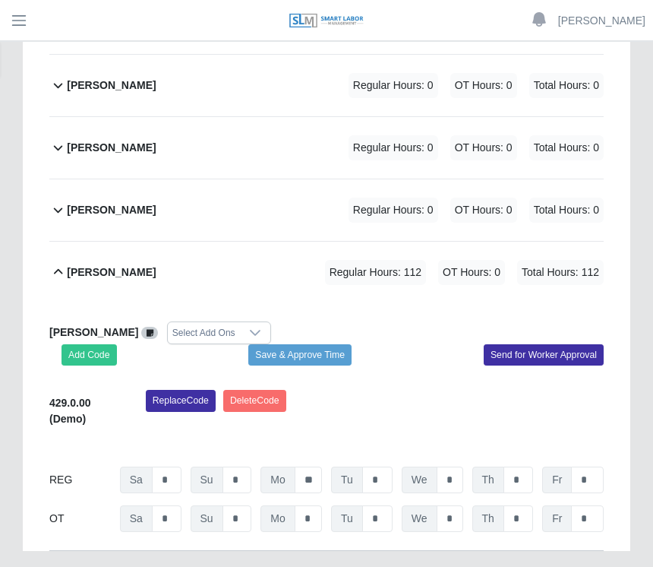
scroll to position [536, 0]
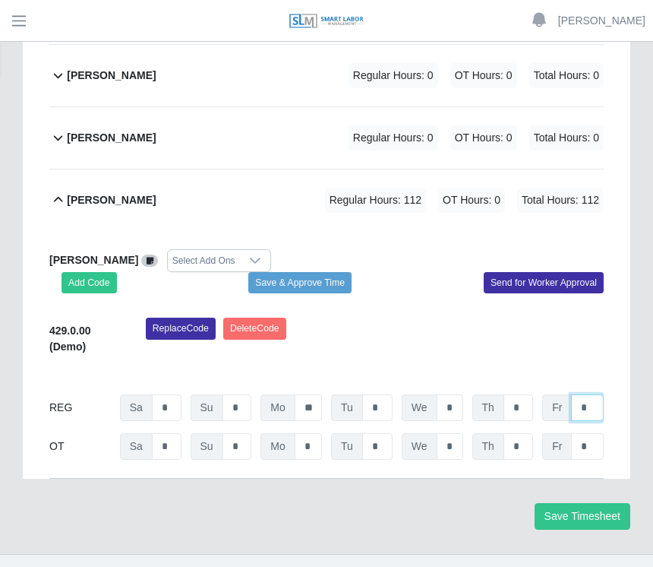
click at [584, 403] on input "*" at bounding box center [587, 407] width 33 height 27
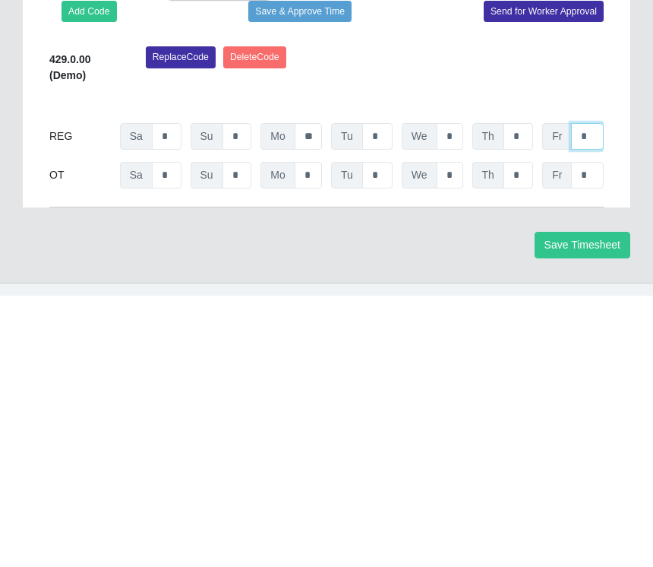
click at [595, 394] on input "*" at bounding box center [587, 407] width 33 height 27
type input "*"
click at [523, 394] on input "*" at bounding box center [519, 407] width 30 height 27
type input "*"
click at [459, 394] on input "*" at bounding box center [450, 407] width 27 height 27
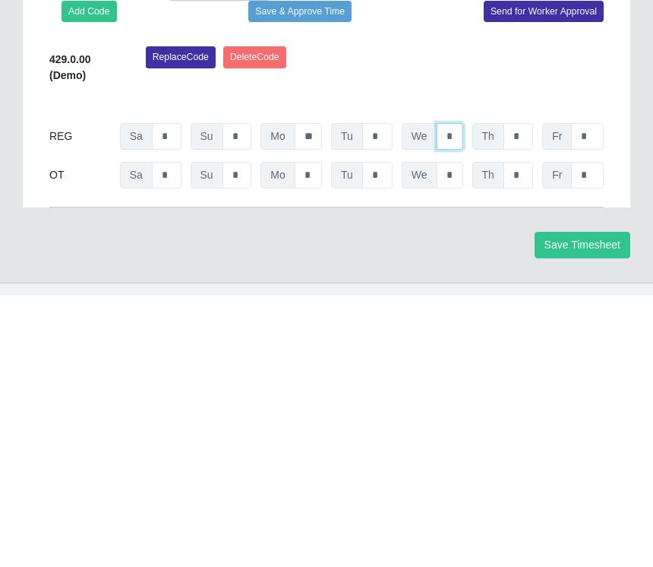
type input "*"
click at [378, 394] on input "*" at bounding box center [377, 407] width 30 height 27
type input "*"
click at [314, 394] on input "**" at bounding box center [308, 407] width 27 height 27
click at [318, 394] on input "**" at bounding box center [308, 407] width 27 height 27
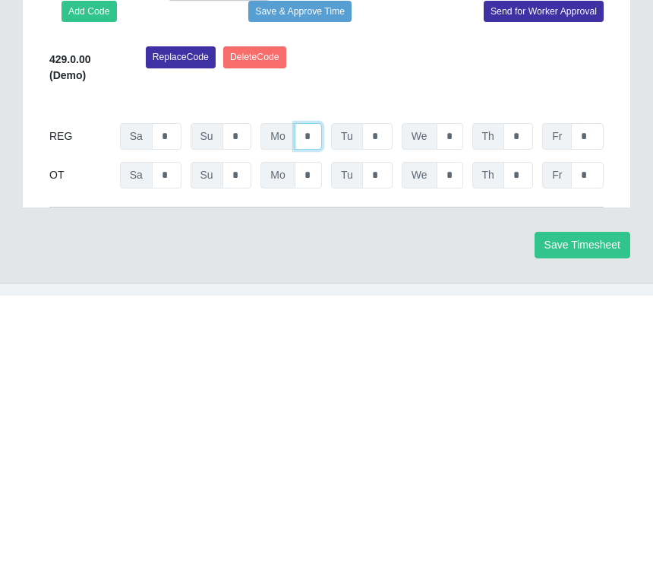
type input "*"
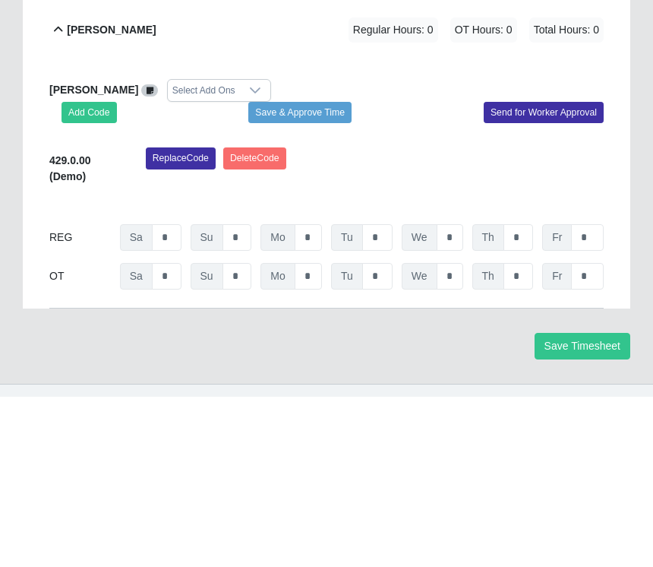
click at [592, 318] on div "Replace Code Delete Code" at bounding box center [374, 341] width 481 height 46
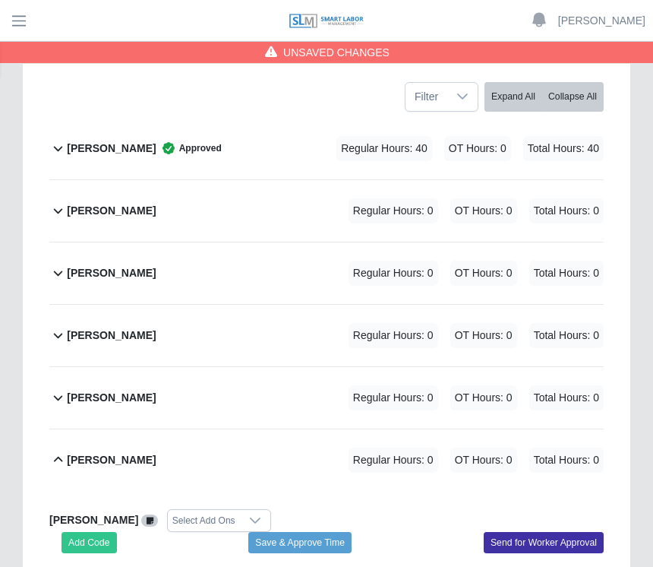
scroll to position [275, 0]
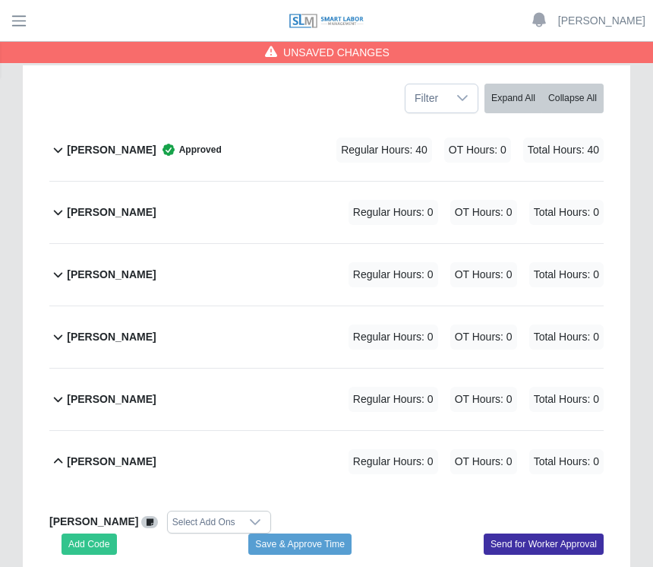
click at [147, 457] on b "Yobany Gonzalez" at bounding box center [111, 461] width 89 height 16
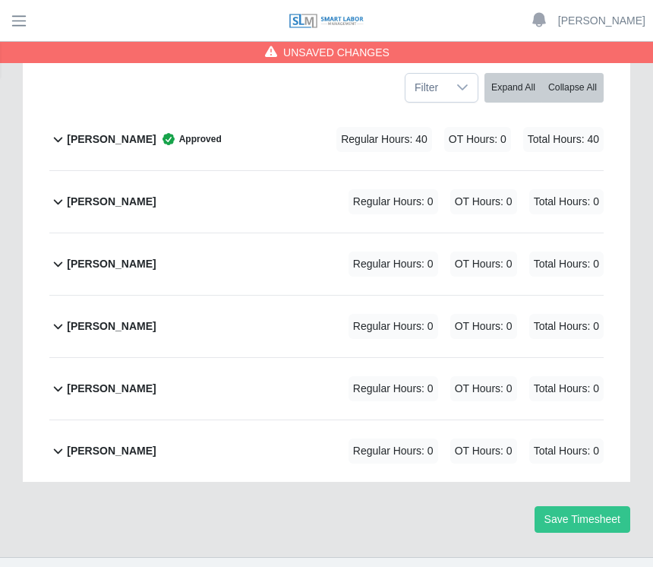
scroll to position [289, 0]
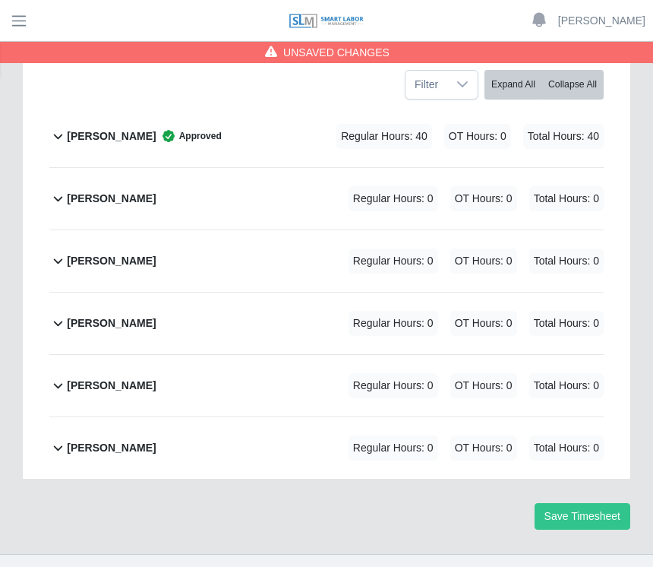
click at [168, 439] on div "Yobany Gonzalez Regular Hours: 0 OT Hours: 0 Total Hours: 0" at bounding box center [335, 448] width 537 height 62
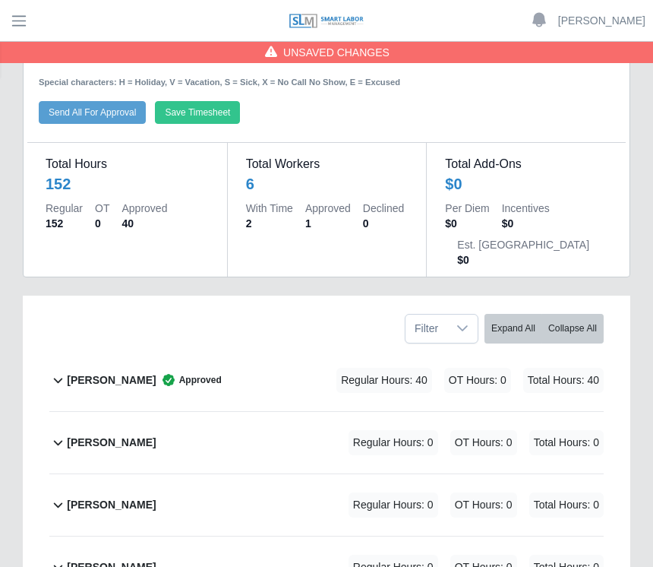
scroll to position [0, 0]
